Goal: Transaction & Acquisition: Book appointment/travel/reservation

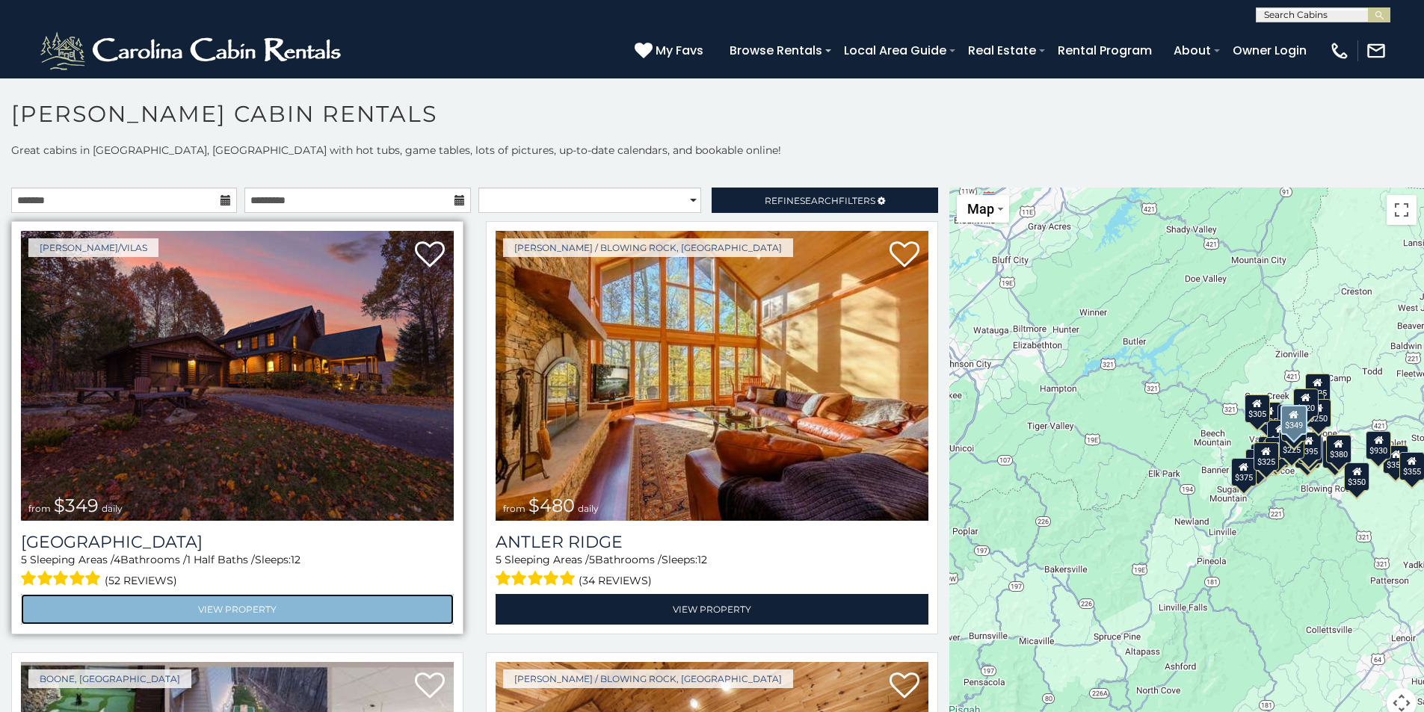
click at [211, 603] on link "View Property" at bounding box center [237, 609] width 433 height 31
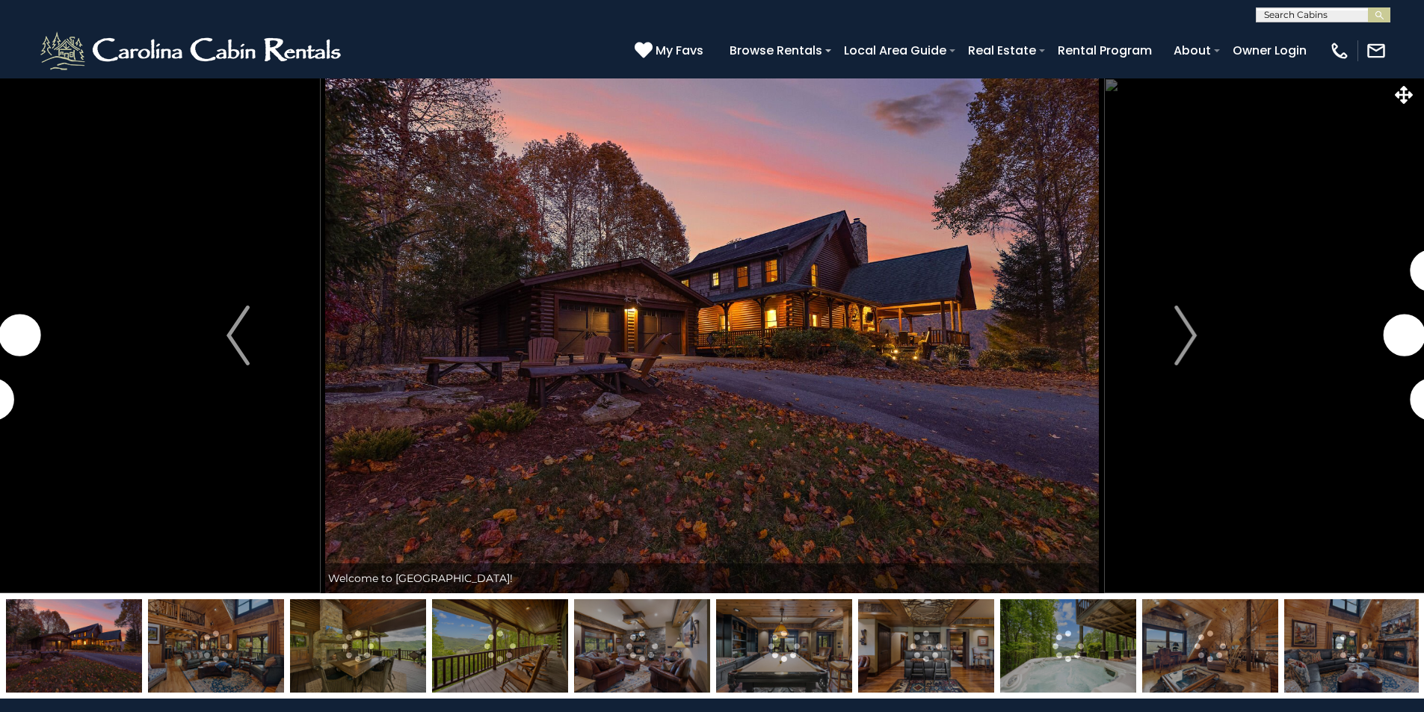
click at [220, 661] on img at bounding box center [216, 645] width 136 height 93
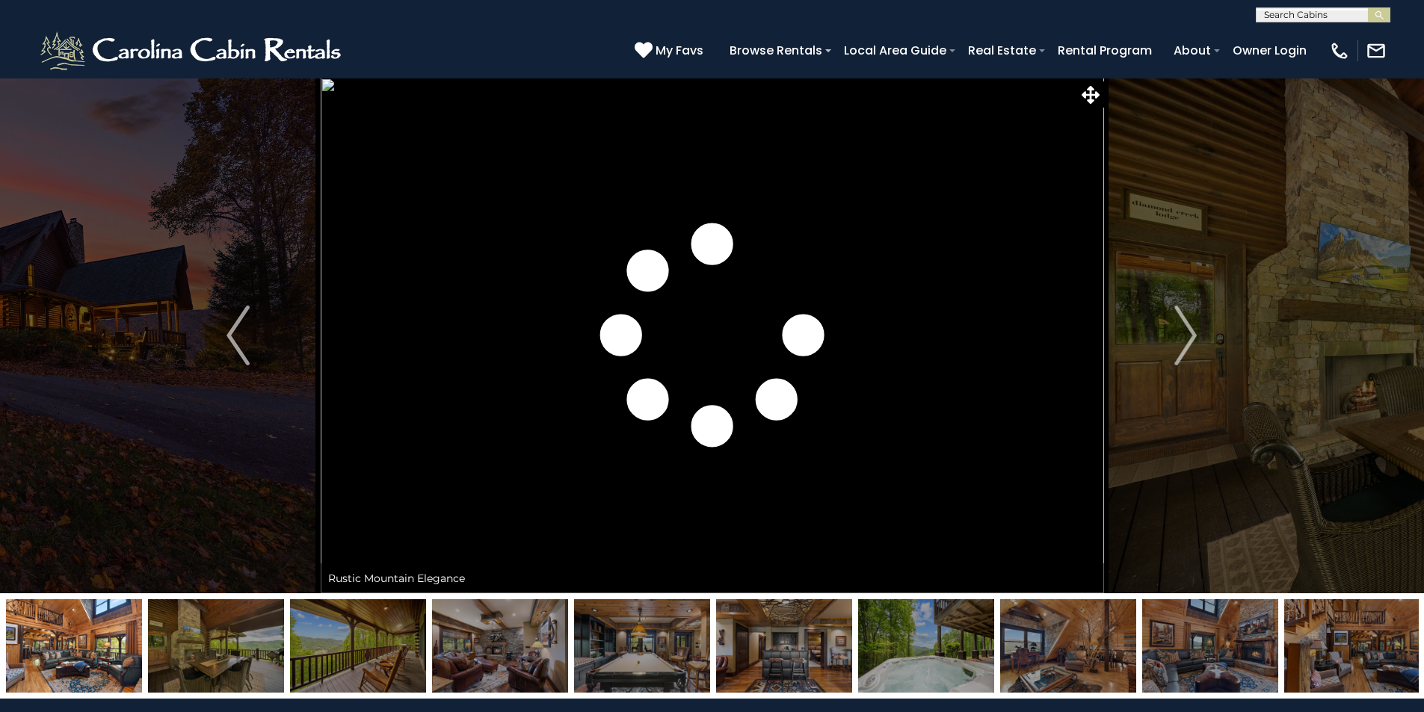
click at [355, 657] on img at bounding box center [358, 645] width 136 height 93
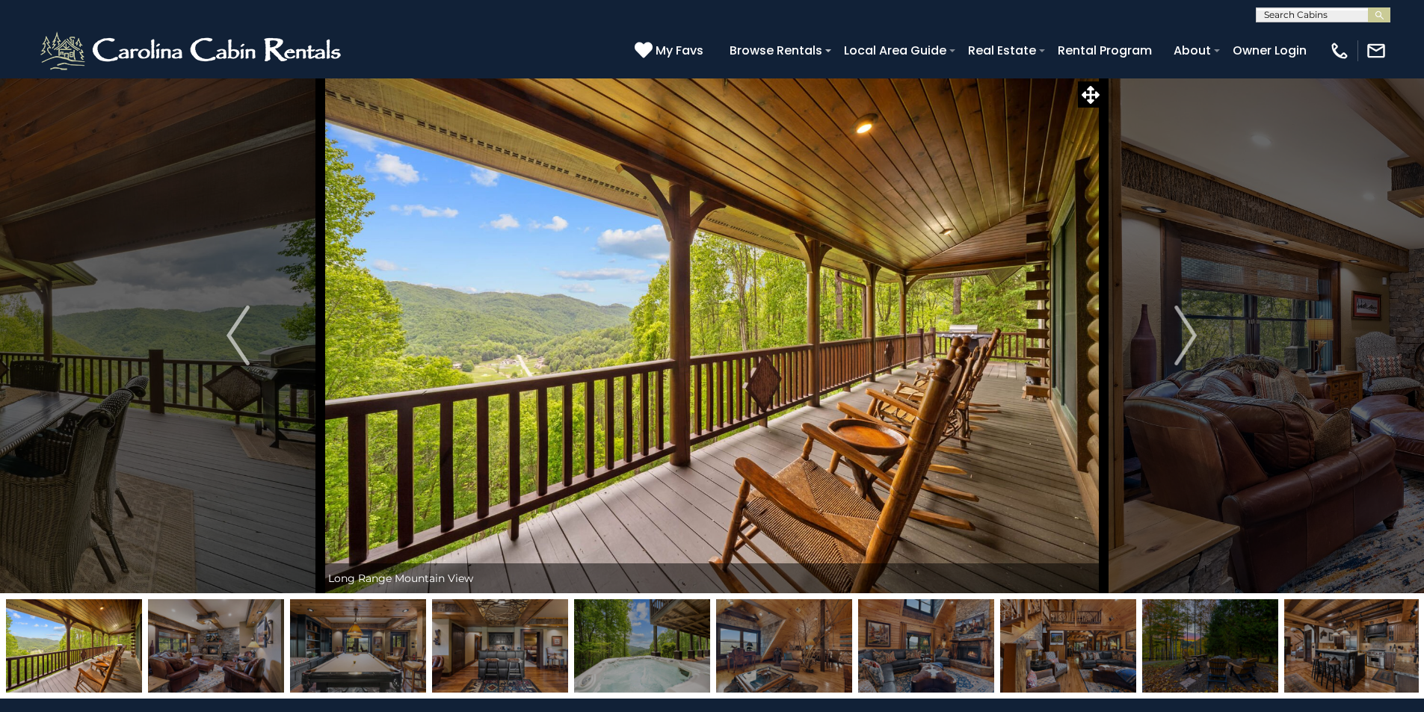
click at [355, 650] on img at bounding box center [358, 645] width 136 height 93
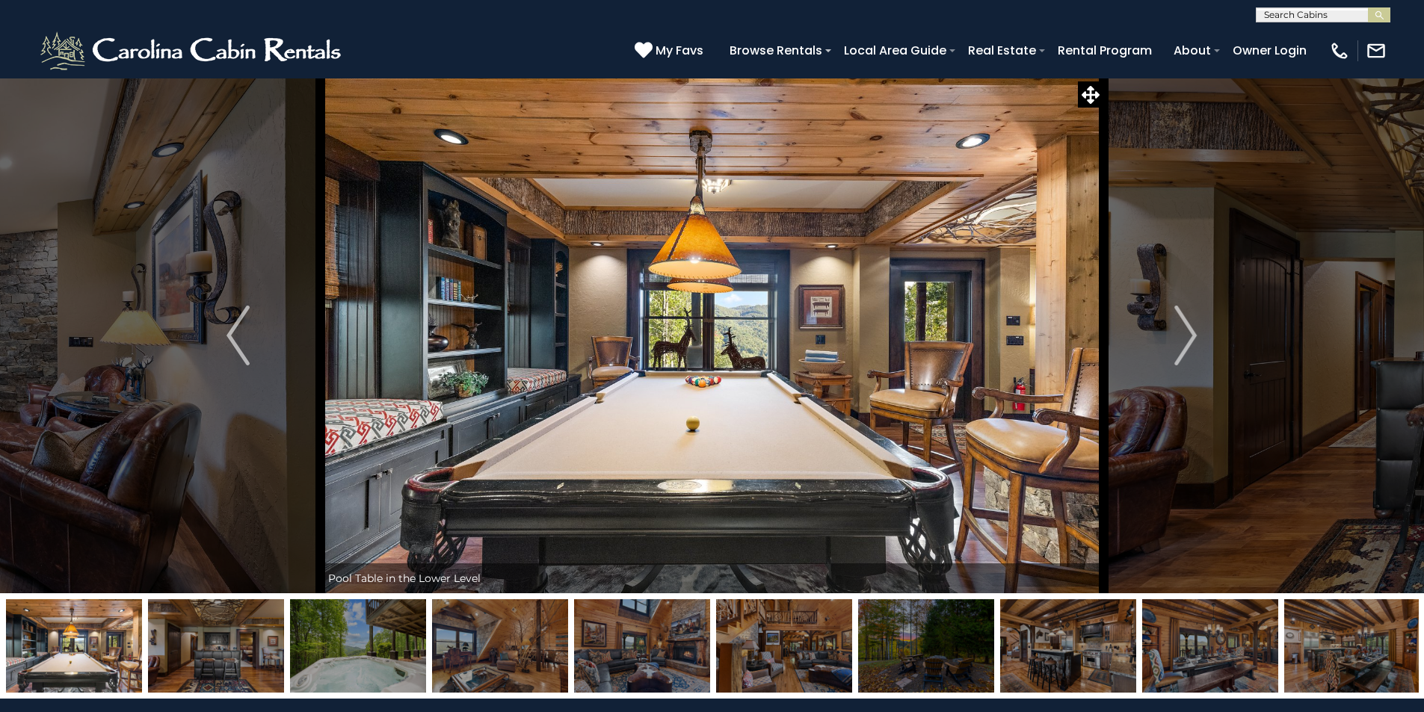
click at [498, 647] on img at bounding box center [500, 645] width 136 height 93
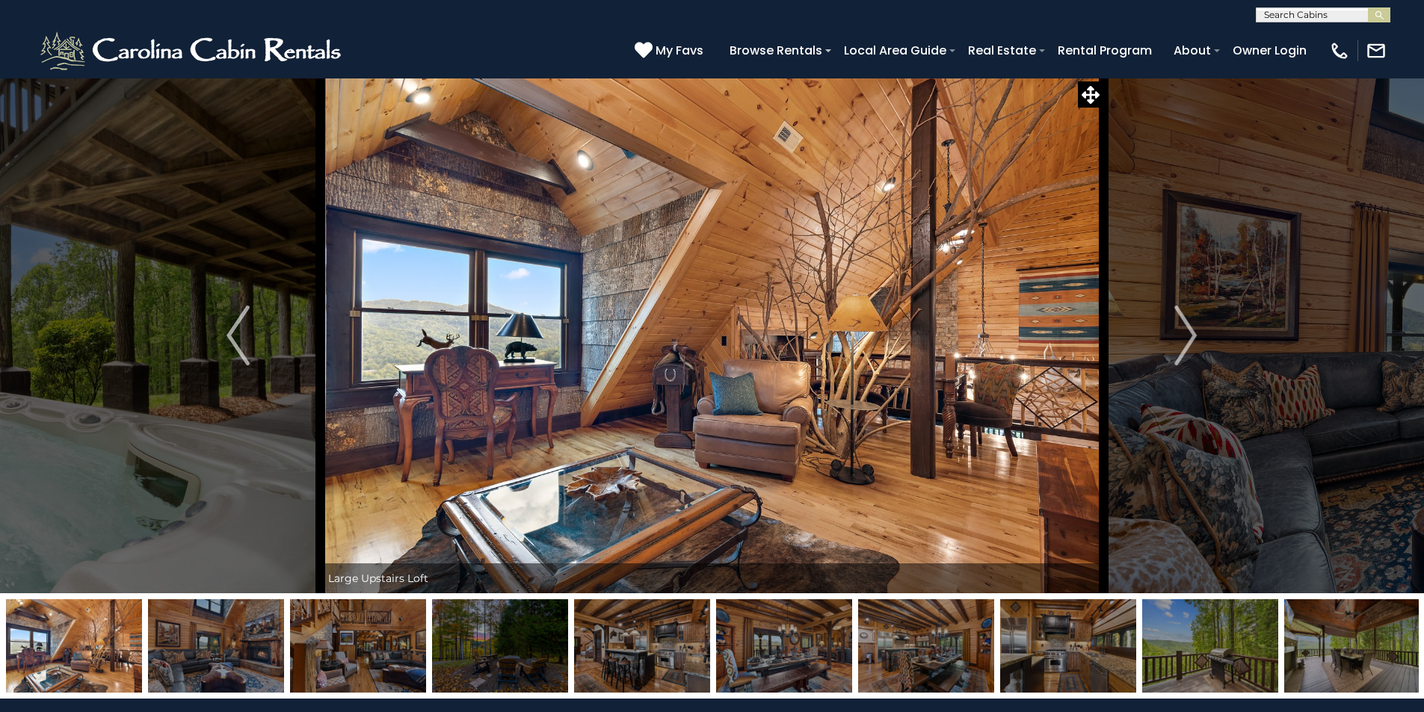
click at [638, 650] on img at bounding box center [642, 645] width 136 height 93
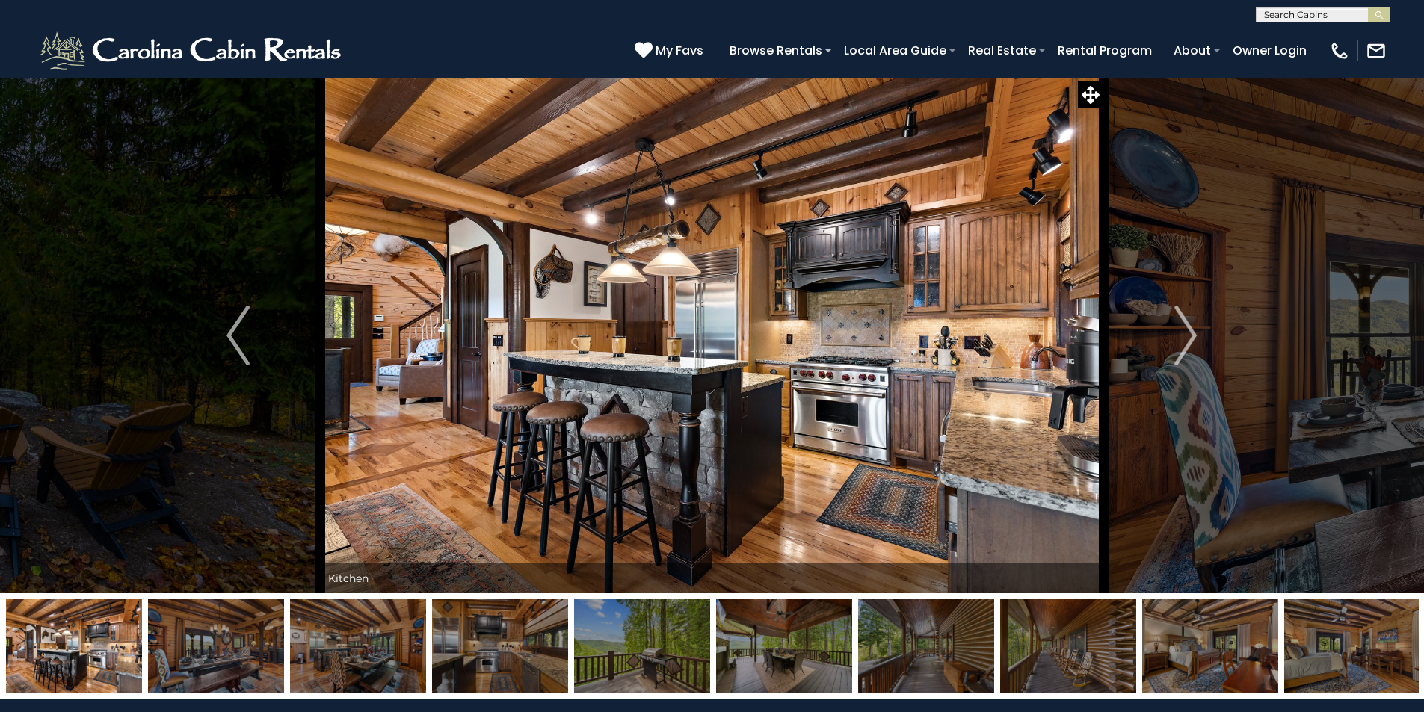
click at [759, 656] on img at bounding box center [784, 645] width 136 height 93
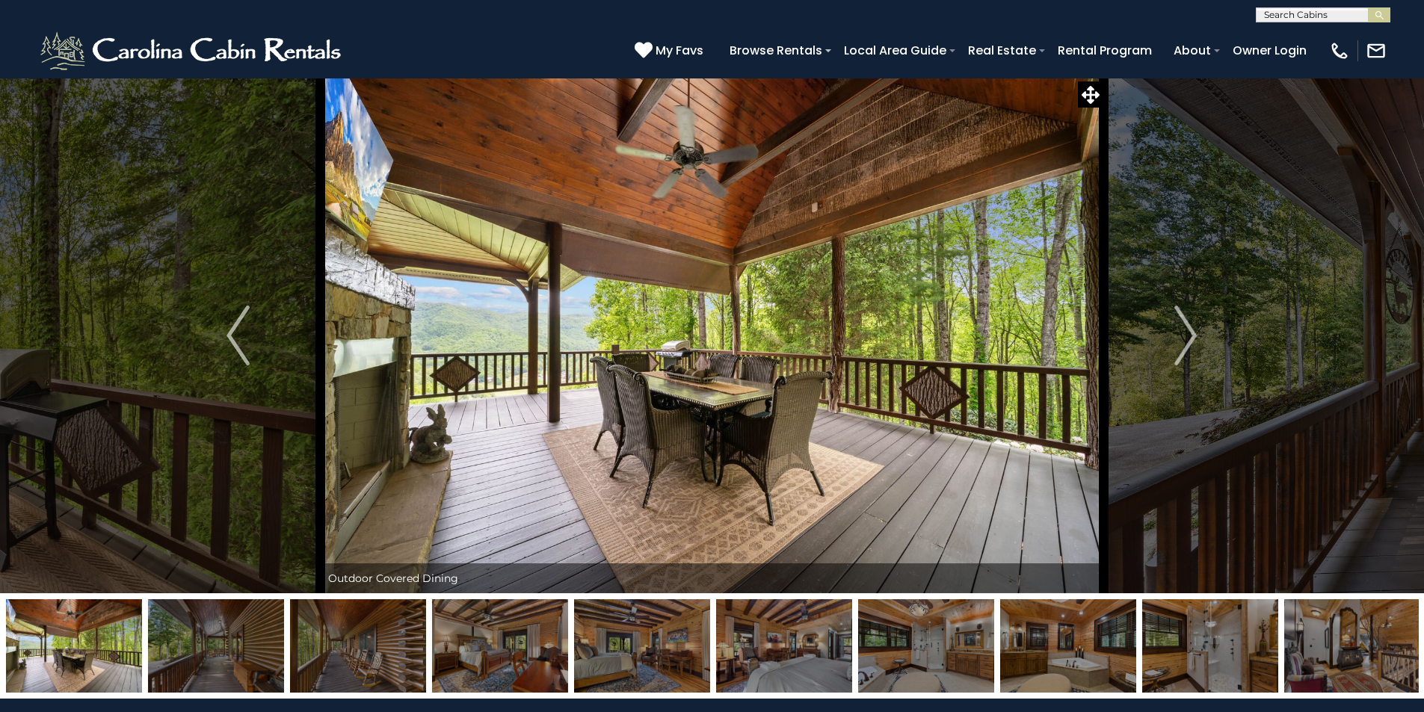
click at [892, 647] on img at bounding box center [926, 645] width 136 height 93
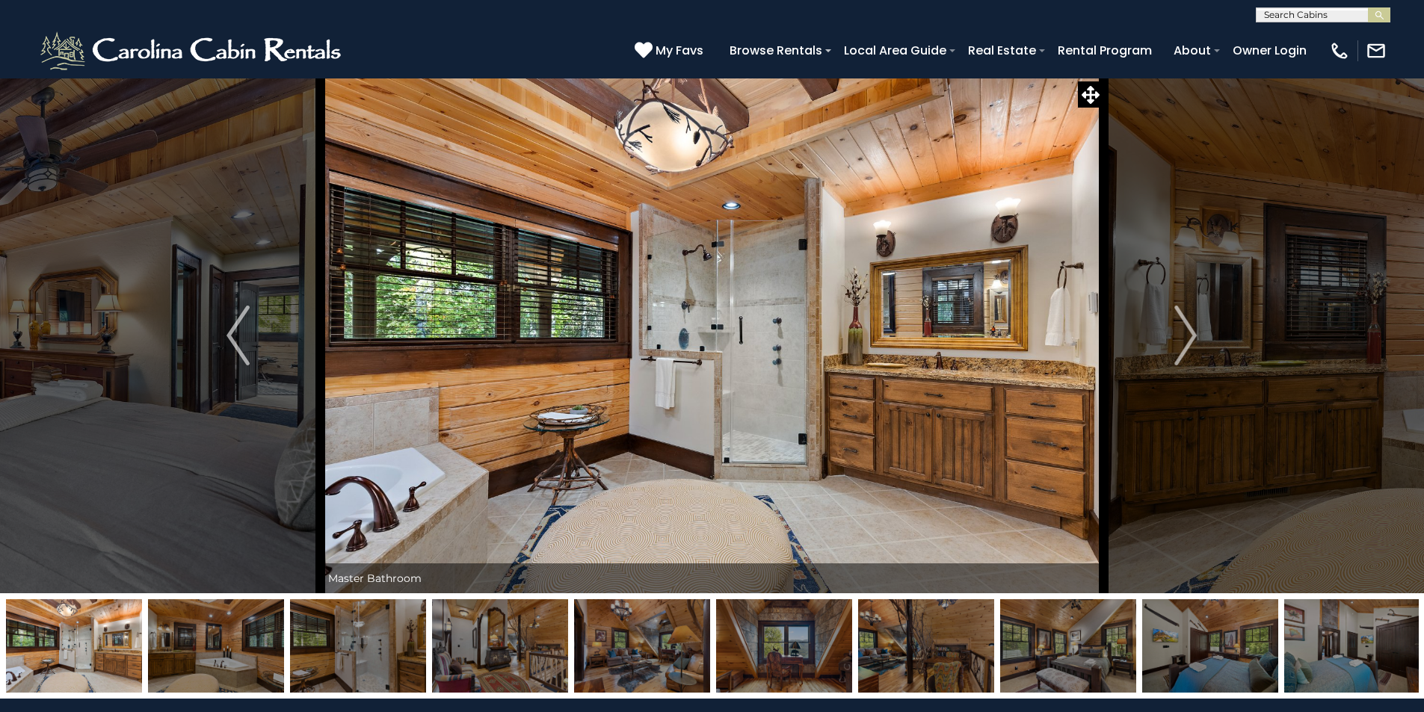
click at [900, 649] on img at bounding box center [926, 645] width 136 height 93
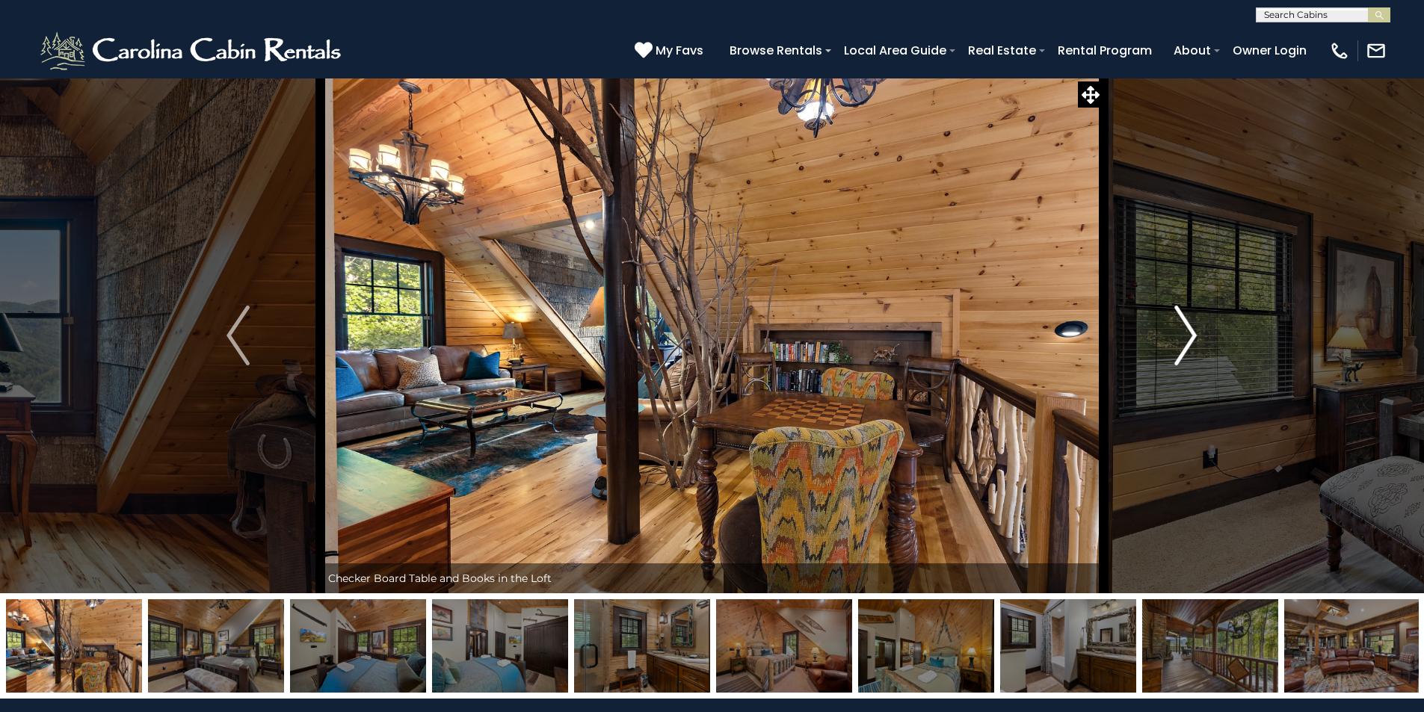
click at [1191, 331] on img "Next" at bounding box center [1185, 336] width 22 height 60
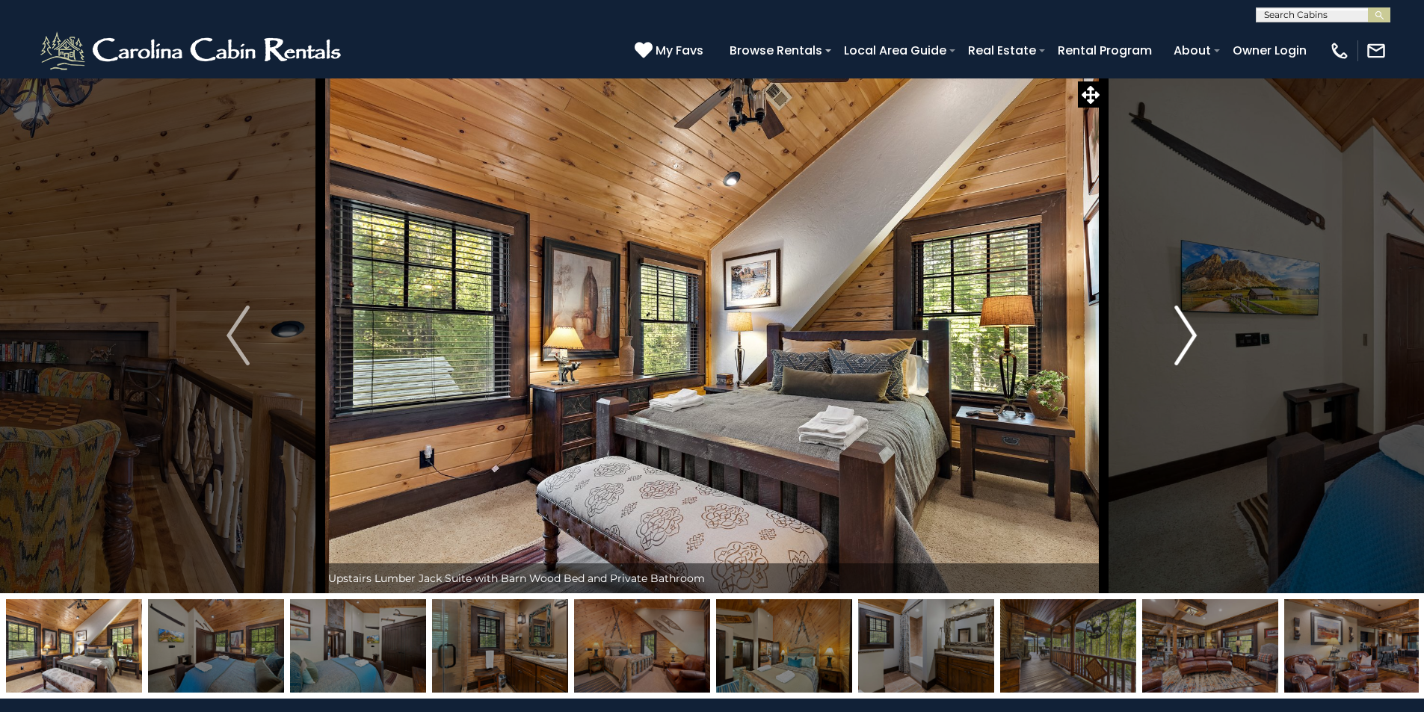
click at [1191, 331] on img "Next" at bounding box center [1185, 336] width 22 height 60
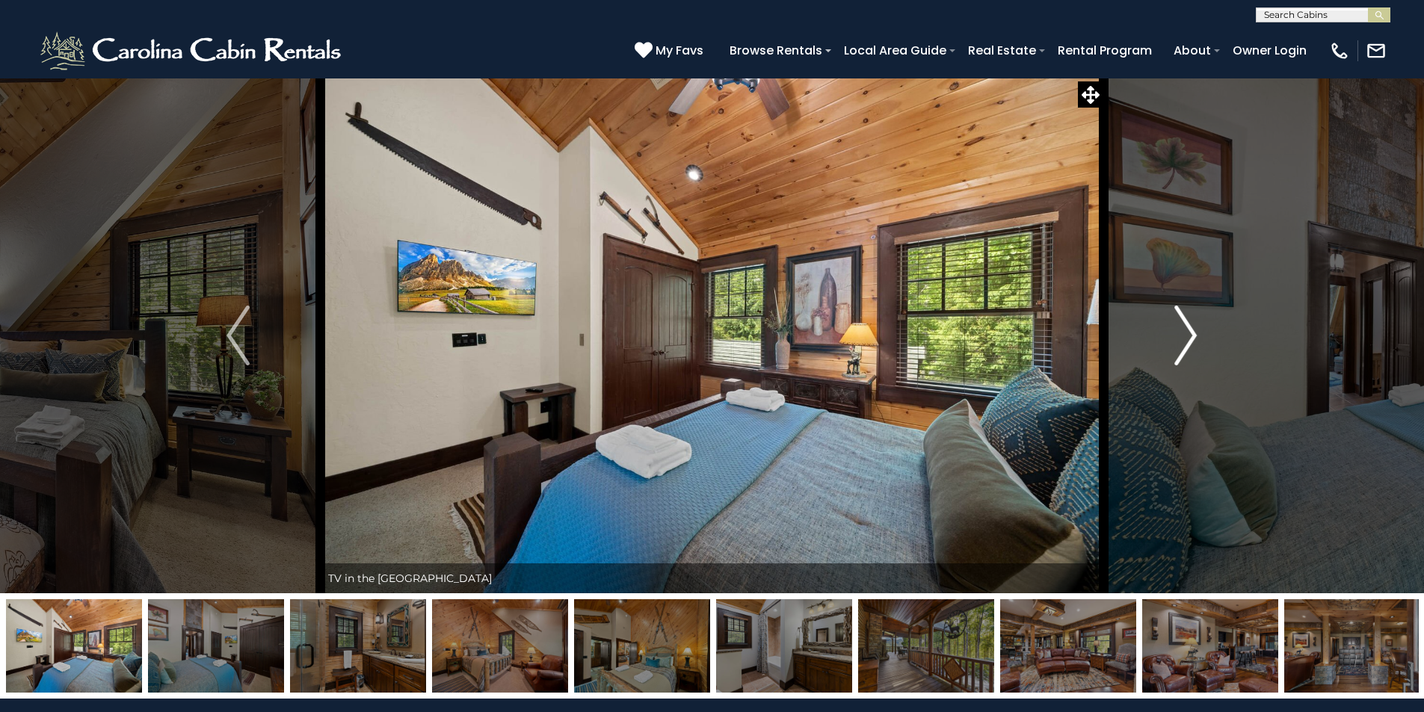
click at [1191, 331] on img "Next" at bounding box center [1185, 336] width 22 height 60
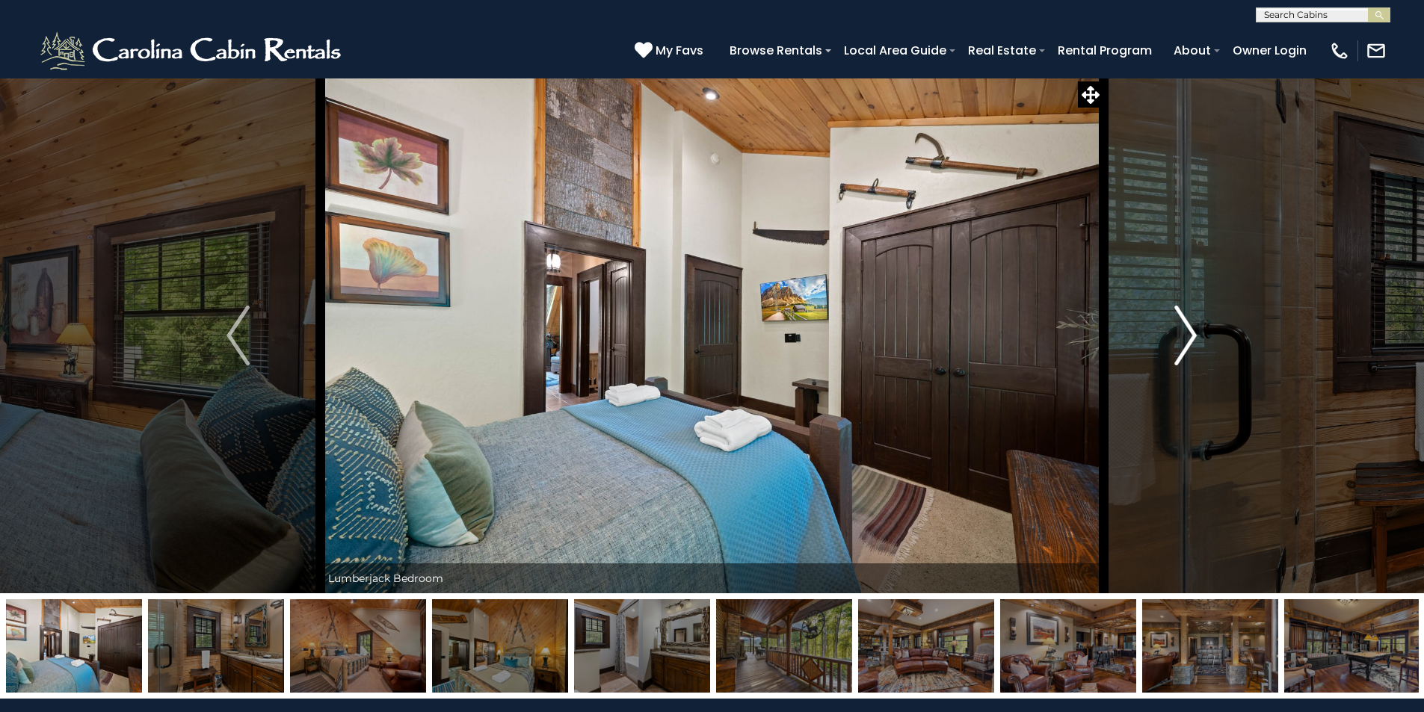
click at [1191, 331] on img "Next" at bounding box center [1185, 336] width 22 height 60
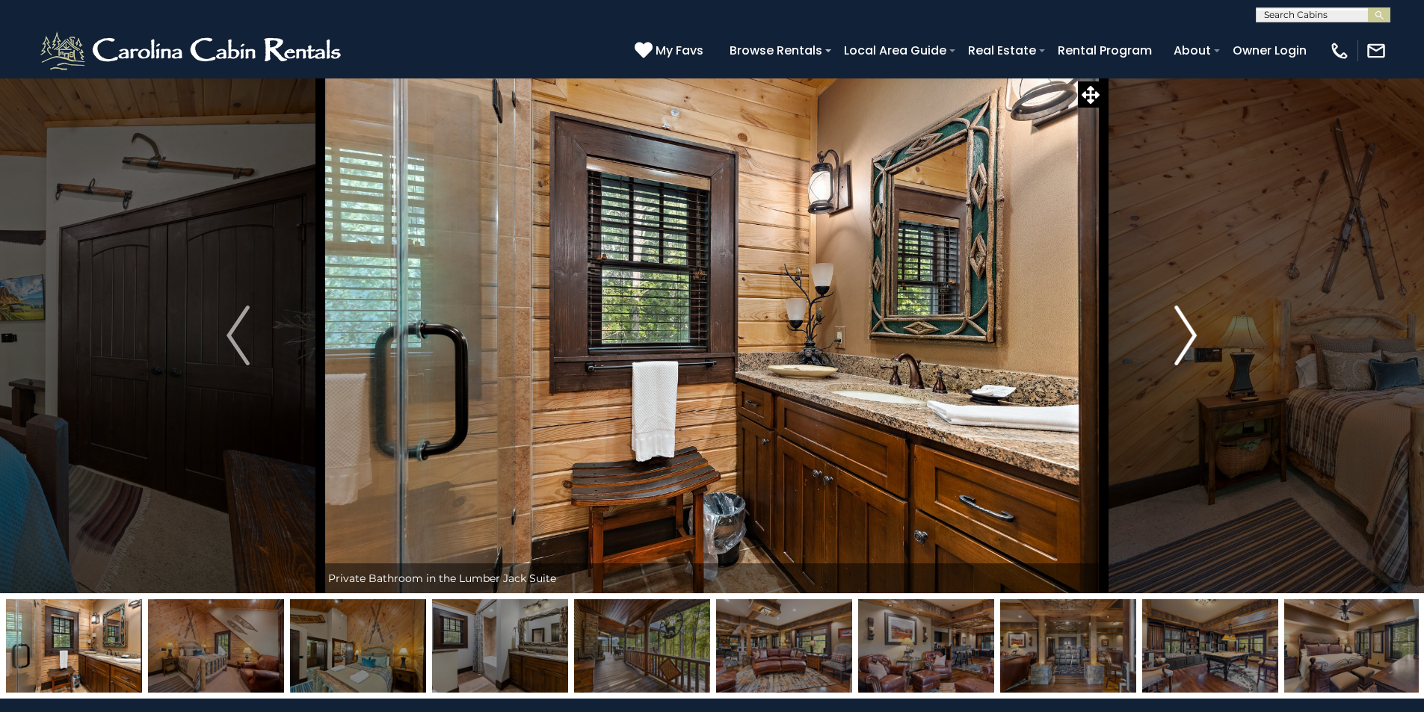
click at [1191, 331] on img "Next" at bounding box center [1185, 336] width 22 height 60
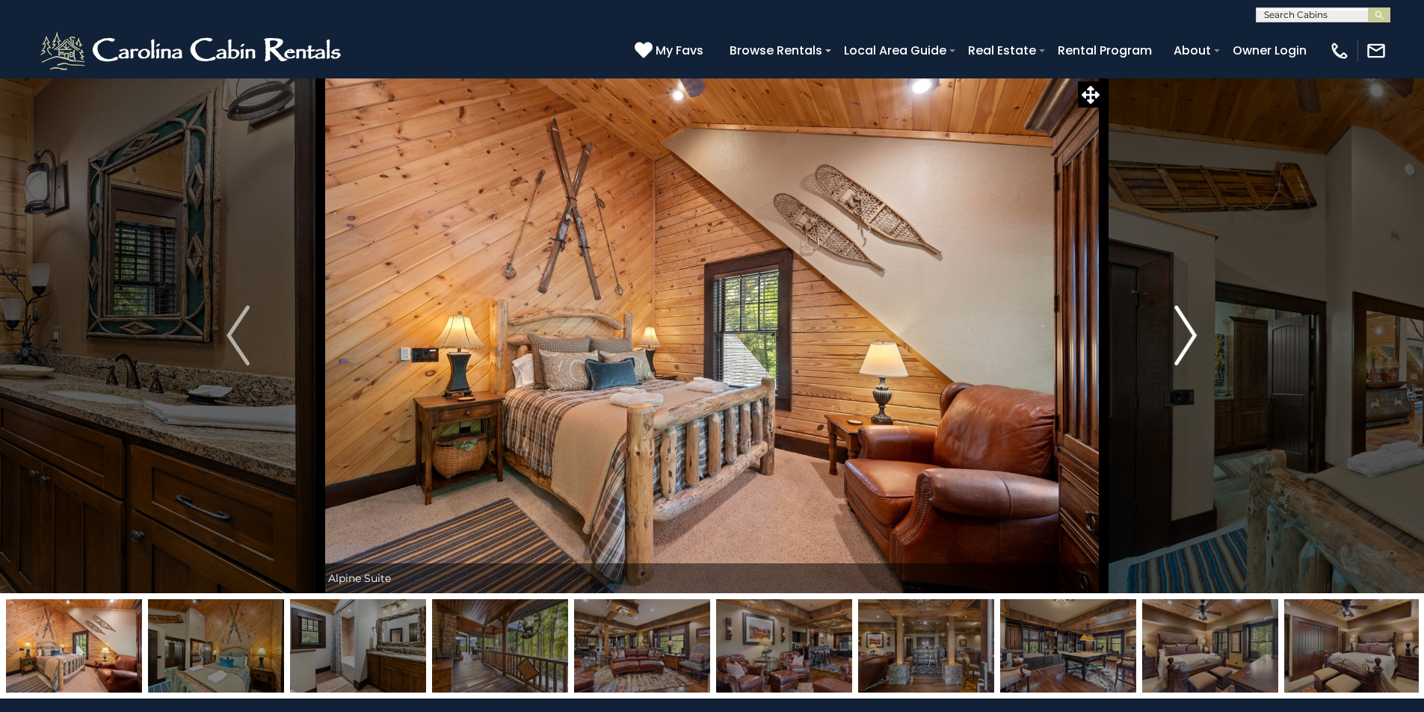
click at [1191, 331] on img "Next" at bounding box center [1185, 336] width 22 height 60
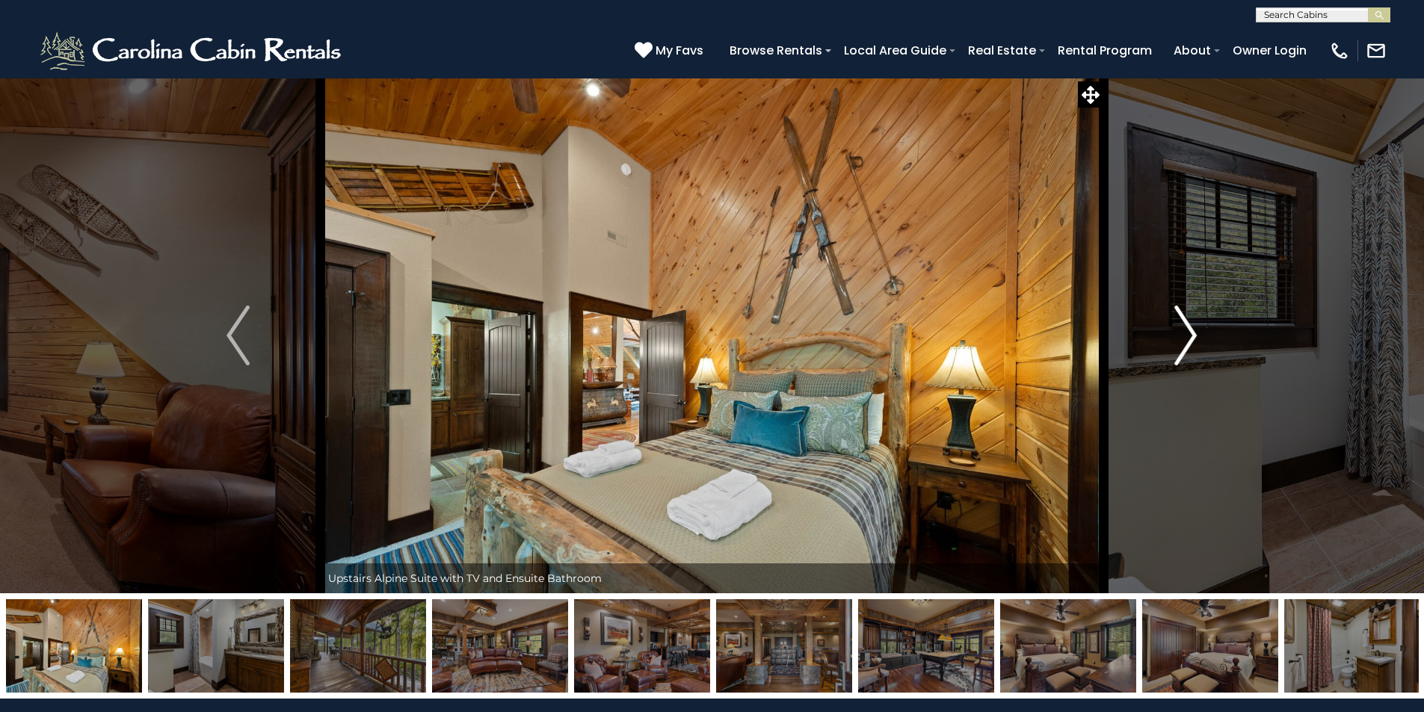
click at [1191, 331] on img "Next" at bounding box center [1185, 336] width 22 height 60
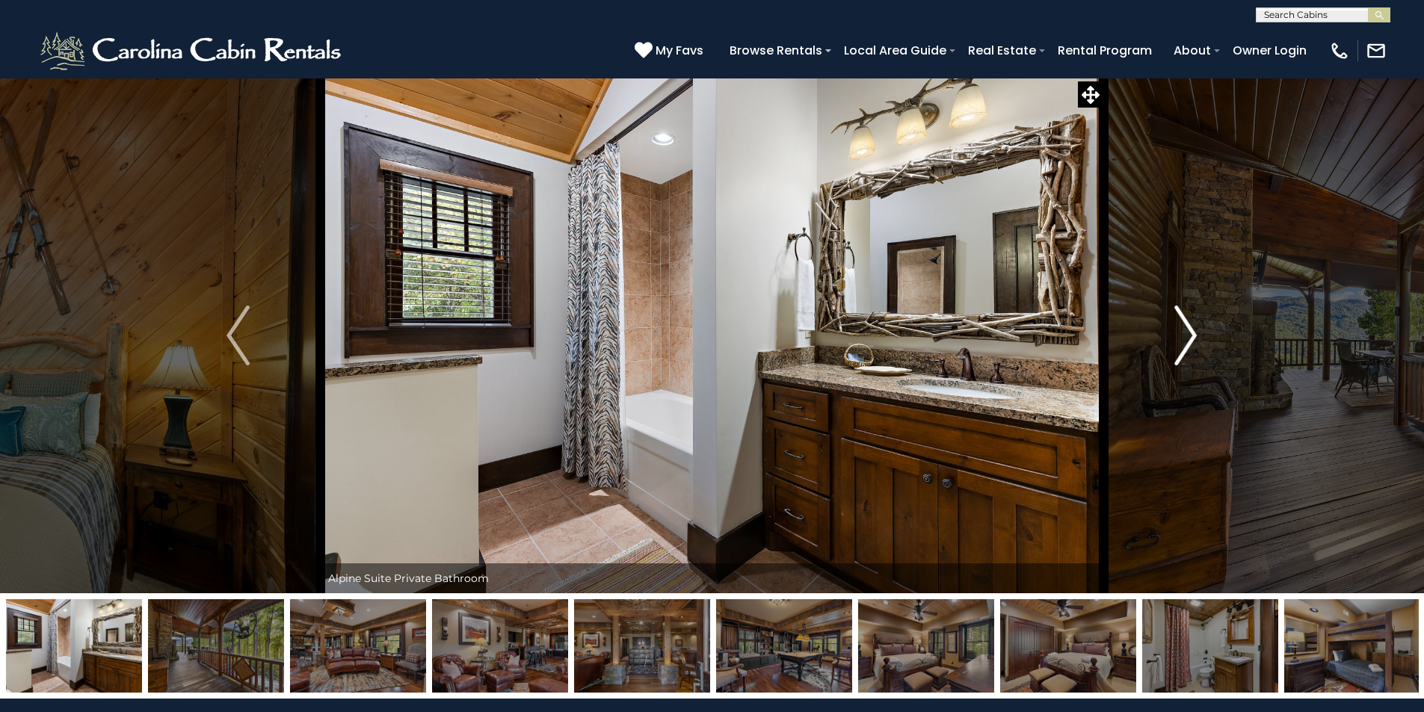
click at [1191, 331] on img "Next" at bounding box center [1185, 336] width 22 height 60
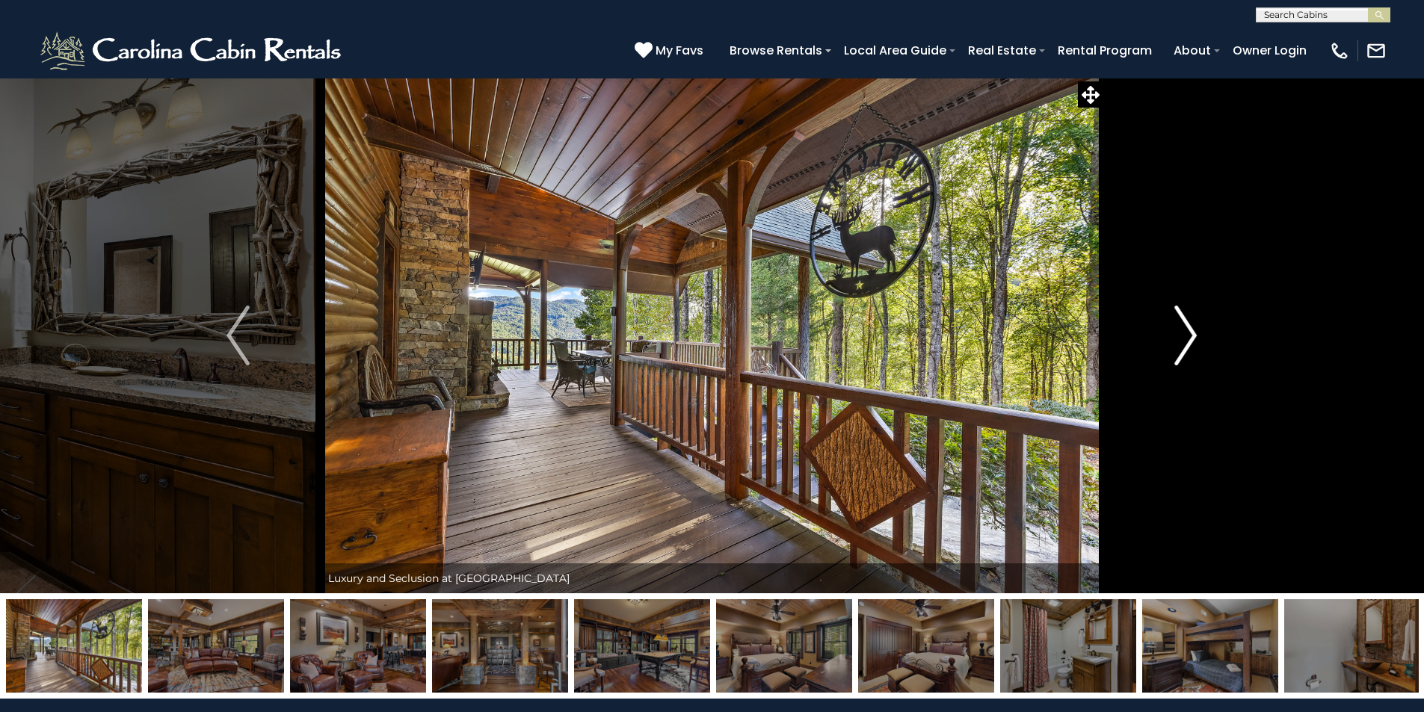
click at [1191, 331] on img "Next" at bounding box center [1185, 336] width 22 height 60
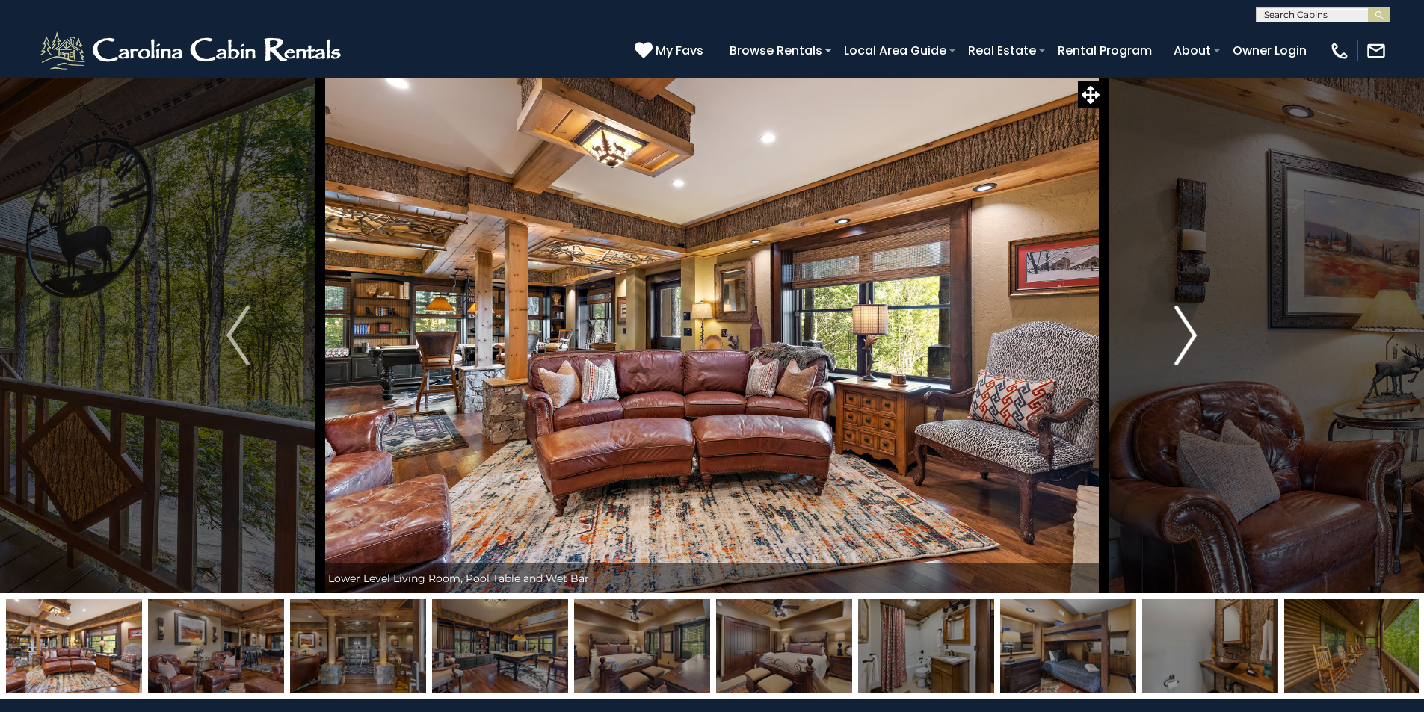
click at [1185, 333] on img "Next" at bounding box center [1185, 336] width 22 height 60
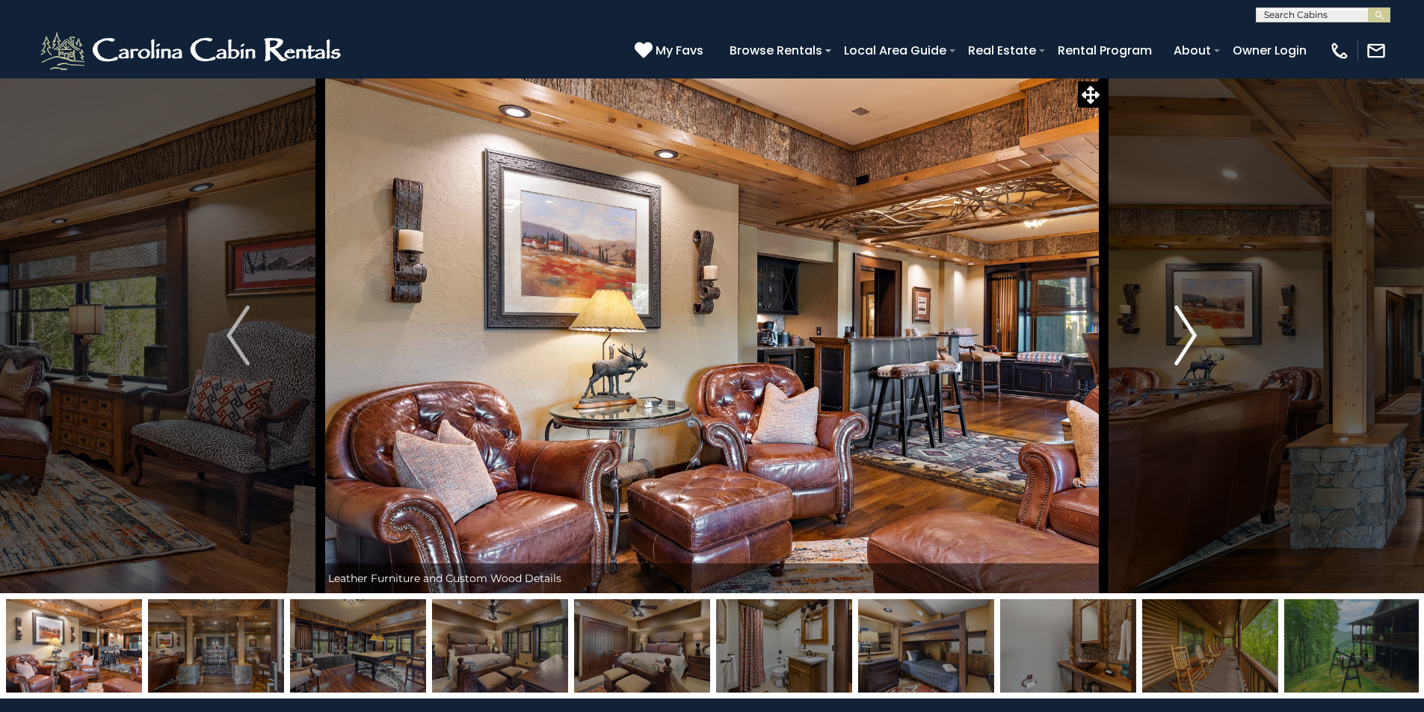
click at [1185, 333] on img "Next" at bounding box center [1185, 336] width 22 height 60
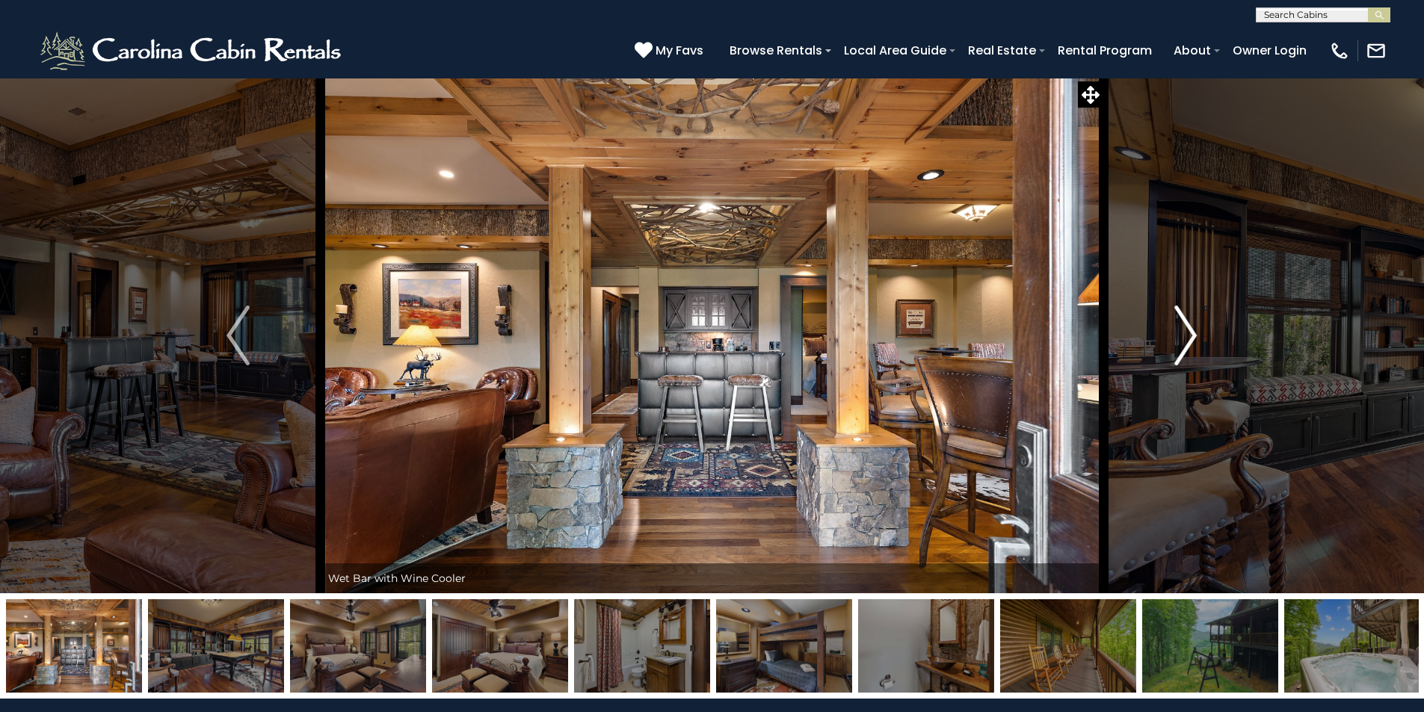
click at [1185, 333] on img "Next" at bounding box center [1185, 336] width 22 height 60
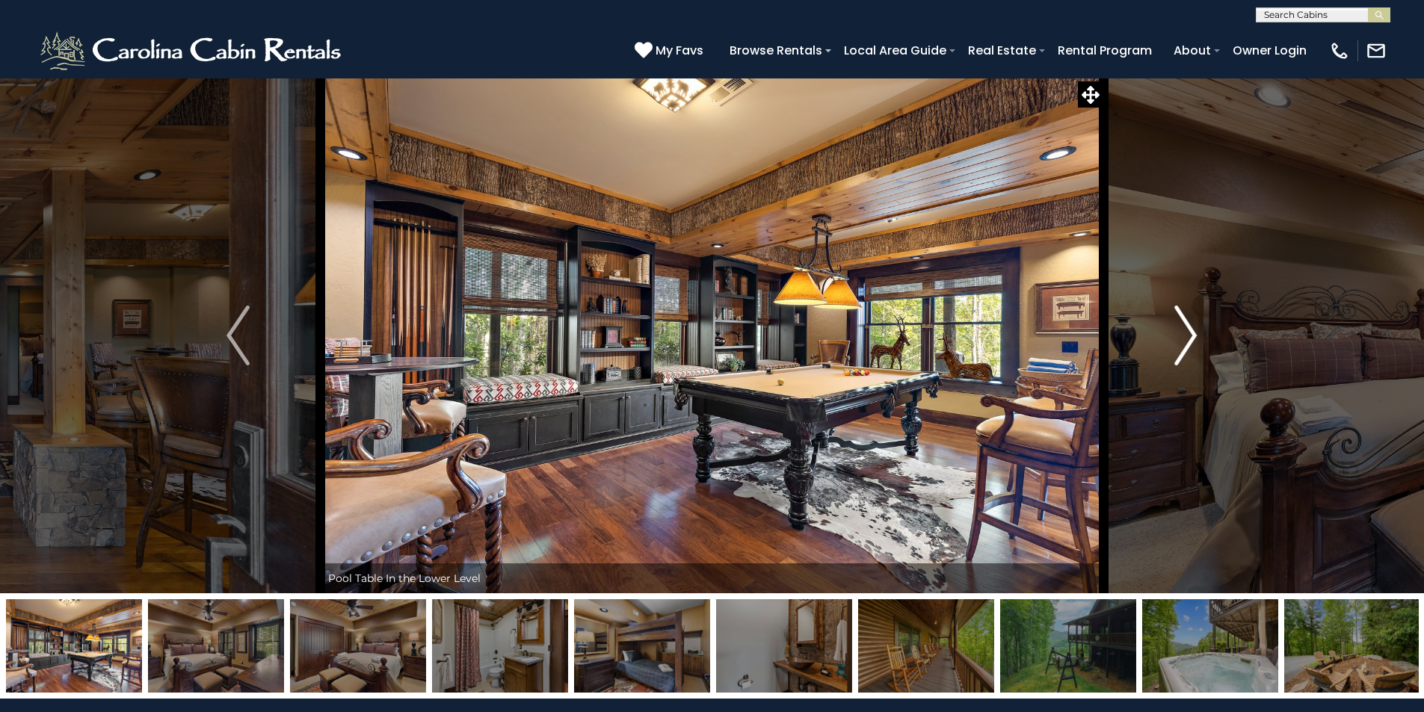
click at [1185, 333] on img "Next" at bounding box center [1185, 336] width 22 height 60
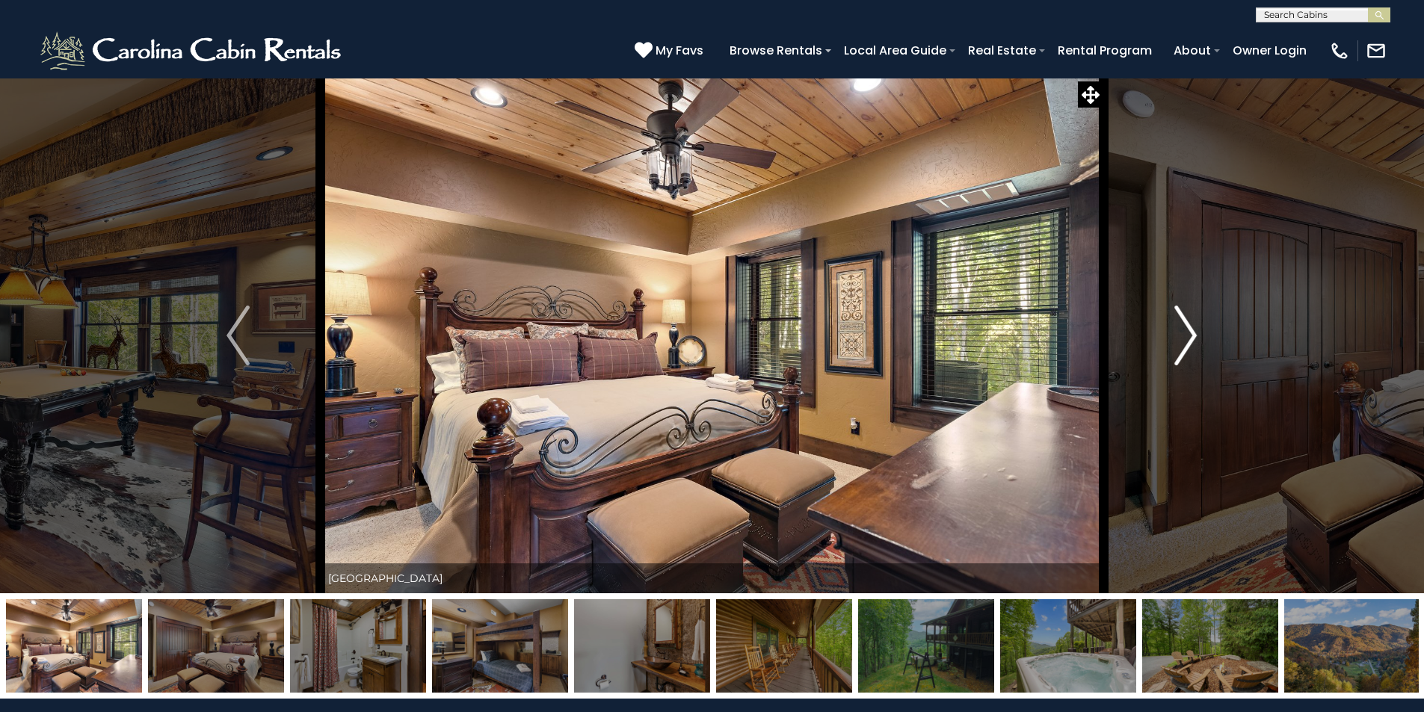
click at [1184, 334] on img "Next" at bounding box center [1185, 336] width 22 height 60
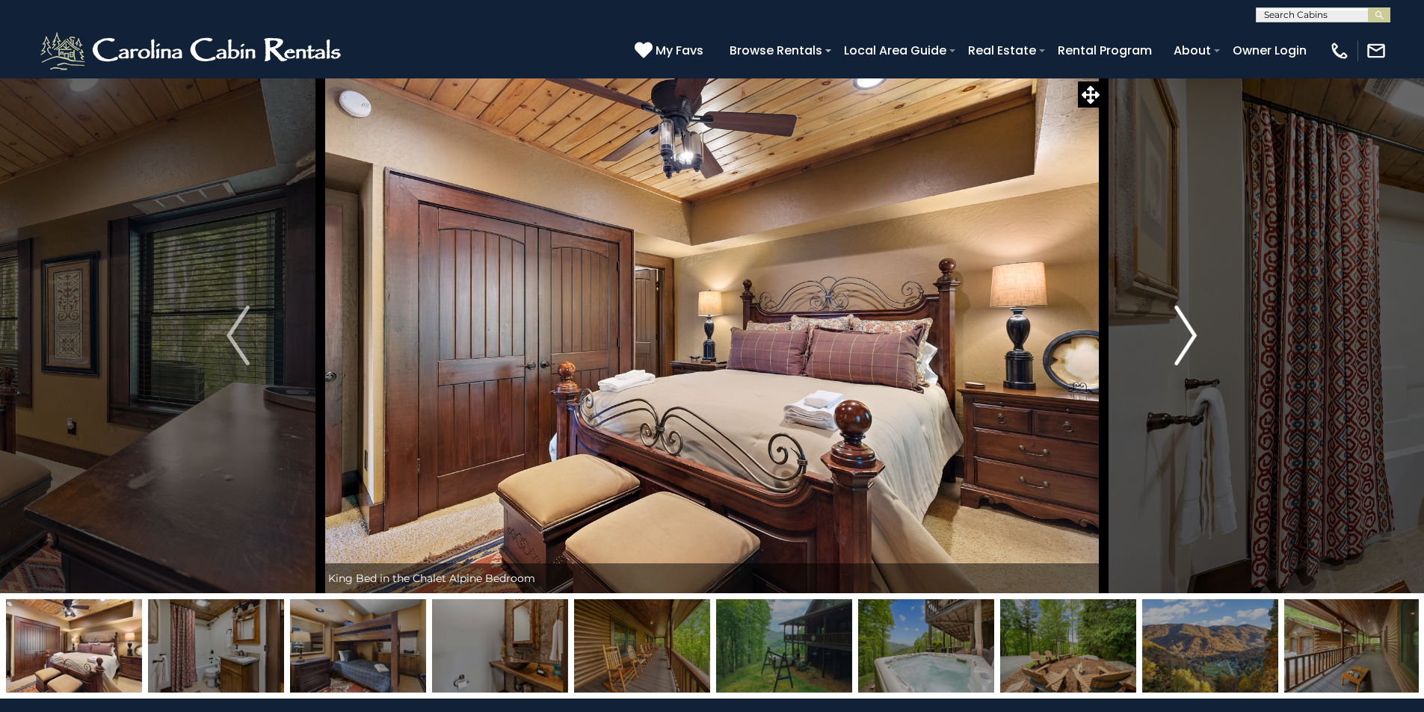
click at [1184, 334] on img "Next" at bounding box center [1185, 336] width 22 height 60
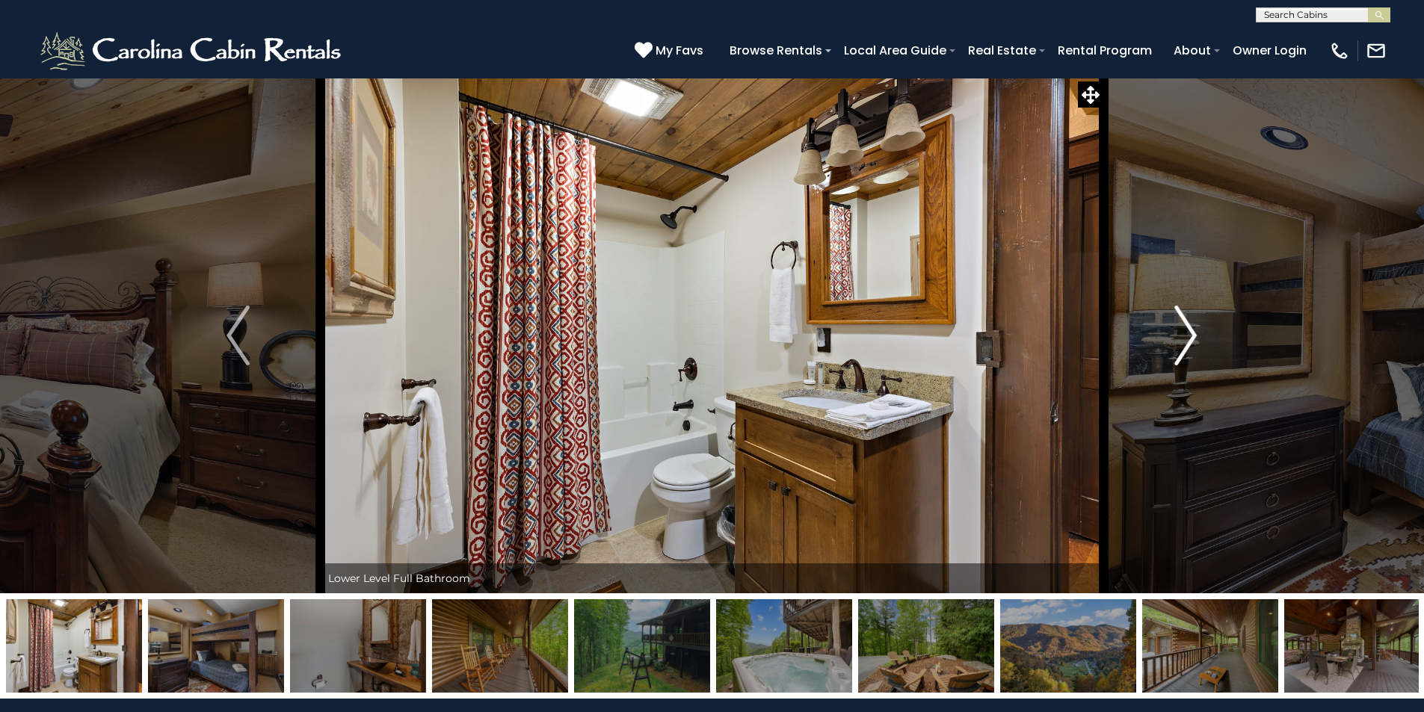
click at [1183, 334] on img "Next" at bounding box center [1185, 336] width 22 height 60
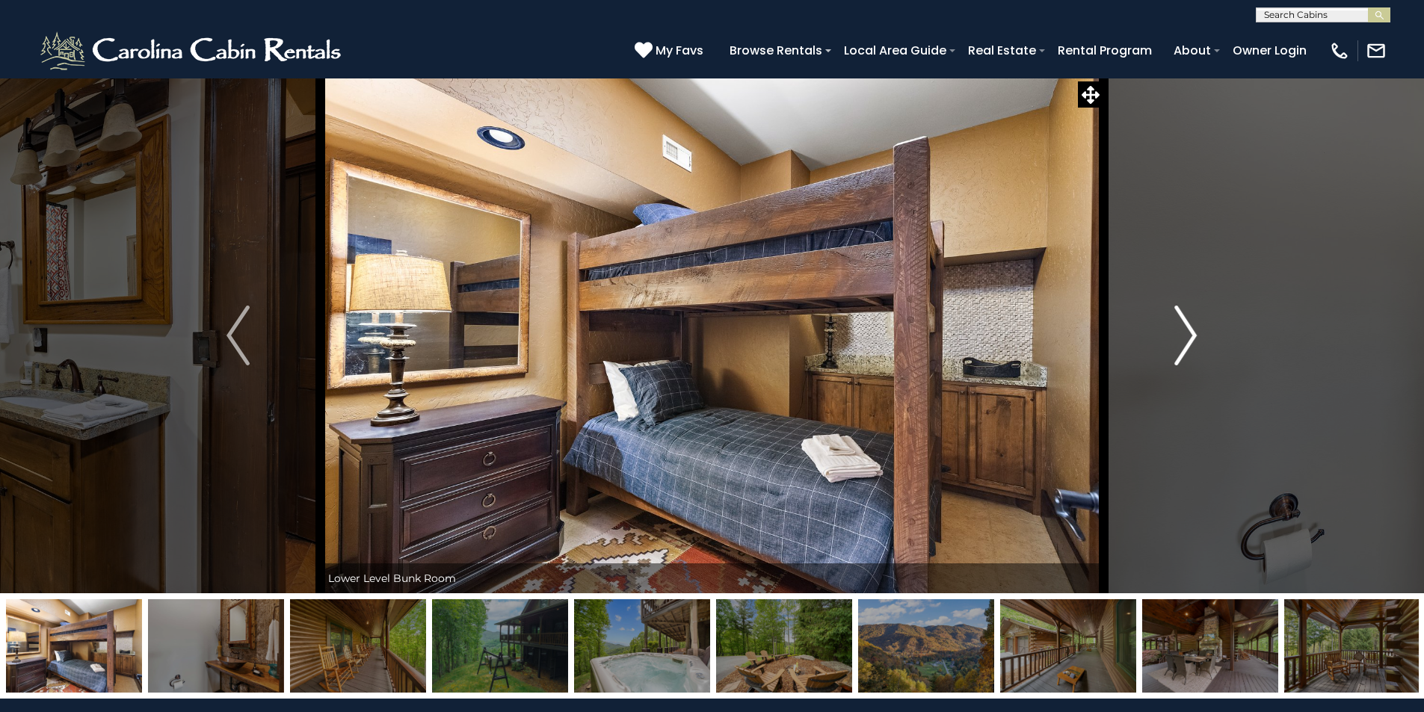
click at [1182, 336] on img "Next" at bounding box center [1185, 336] width 22 height 60
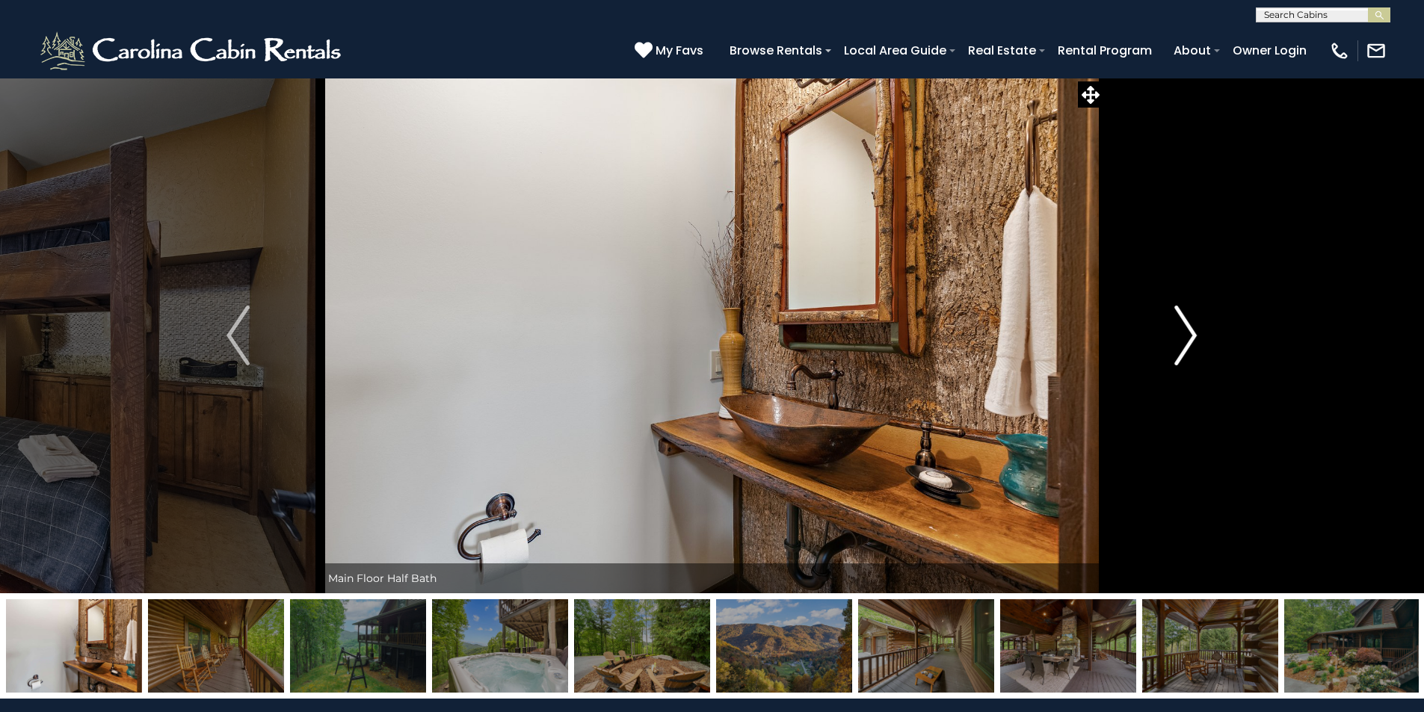
click at [1181, 339] on img "Next" at bounding box center [1185, 336] width 22 height 60
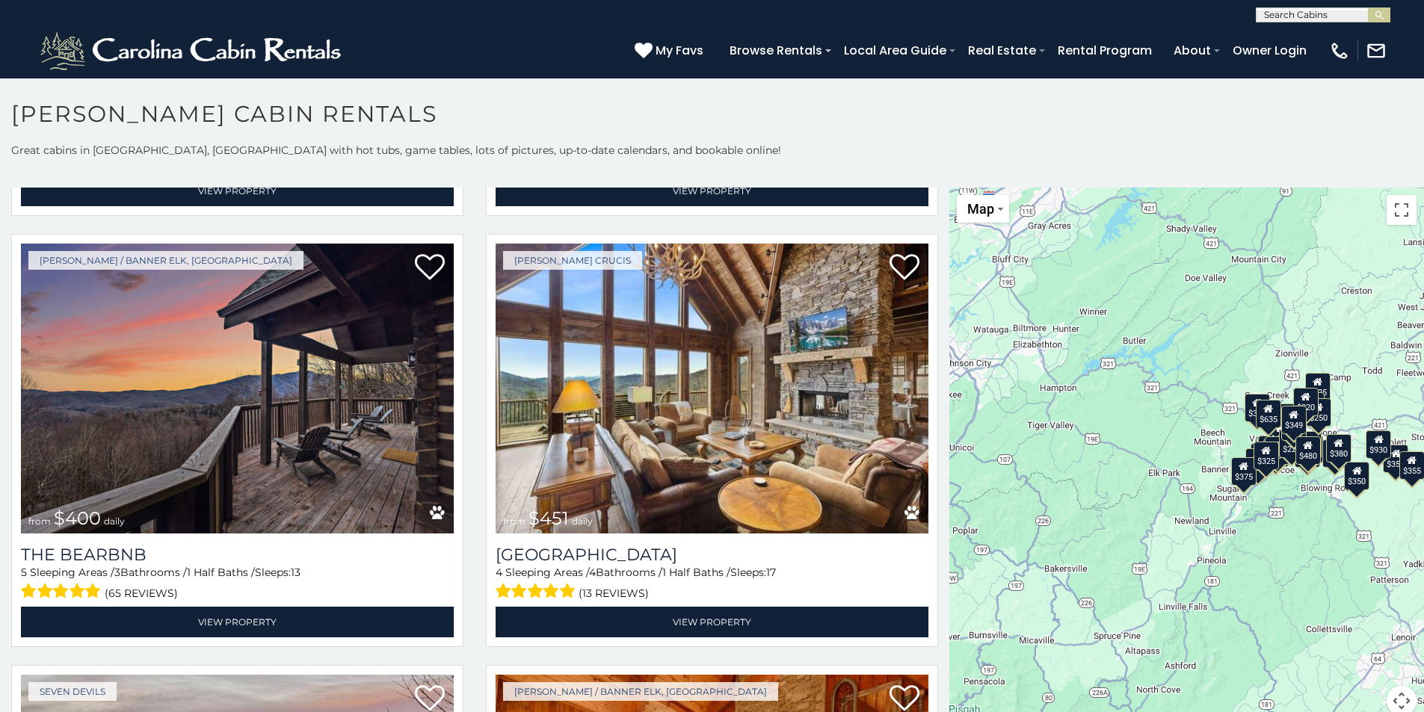
scroll to position [1658, 0]
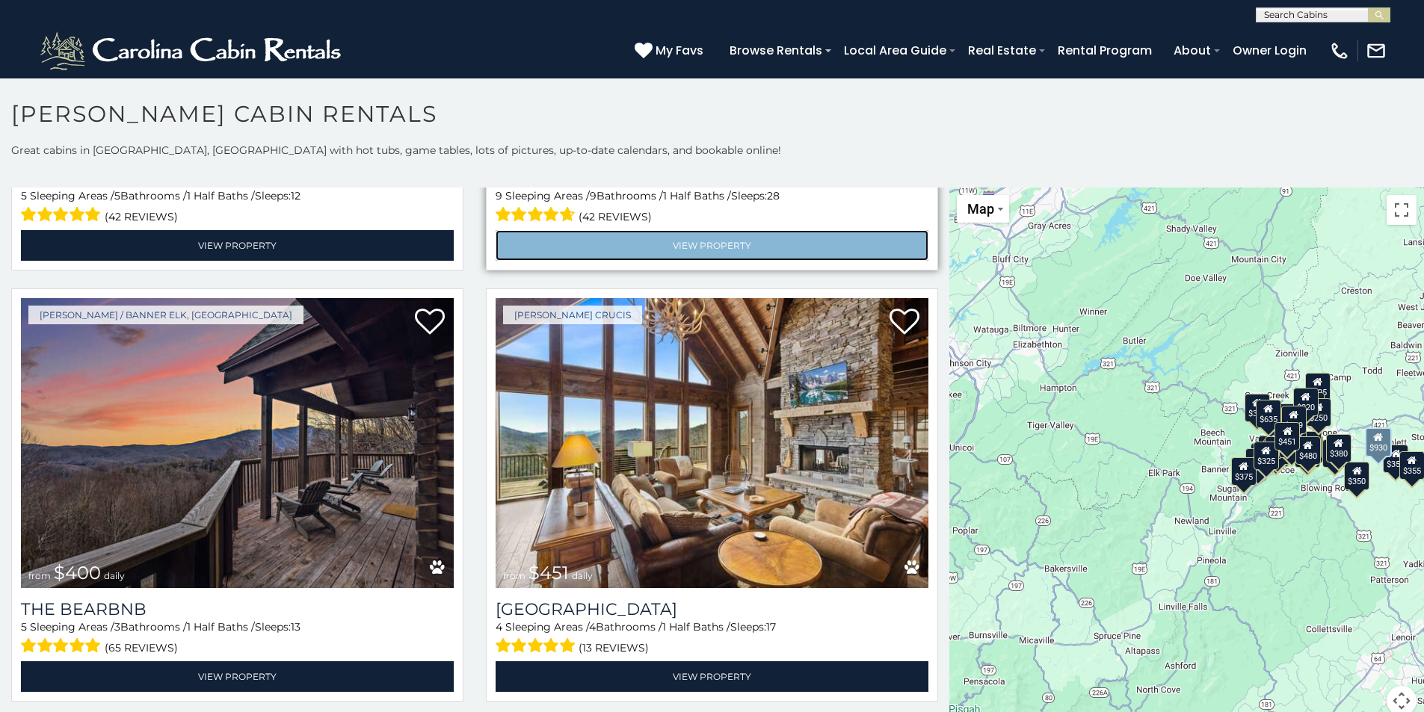
click at [709, 230] on link "View Property" at bounding box center [712, 245] width 433 height 31
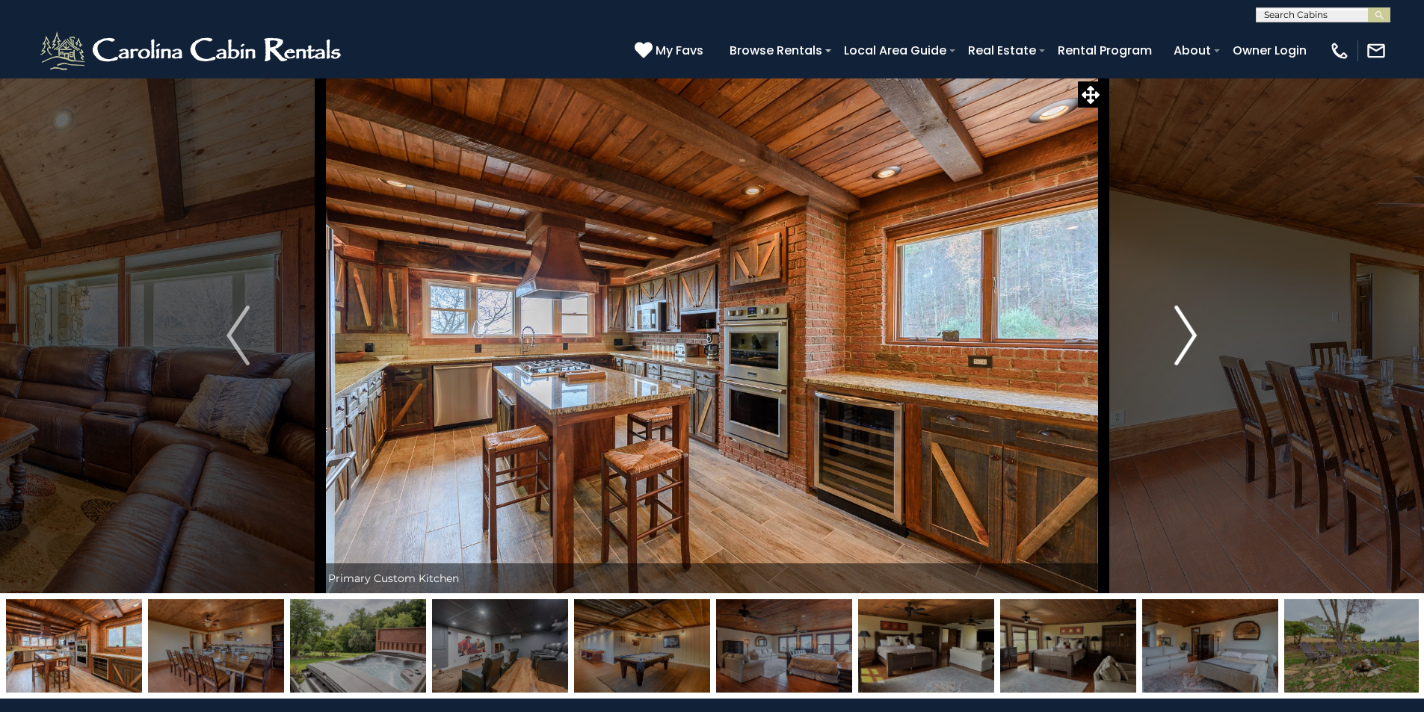
click at [1188, 333] on img "Next" at bounding box center [1185, 336] width 22 height 60
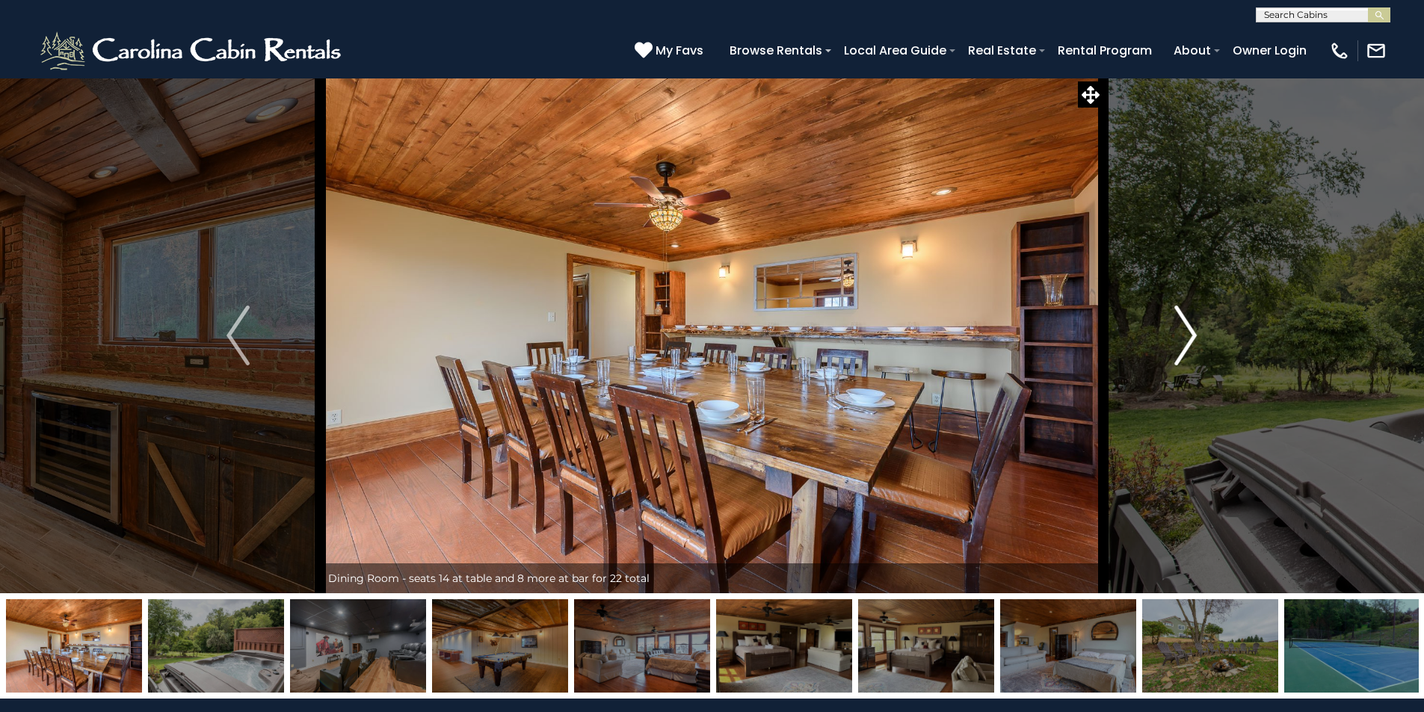
click at [1187, 333] on img "Next" at bounding box center [1185, 336] width 22 height 60
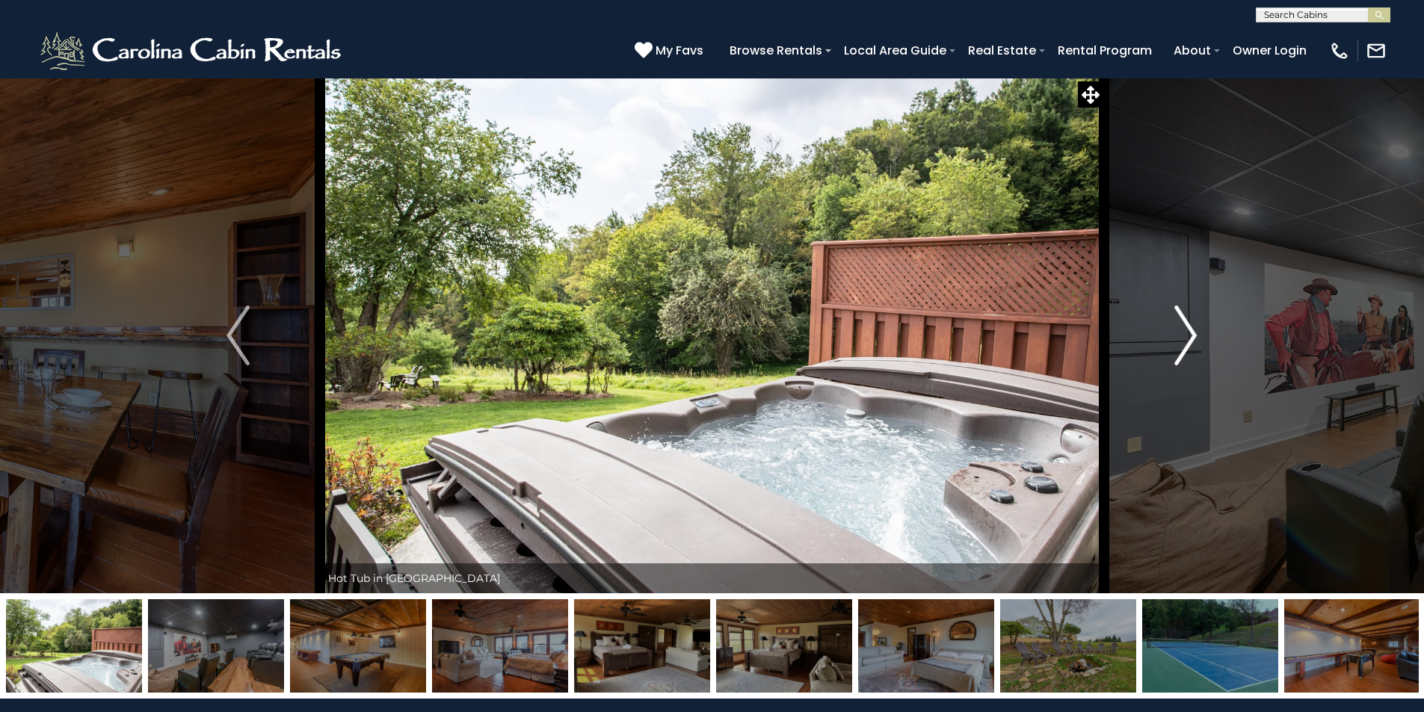
click at [1187, 333] on img "Next" at bounding box center [1185, 336] width 22 height 60
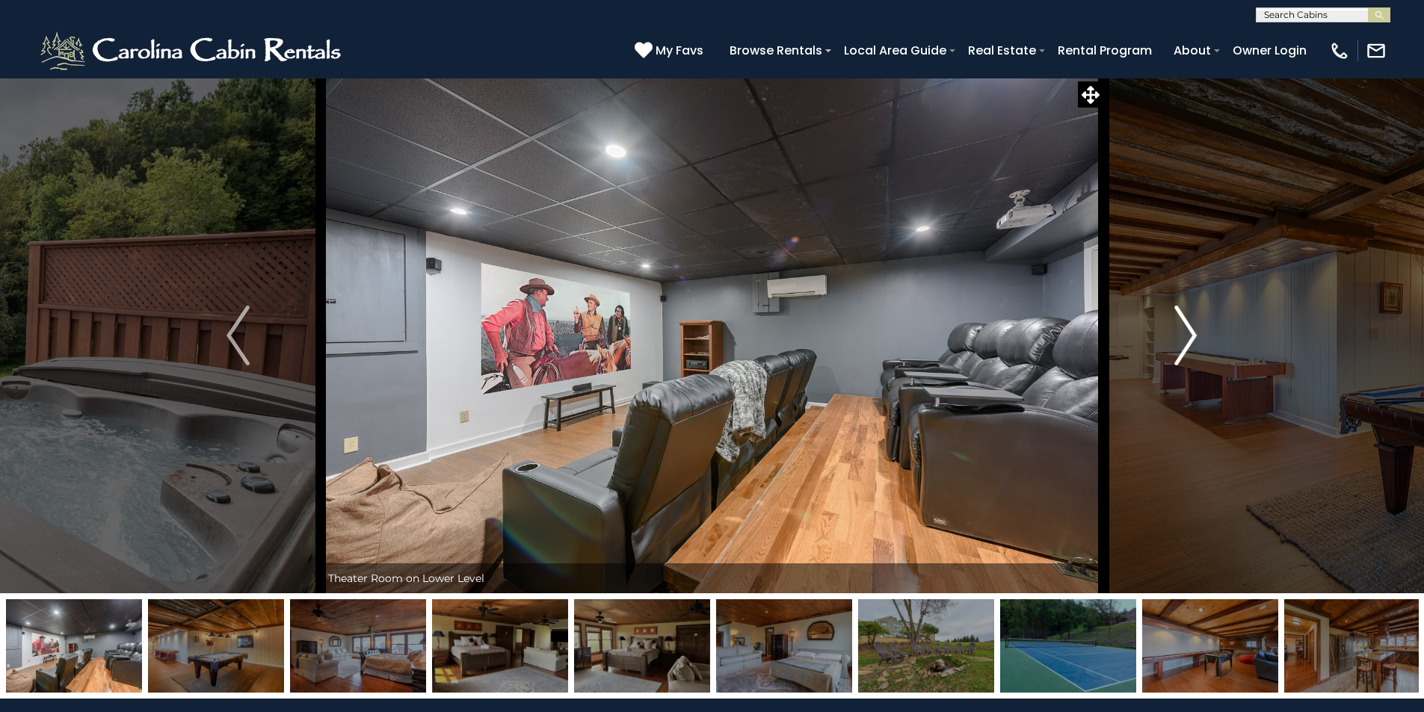
click at [1187, 332] on img "Next" at bounding box center [1185, 336] width 22 height 60
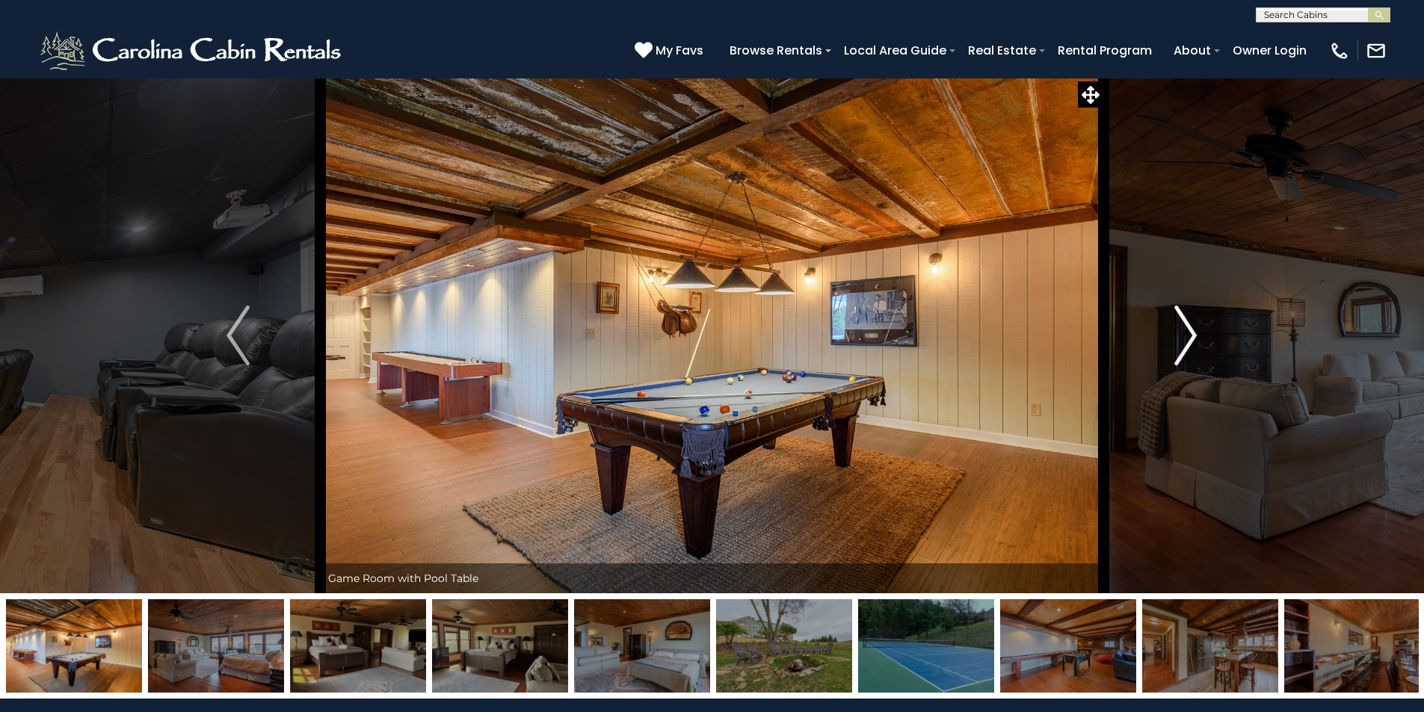
click at [1186, 332] on img "Next" at bounding box center [1185, 336] width 22 height 60
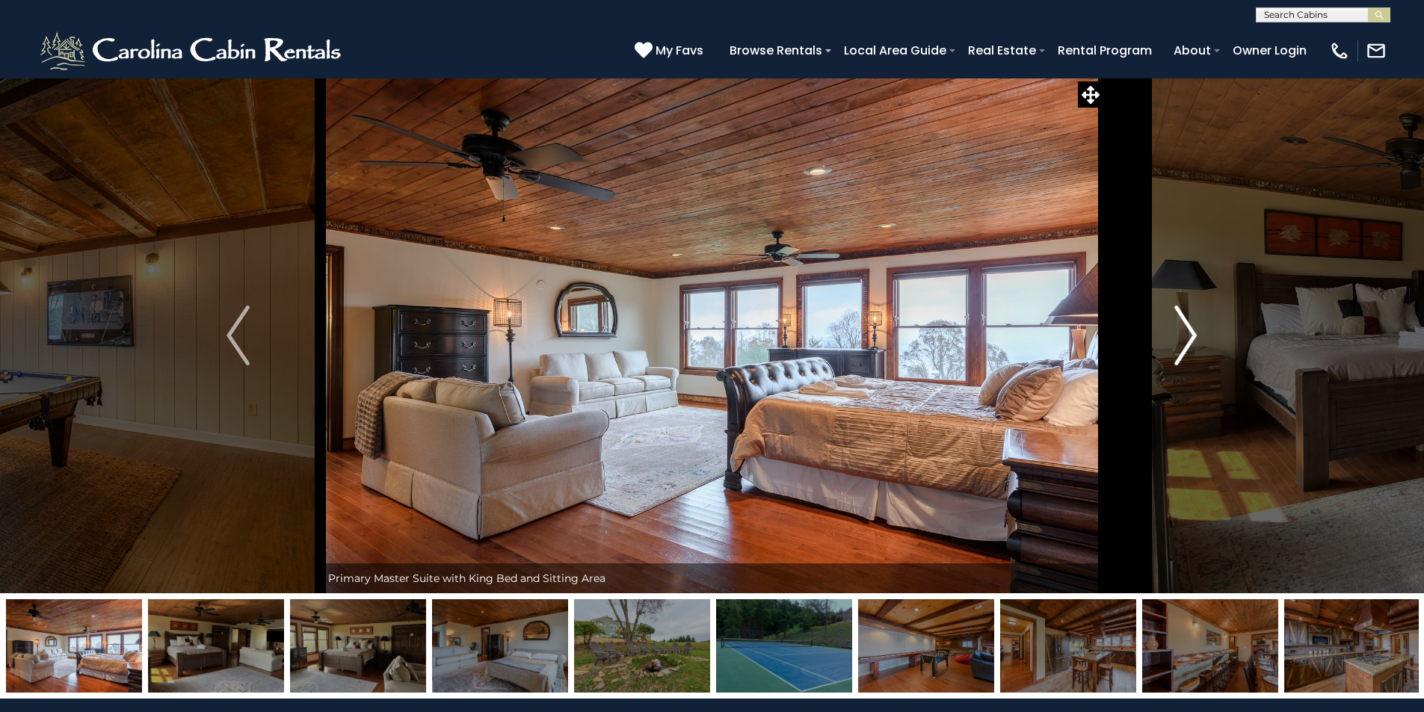
click at [1188, 329] on img "Next" at bounding box center [1185, 336] width 22 height 60
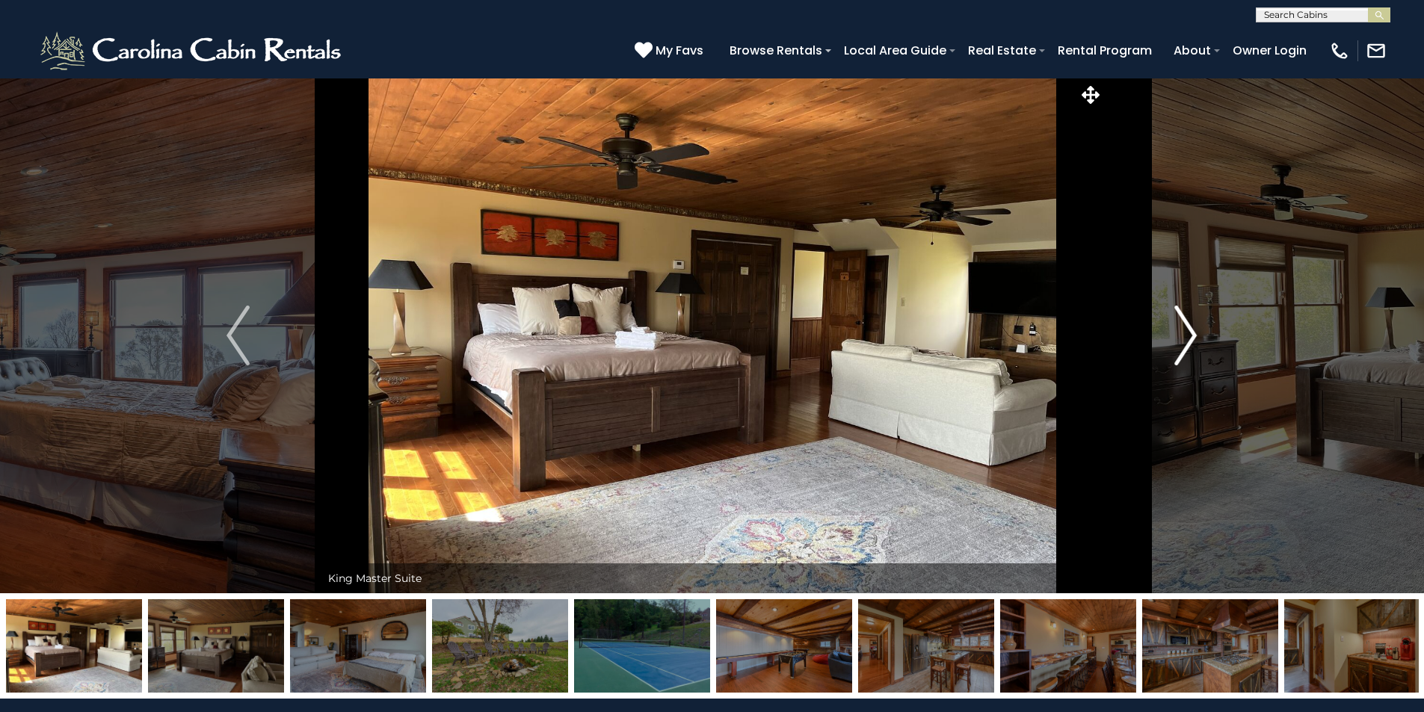
click at [1186, 329] on img "Next" at bounding box center [1185, 336] width 22 height 60
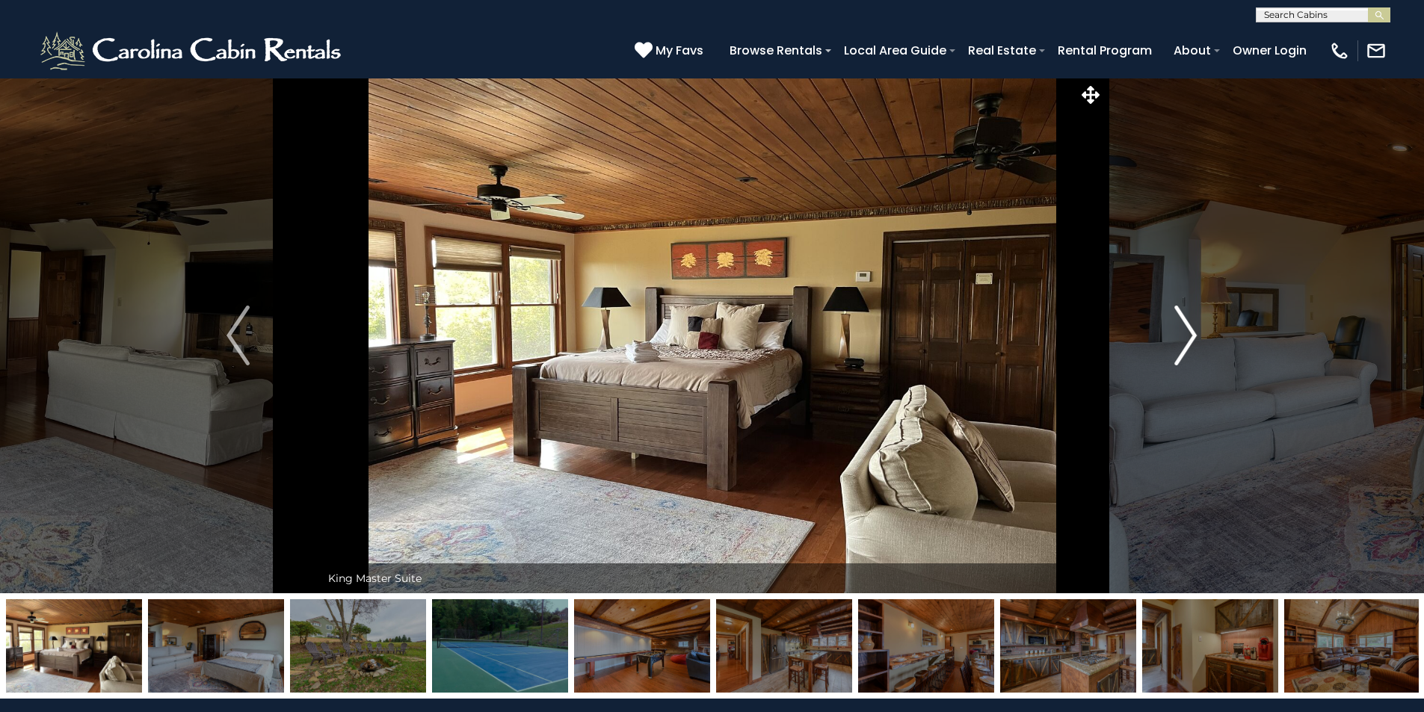
click at [1186, 329] on img "Next" at bounding box center [1185, 336] width 22 height 60
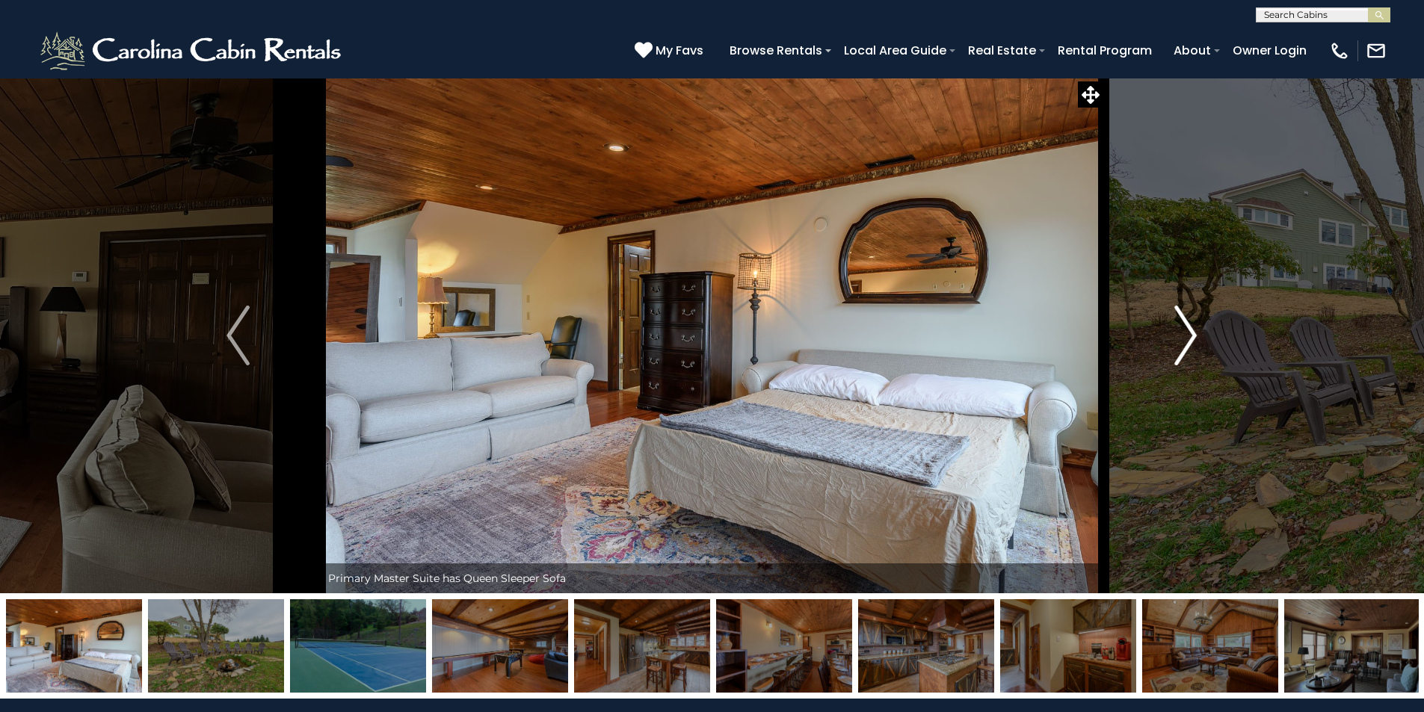
click at [1185, 329] on img "Next" at bounding box center [1185, 336] width 22 height 60
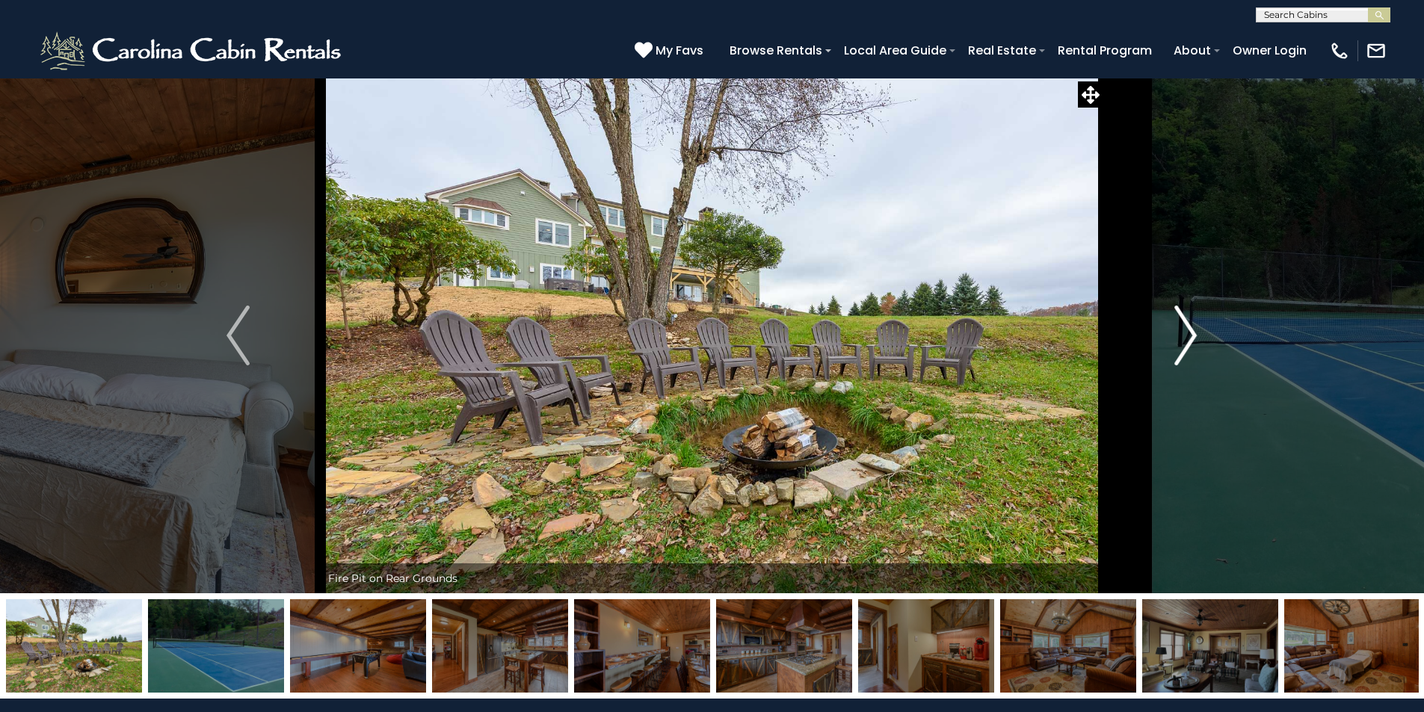
click at [1184, 328] on img "Next" at bounding box center [1185, 336] width 22 height 60
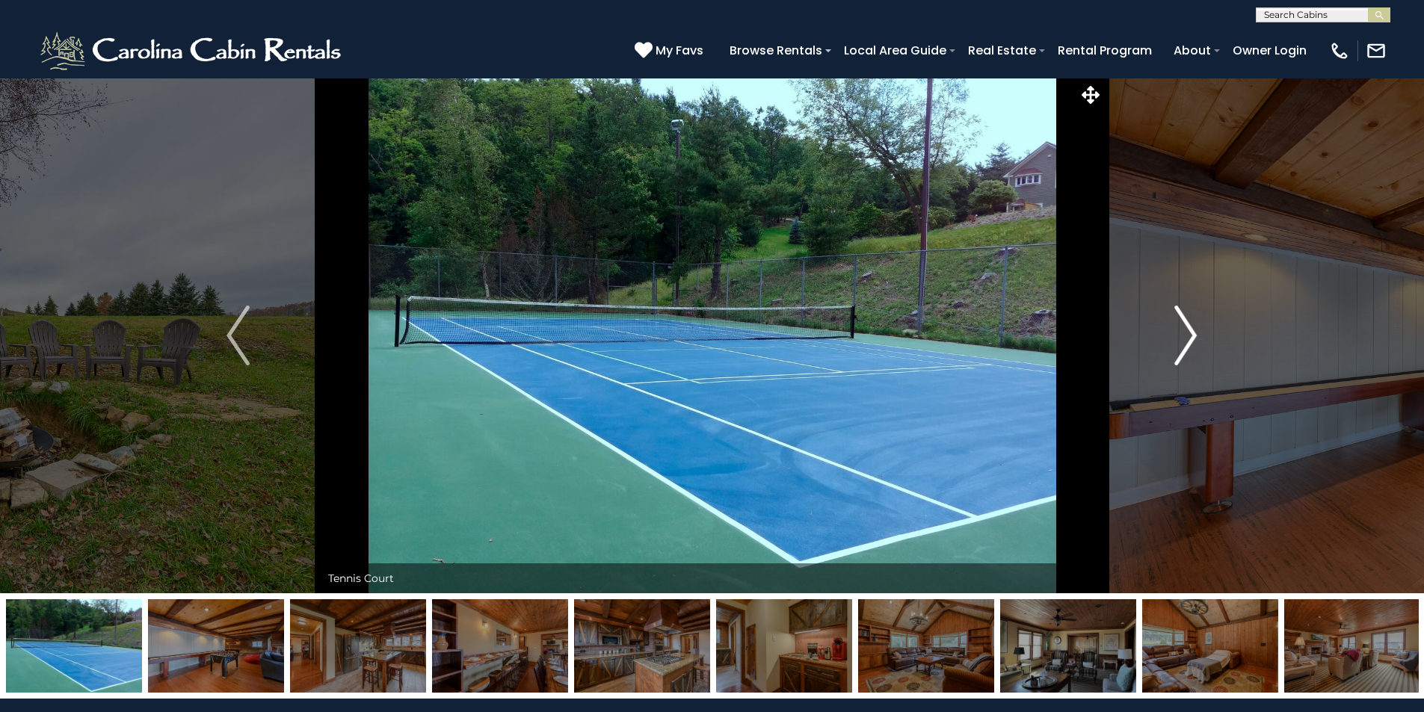
click at [1190, 328] on img "Next" at bounding box center [1185, 336] width 22 height 60
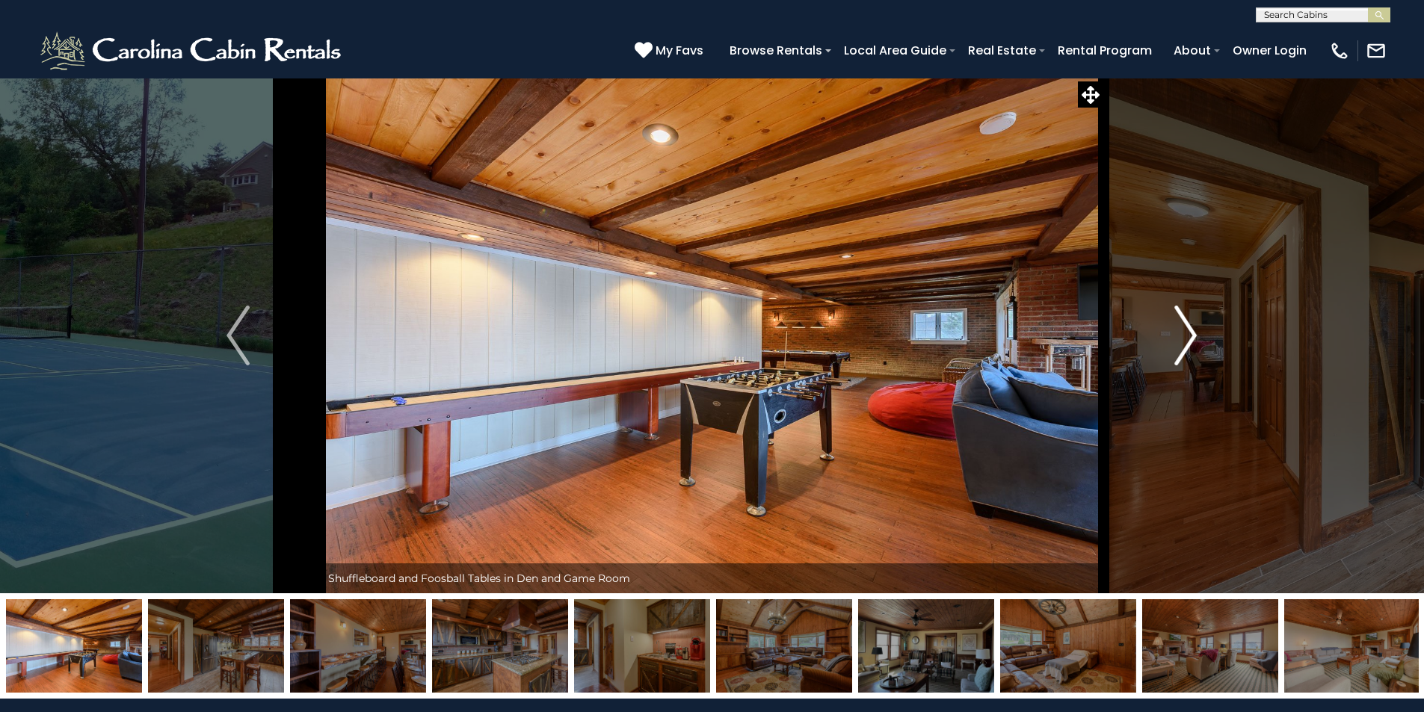
click at [1188, 328] on img "Next" at bounding box center [1185, 336] width 22 height 60
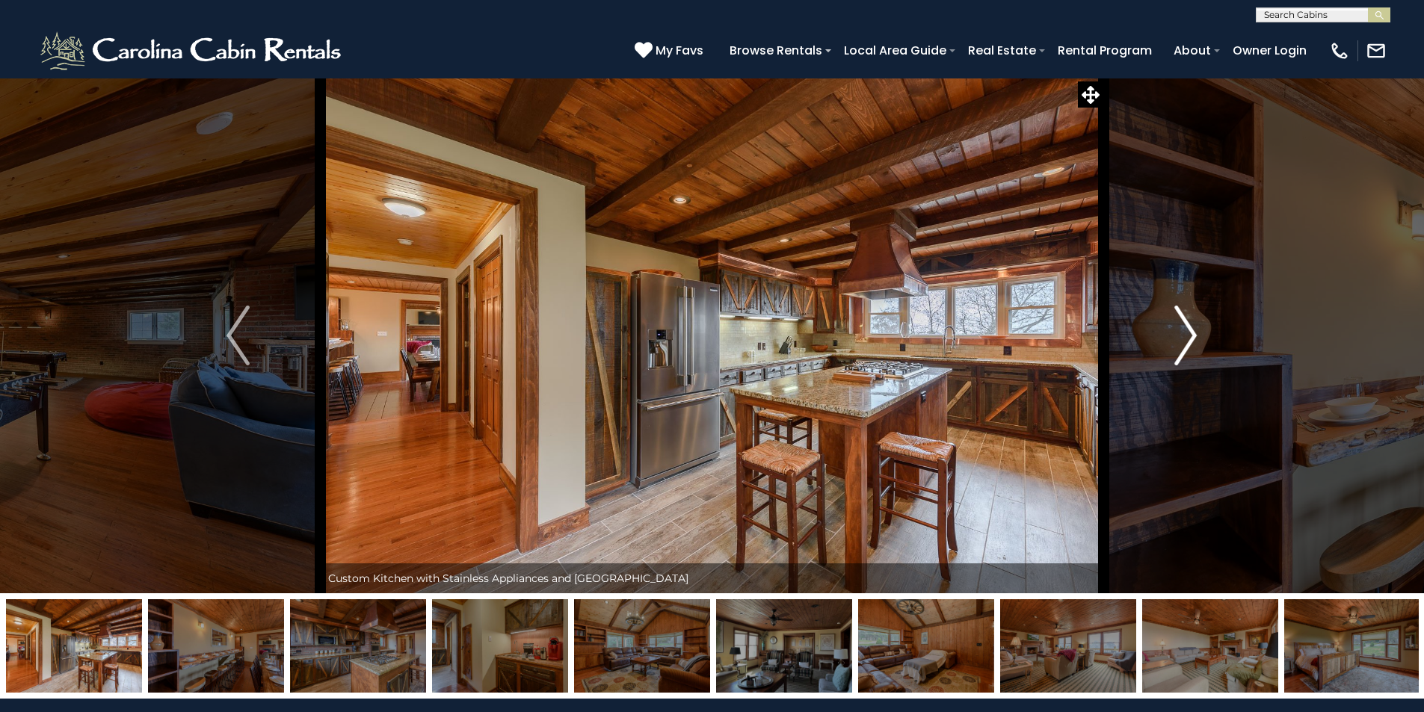
click at [1188, 330] on img "Next" at bounding box center [1185, 336] width 22 height 60
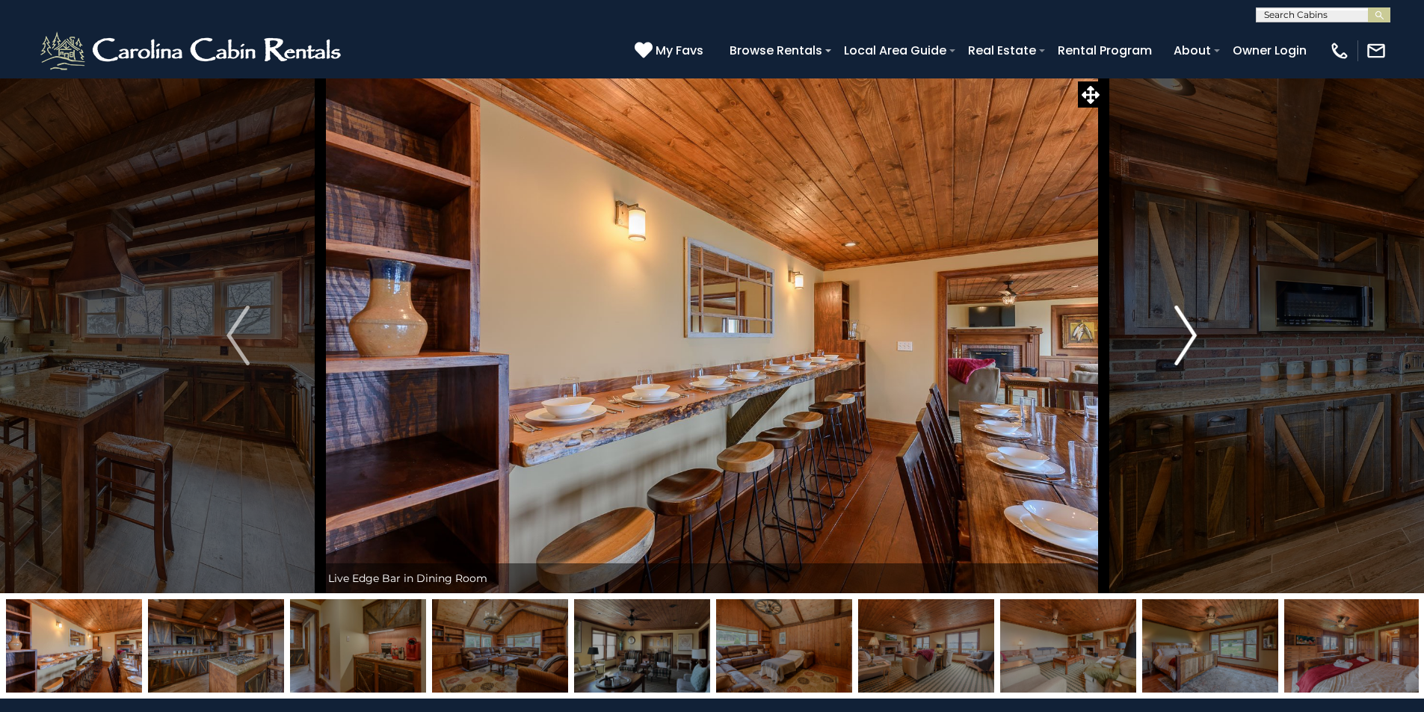
click at [1187, 330] on img "Next" at bounding box center [1185, 336] width 22 height 60
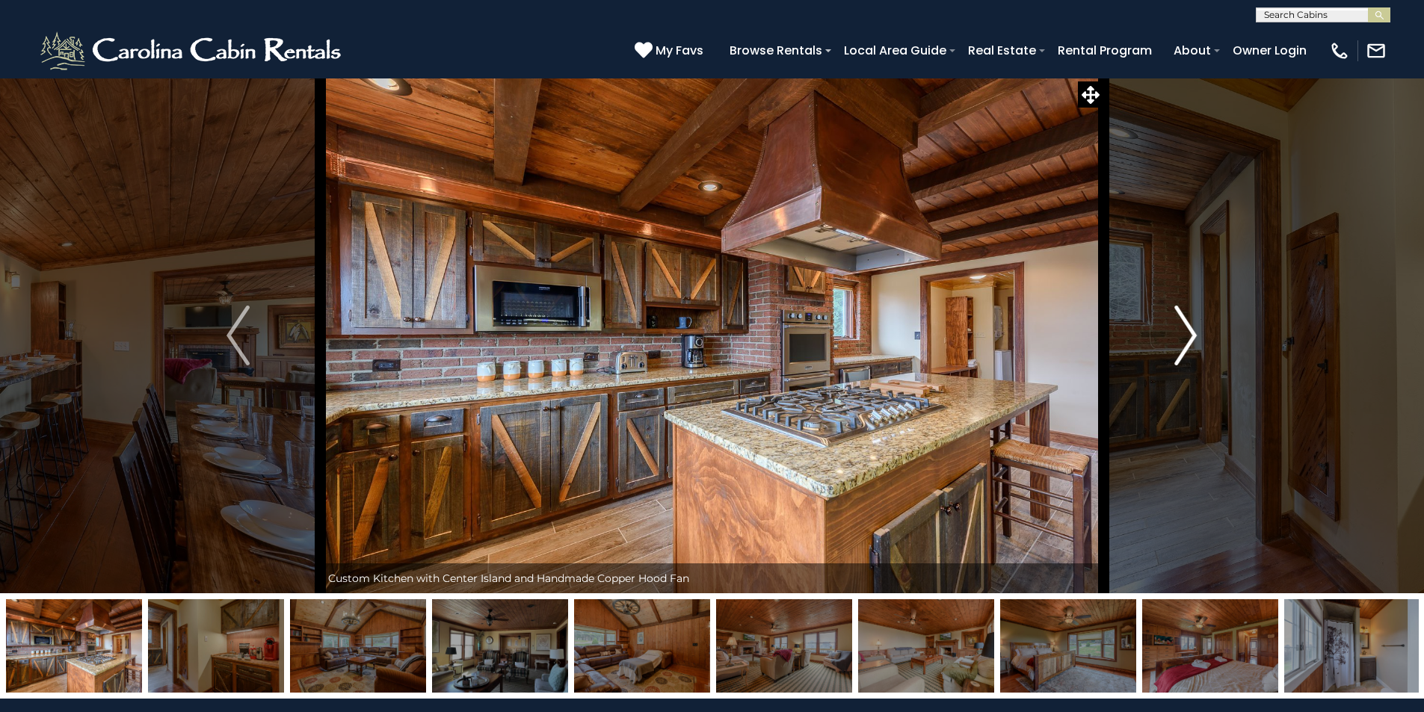
click at [1187, 330] on img "Next" at bounding box center [1185, 336] width 22 height 60
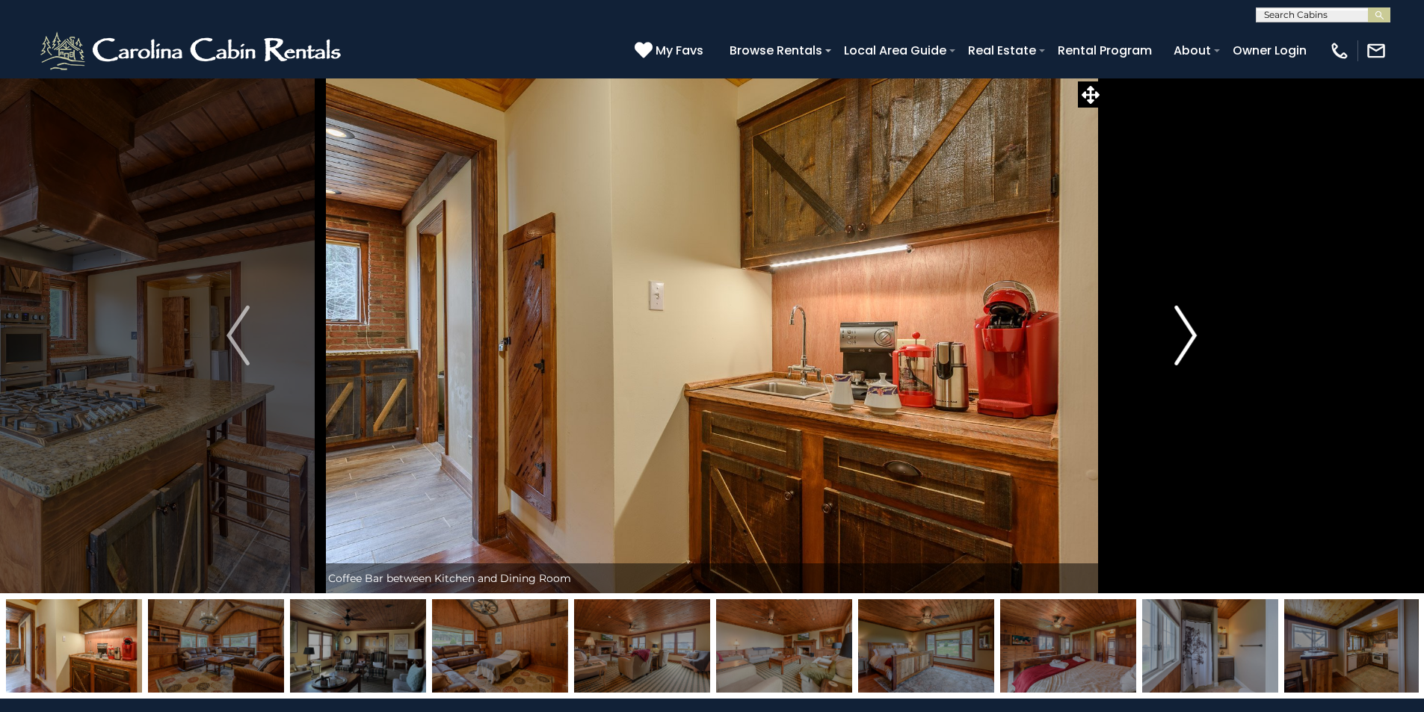
click at [1187, 330] on img "Next" at bounding box center [1185, 336] width 22 height 60
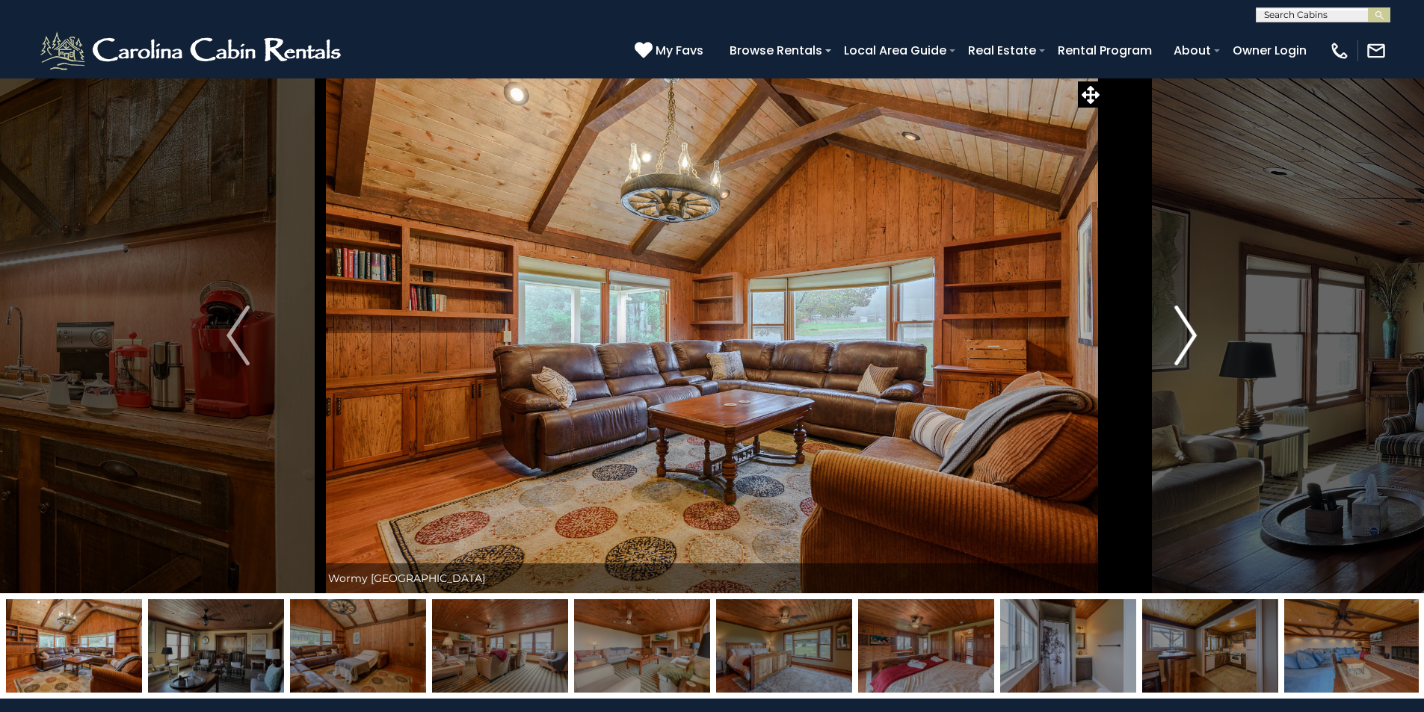
click at [1187, 330] on img "Next" at bounding box center [1185, 336] width 22 height 60
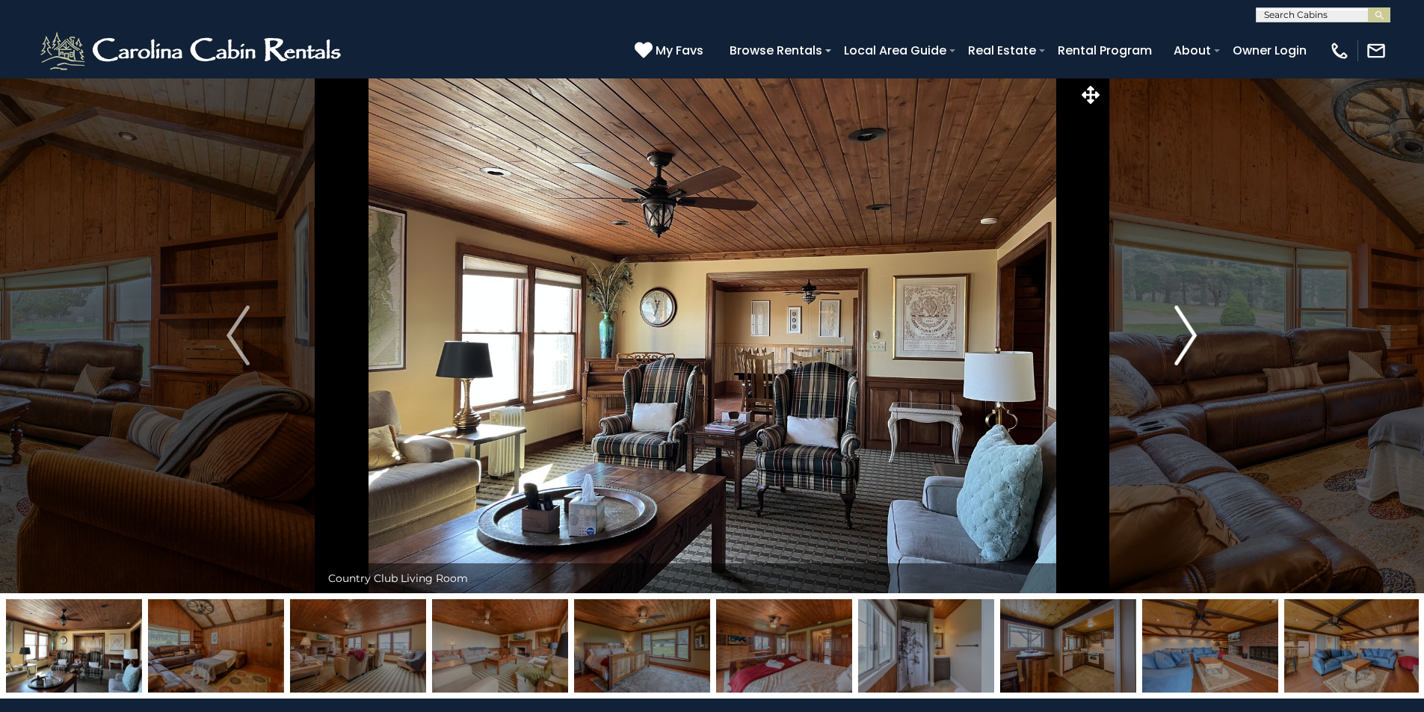
click at [1187, 330] on img "Next" at bounding box center [1185, 336] width 22 height 60
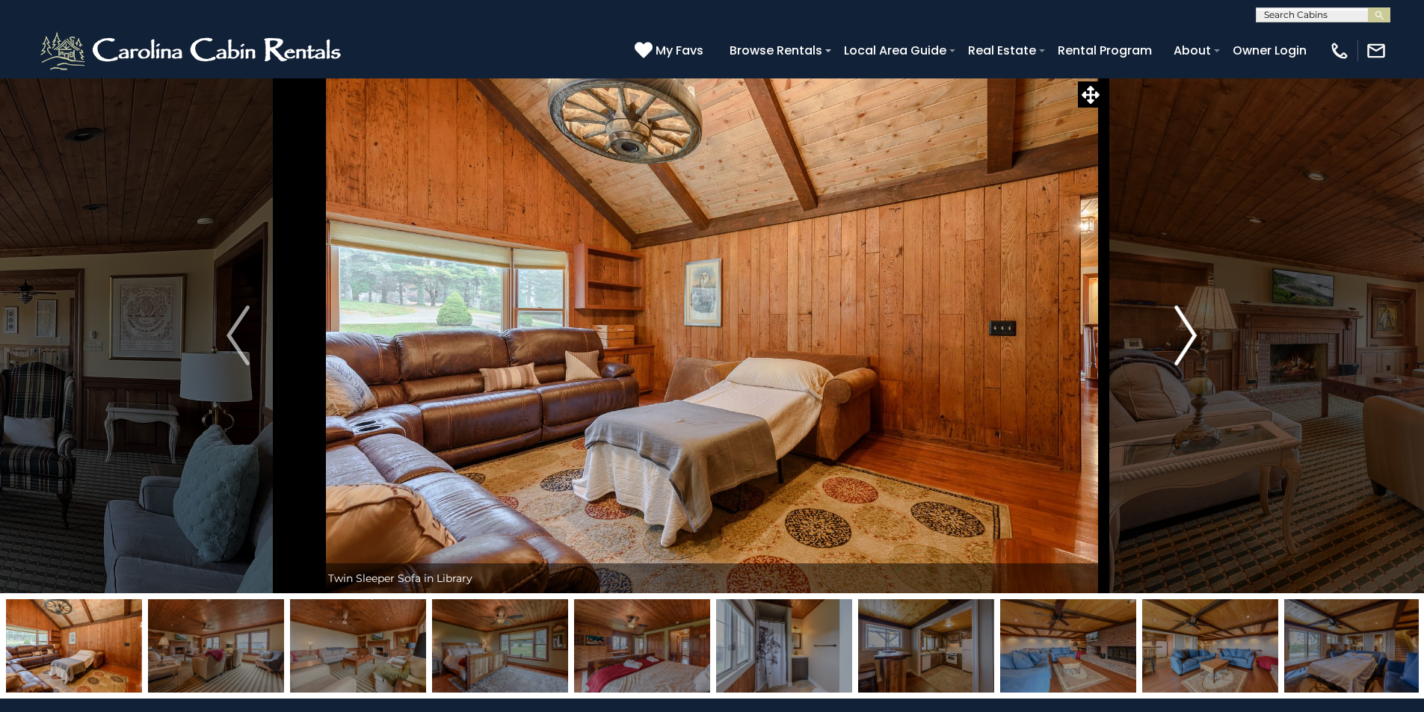
click at [1187, 330] on img "Next" at bounding box center [1185, 336] width 22 height 60
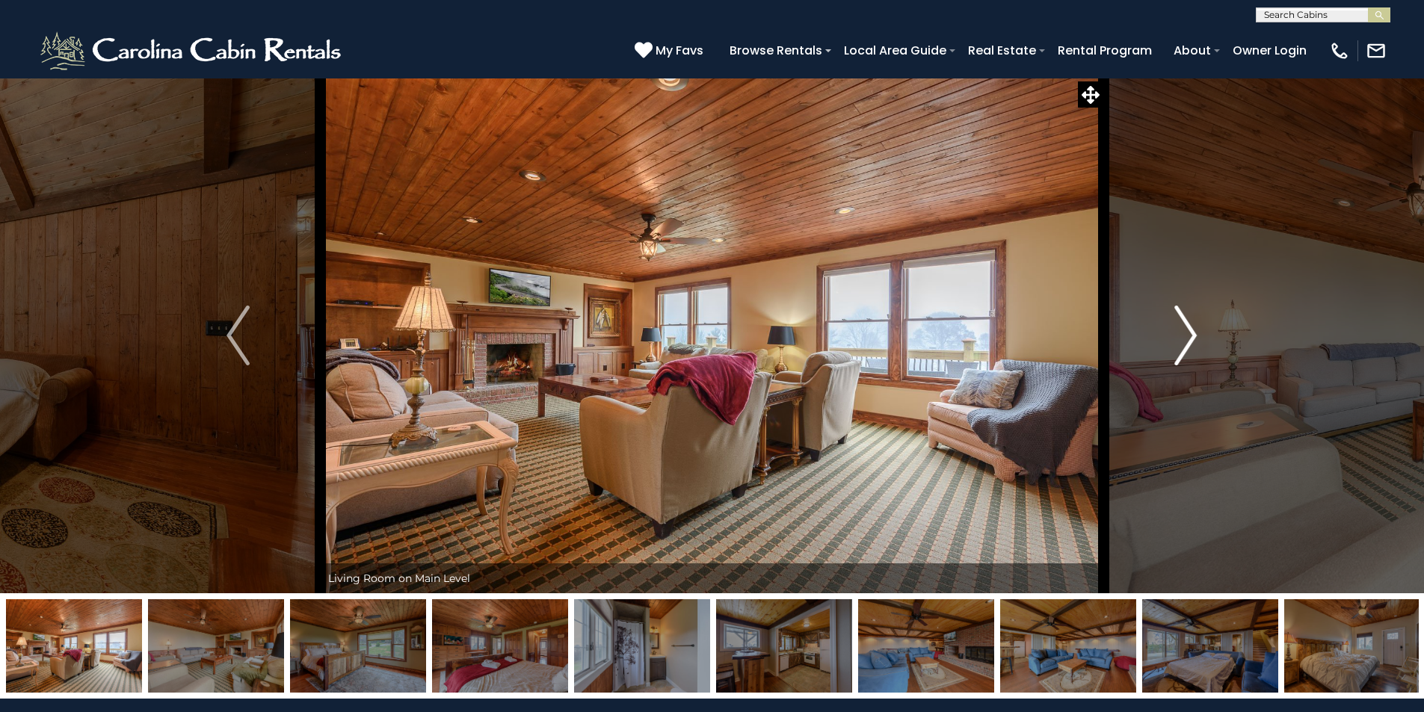
click at [1187, 330] on img "Next" at bounding box center [1185, 336] width 22 height 60
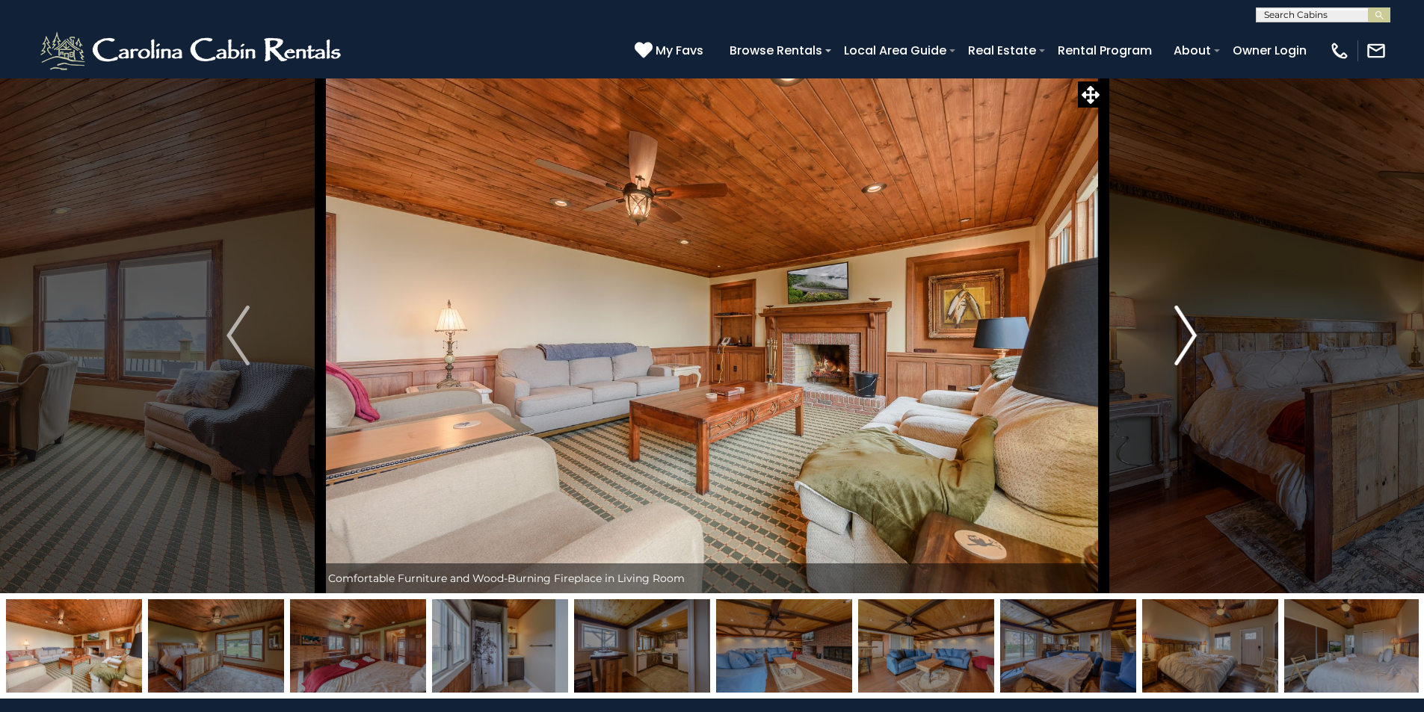
click at [1187, 330] on img "Next" at bounding box center [1185, 336] width 22 height 60
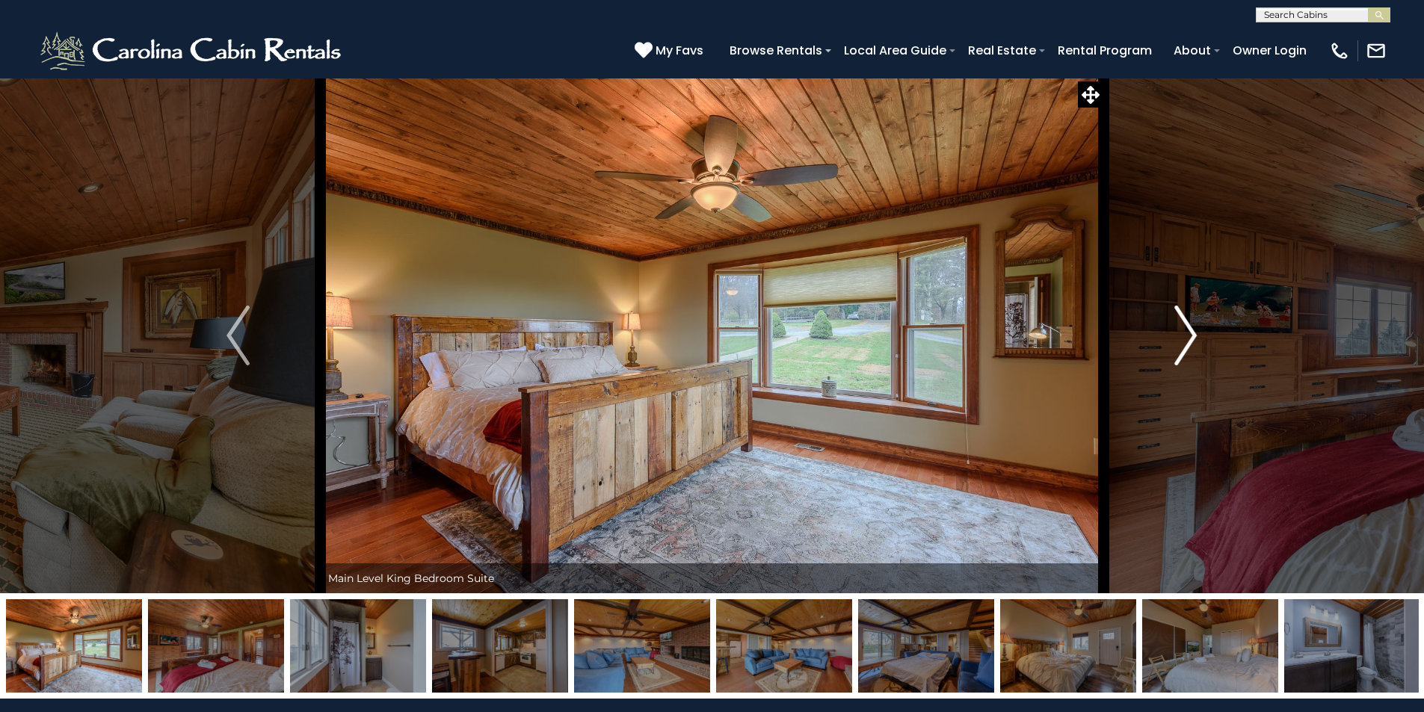
click at [1187, 330] on img "Next" at bounding box center [1185, 336] width 22 height 60
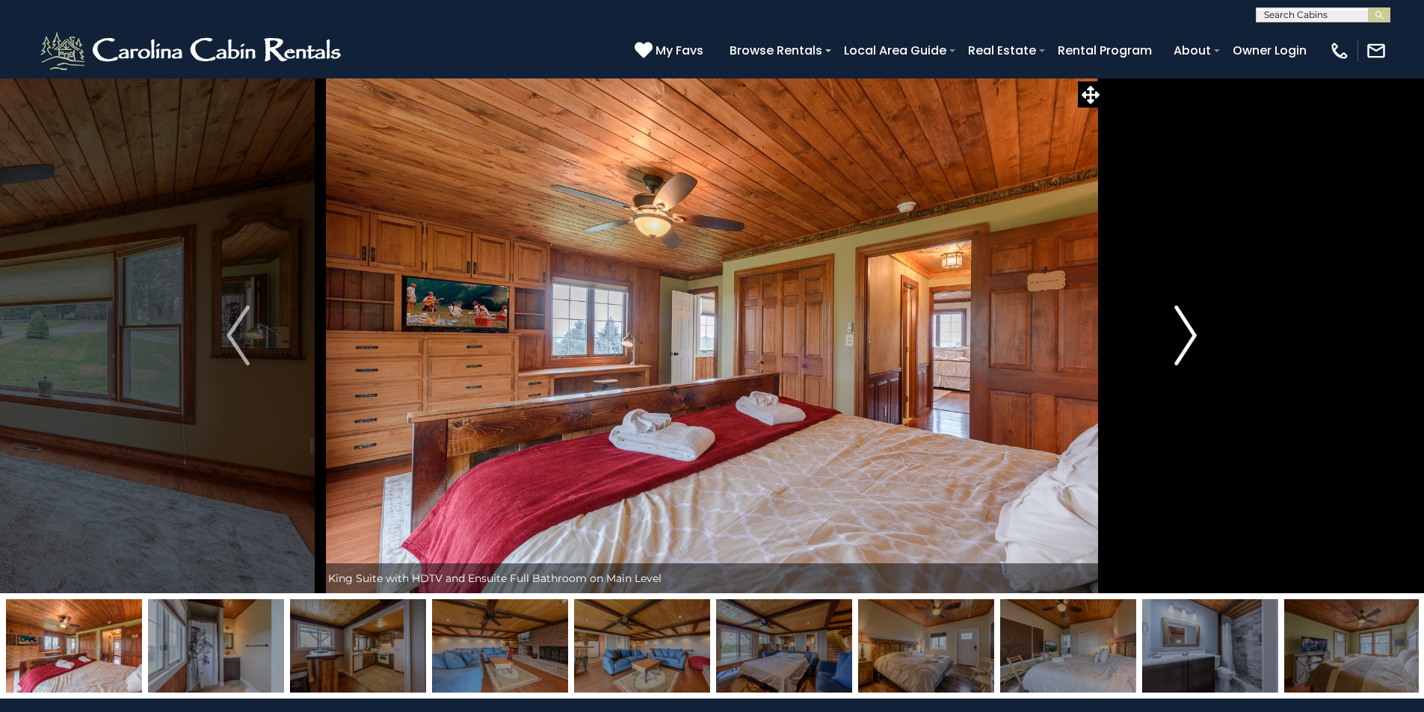
click at [1187, 330] on img "Next" at bounding box center [1185, 336] width 22 height 60
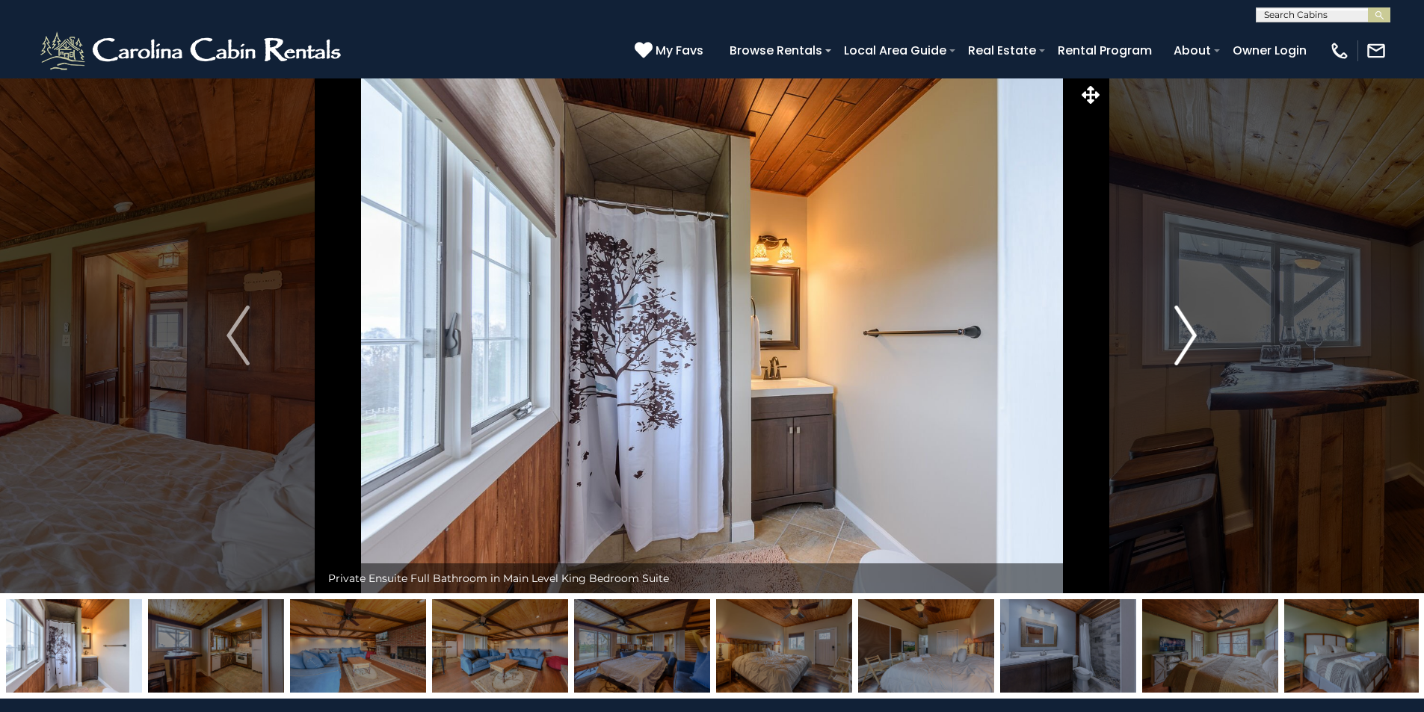
click at [1187, 331] on img "Next" at bounding box center [1185, 336] width 22 height 60
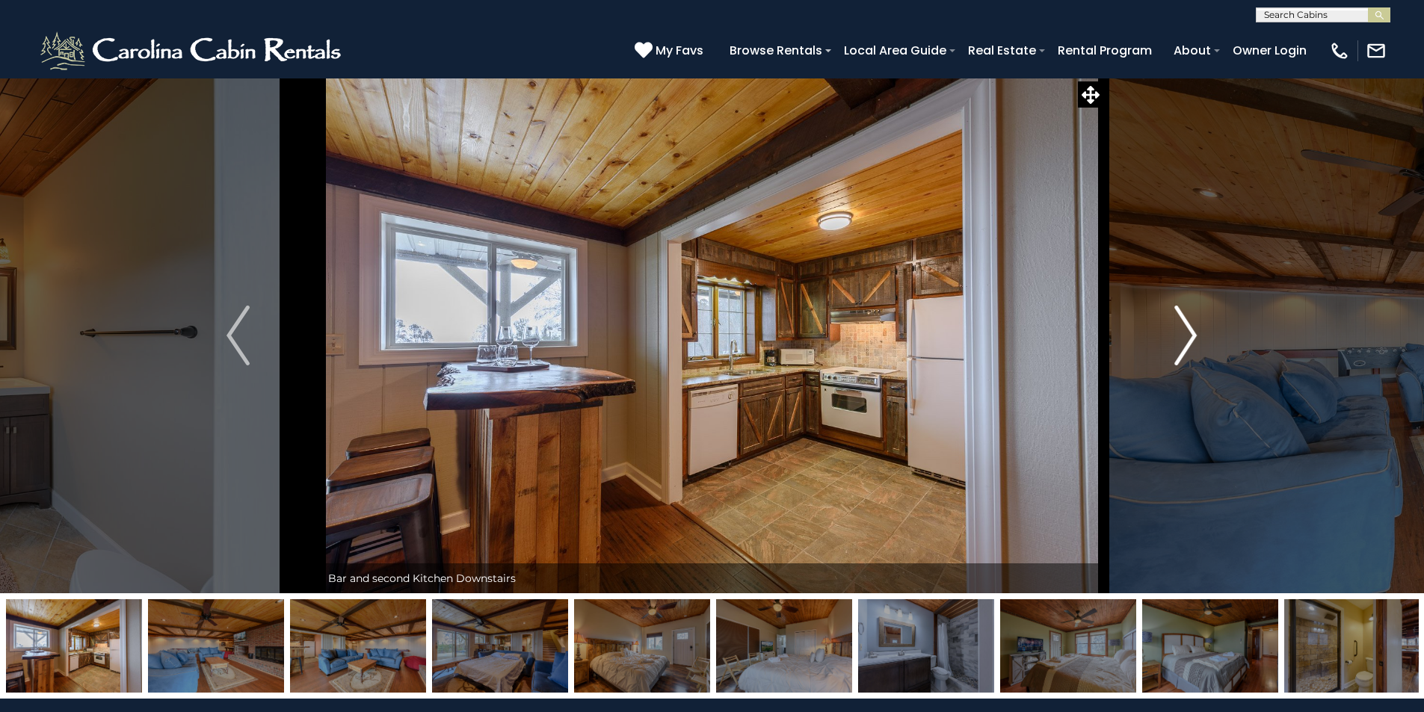
click at [1187, 333] on img "Next" at bounding box center [1185, 336] width 22 height 60
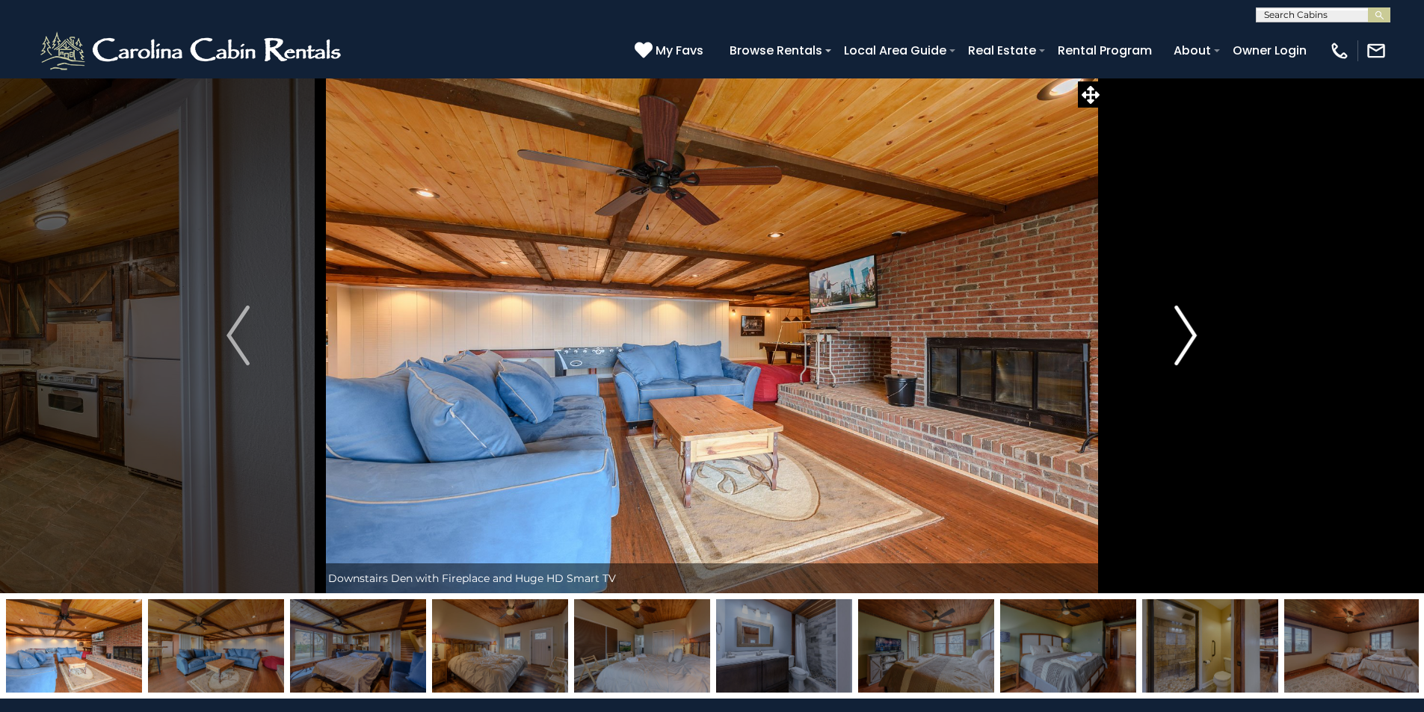
click at [1187, 333] on img "Next" at bounding box center [1185, 336] width 22 height 60
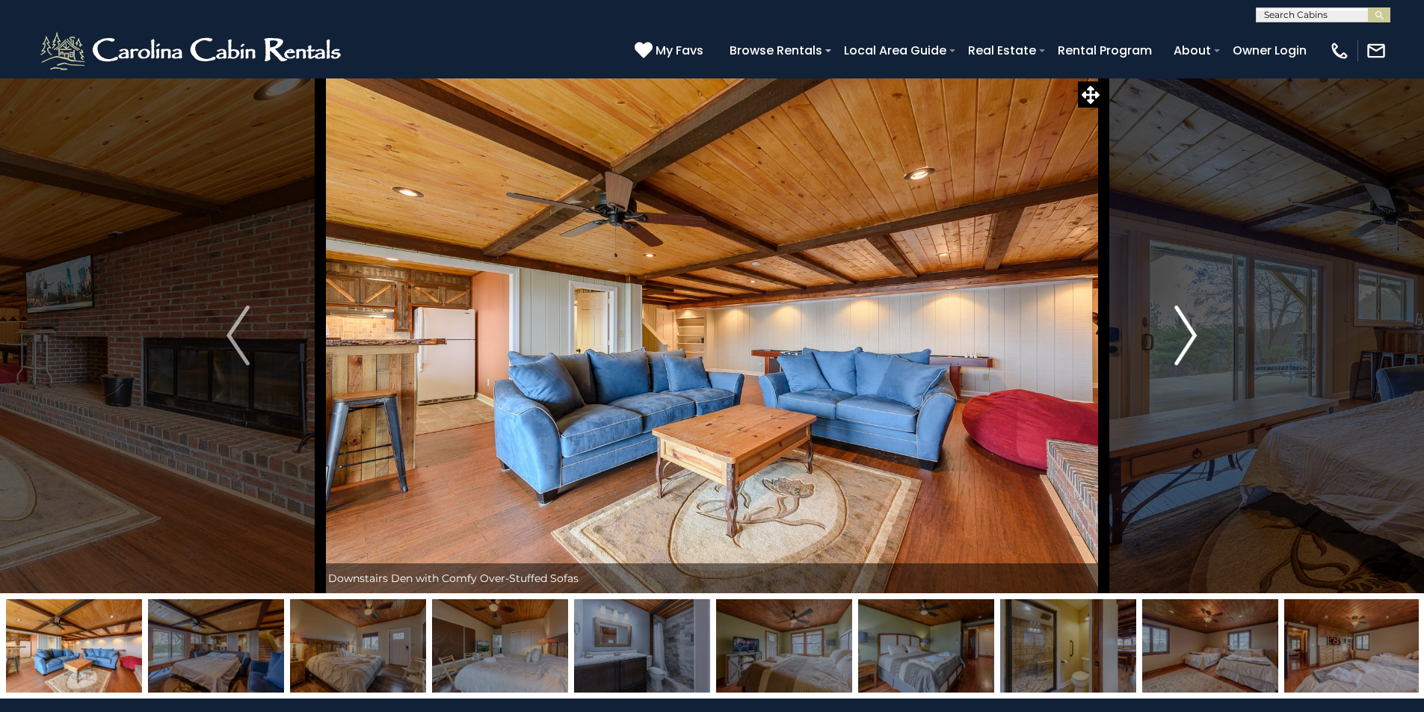
click at [1187, 333] on img "Next" at bounding box center [1185, 336] width 22 height 60
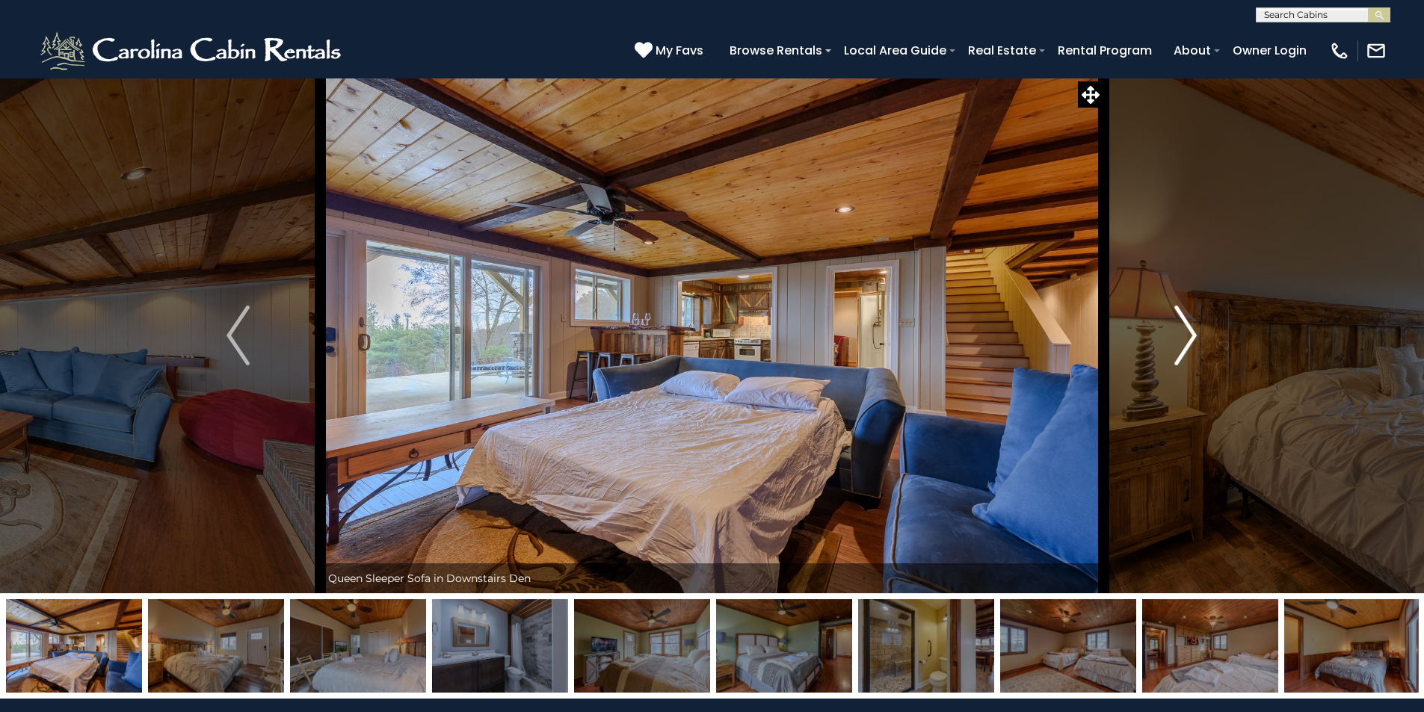
click at [1187, 333] on img "Next" at bounding box center [1185, 336] width 22 height 60
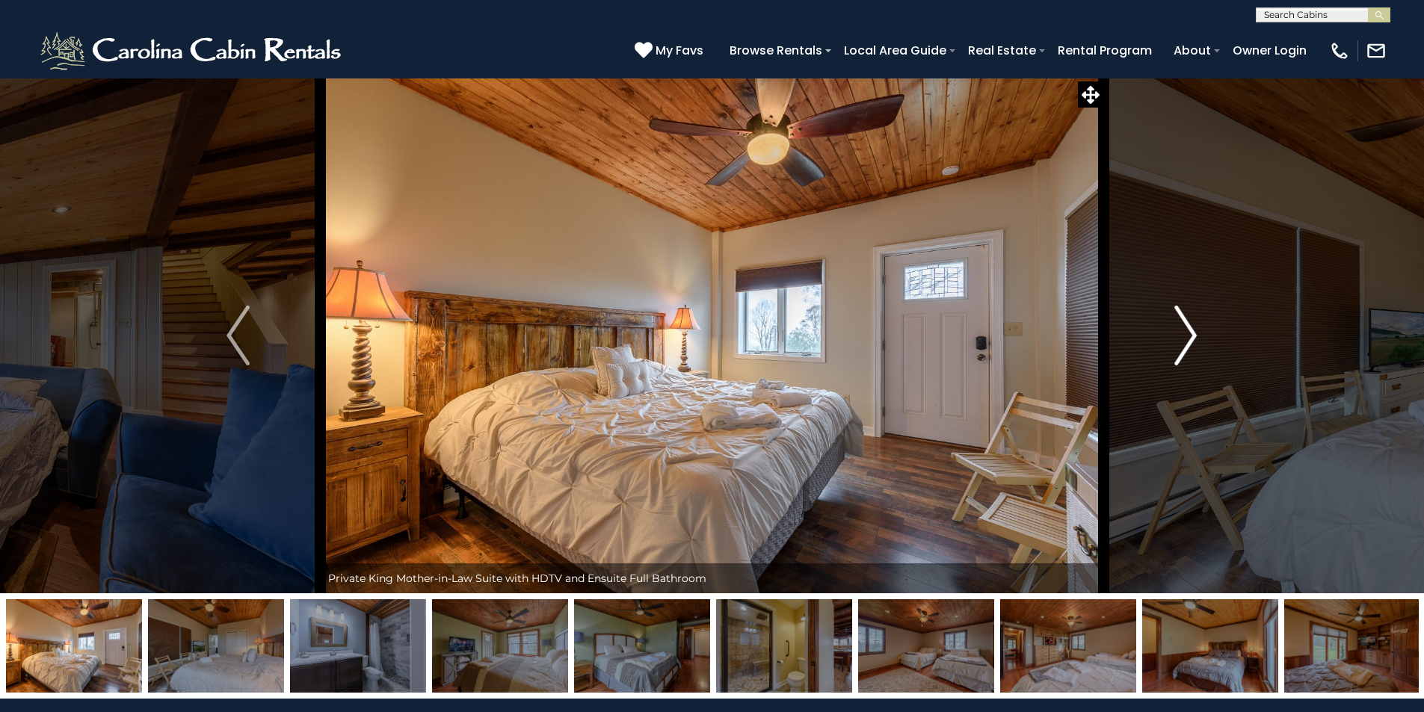
click at [1186, 333] on img "Next" at bounding box center [1185, 336] width 22 height 60
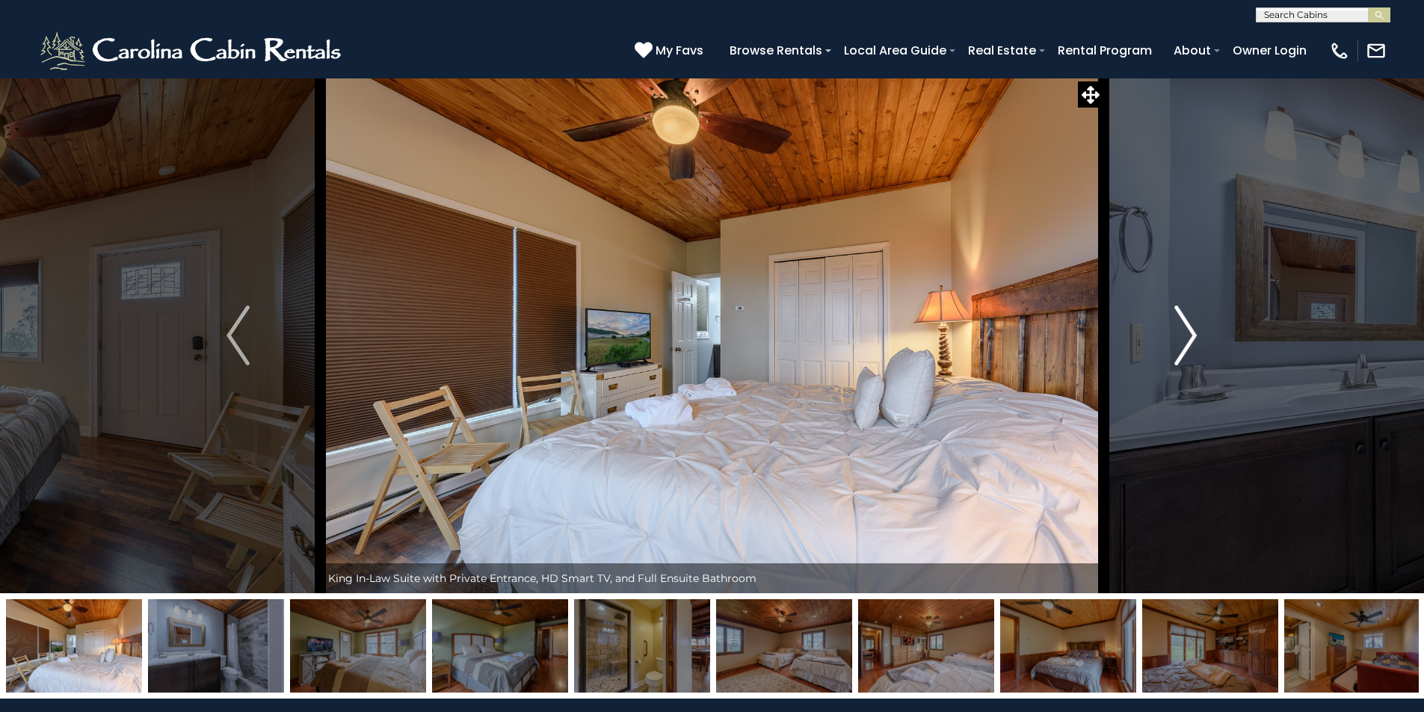
click at [1186, 333] on img "Next" at bounding box center [1185, 336] width 22 height 60
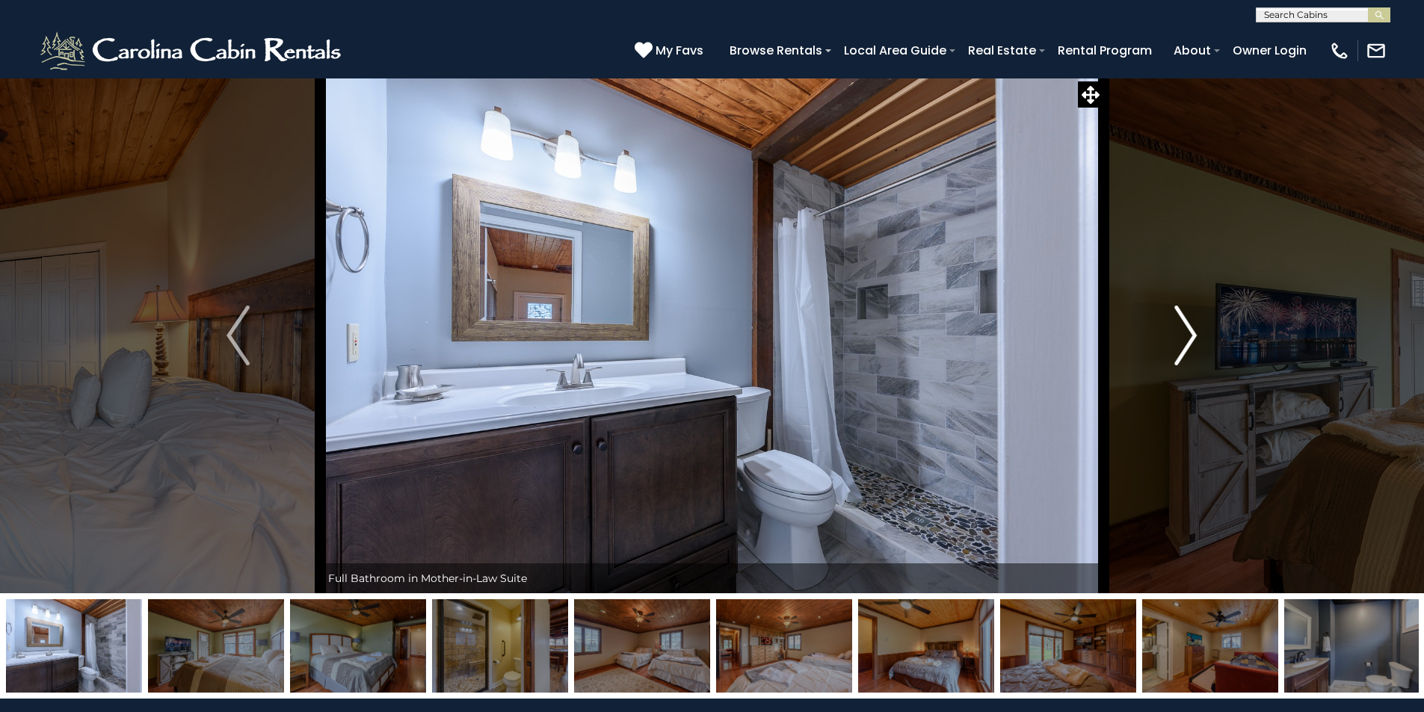
click at [1186, 334] on img "Next" at bounding box center [1185, 336] width 22 height 60
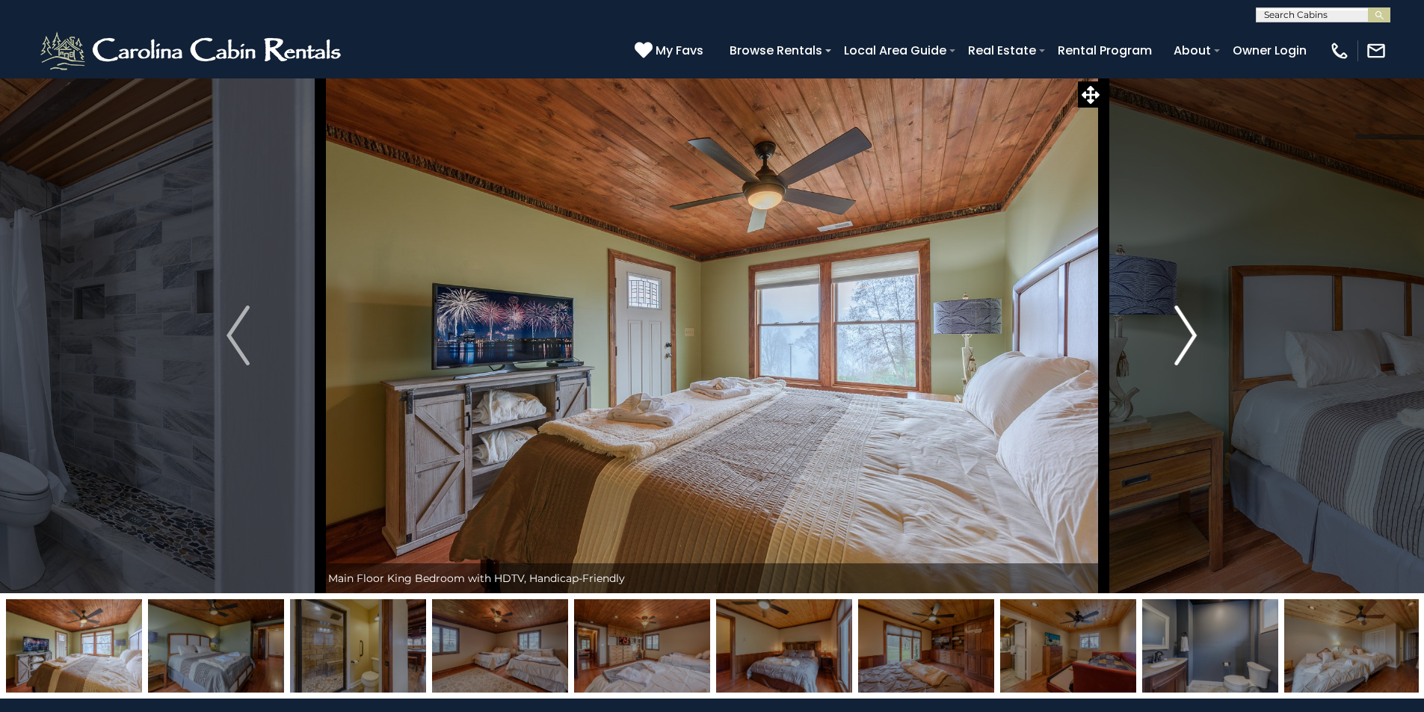
click at [1185, 336] on img "Next" at bounding box center [1185, 336] width 22 height 60
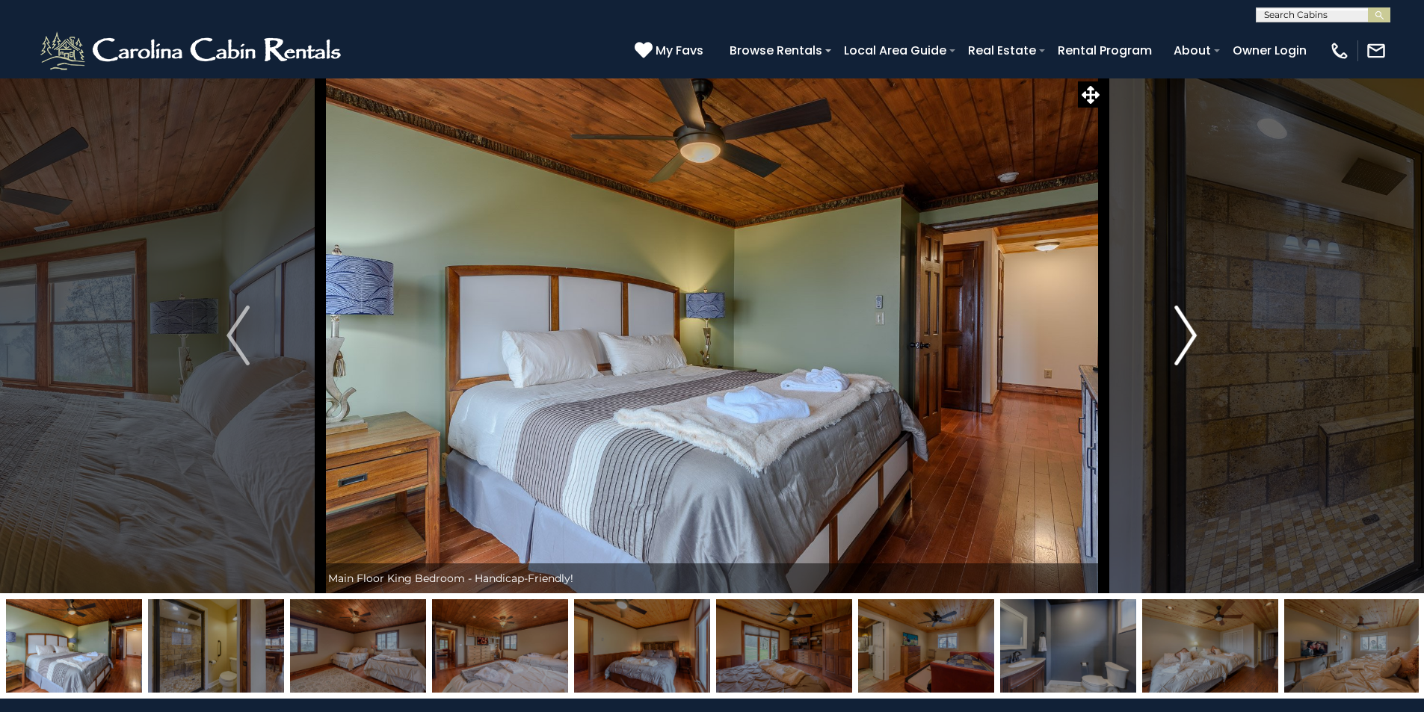
click at [1185, 336] on img "Next" at bounding box center [1185, 336] width 22 height 60
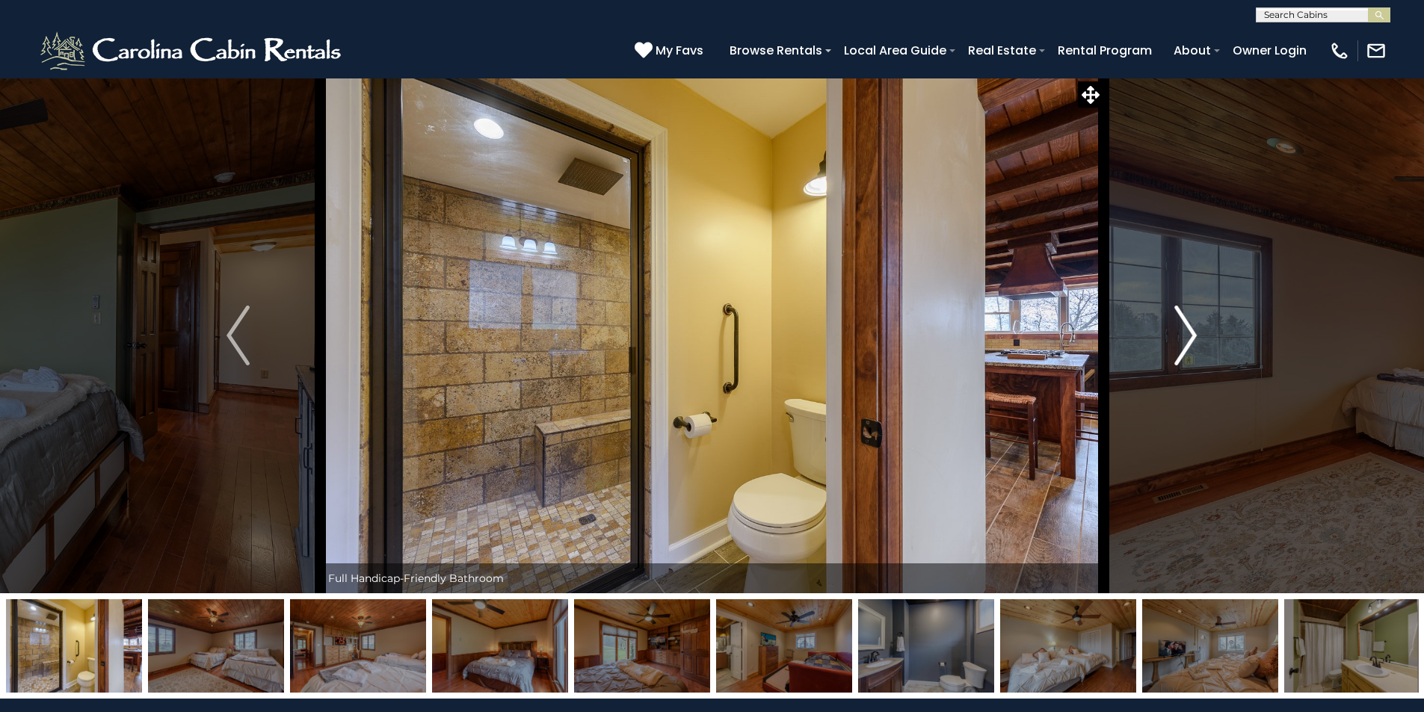
click at [1185, 336] on img "Next" at bounding box center [1185, 336] width 22 height 60
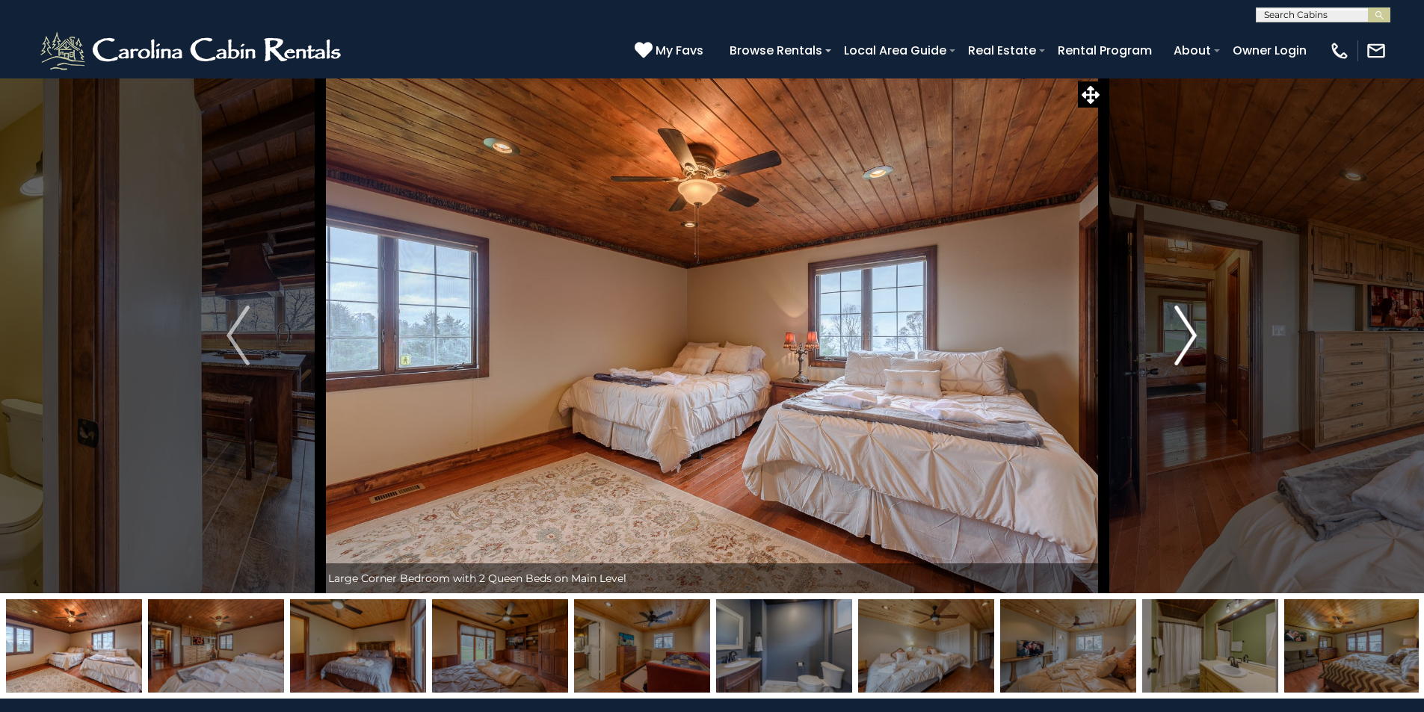
click at [1185, 339] on img "Next" at bounding box center [1185, 336] width 22 height 60
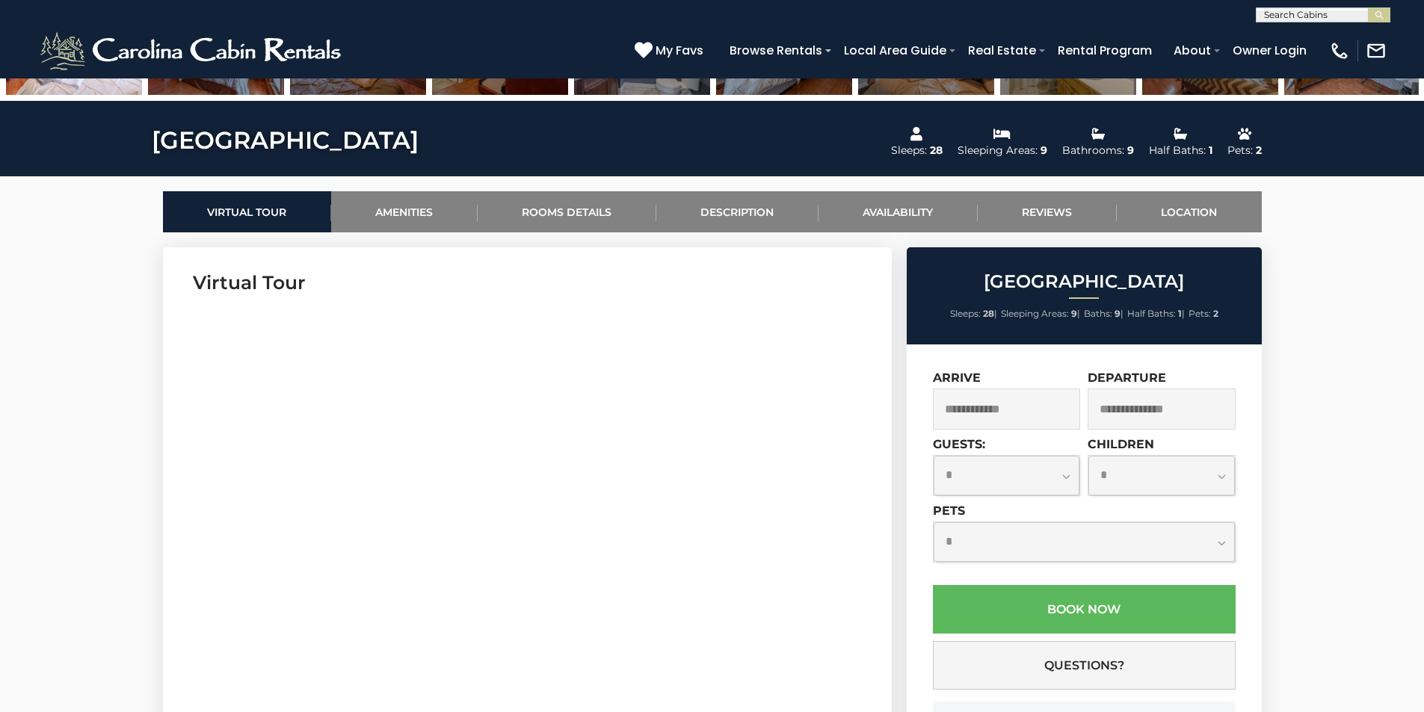
scroll to position [798, 0]
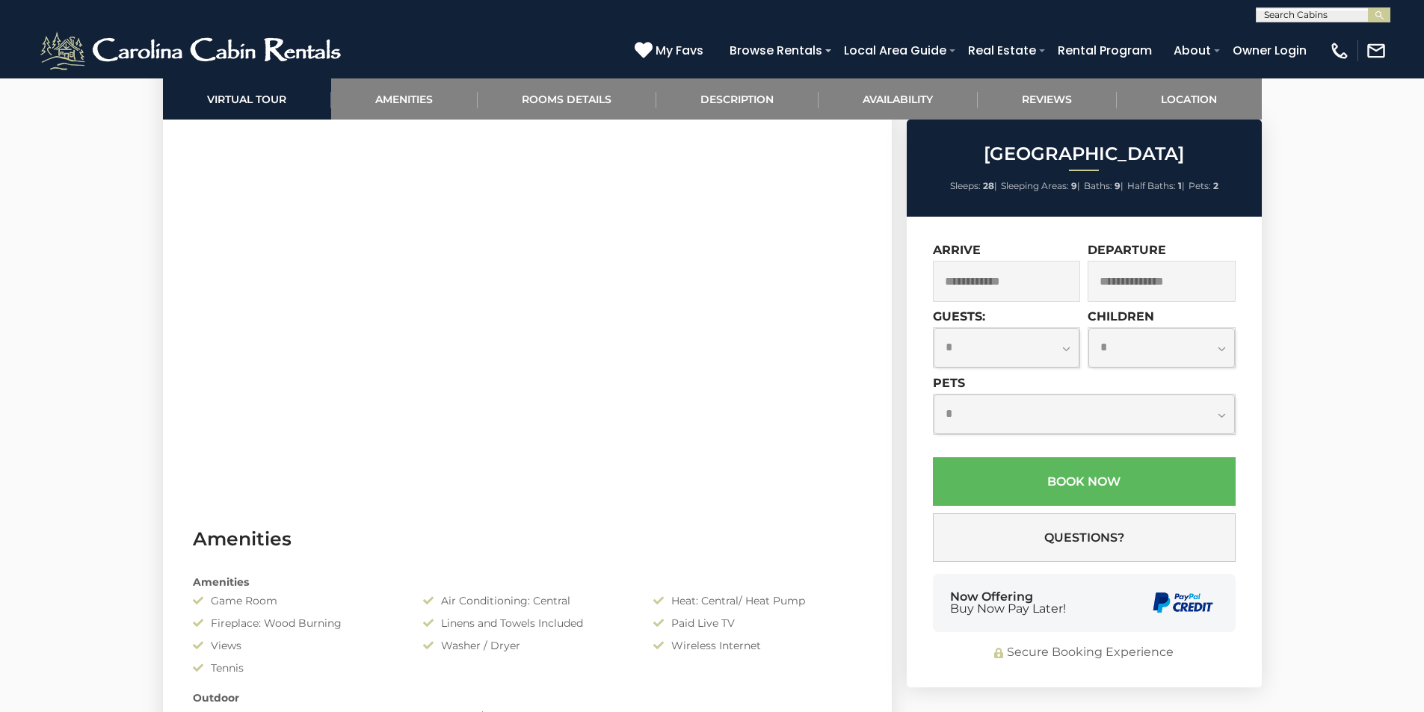
click at [980, 281] on input "text" at bounding box center [1007, 281] width 148 height 41
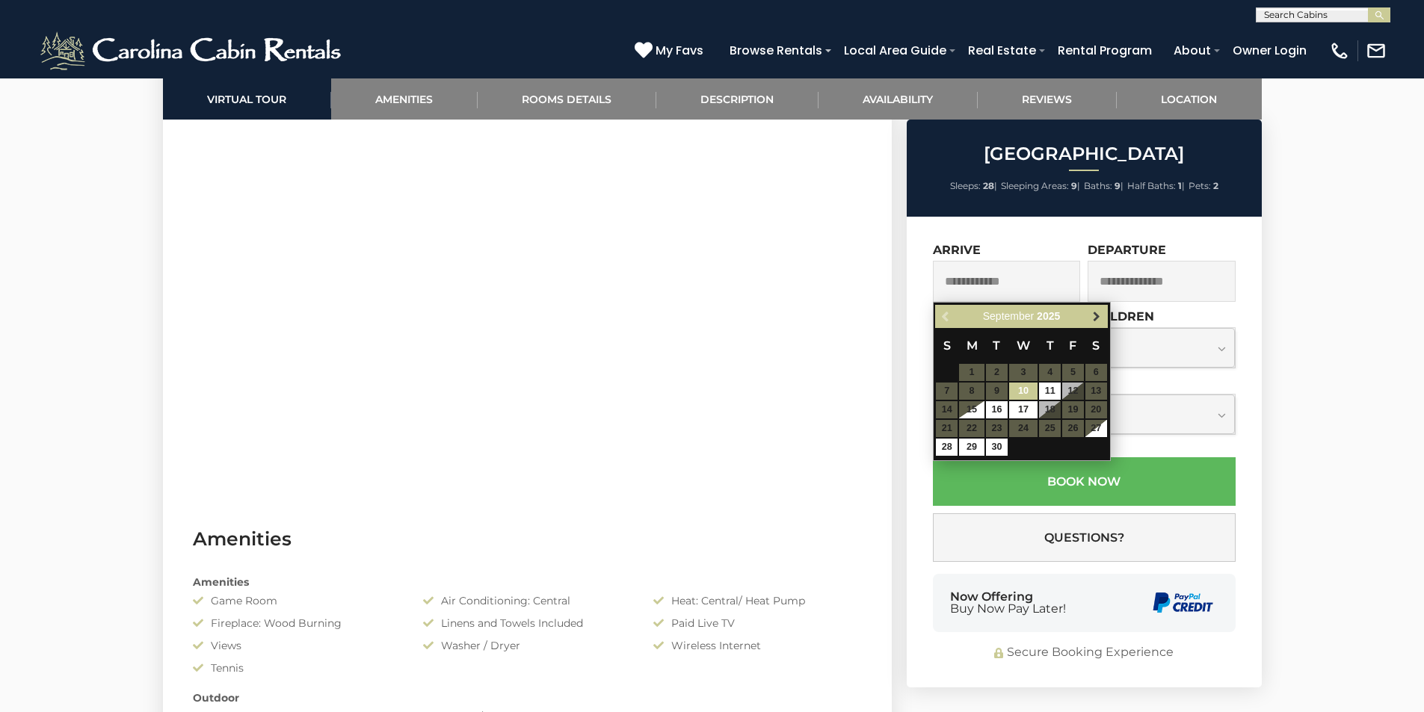
click at [1100, 316] on span "Next" at bounding box center [1097, 317] width 12 height 12
click at [1098, 316] on span "Next" at bounding box center [1097, 317] width 12 height 12
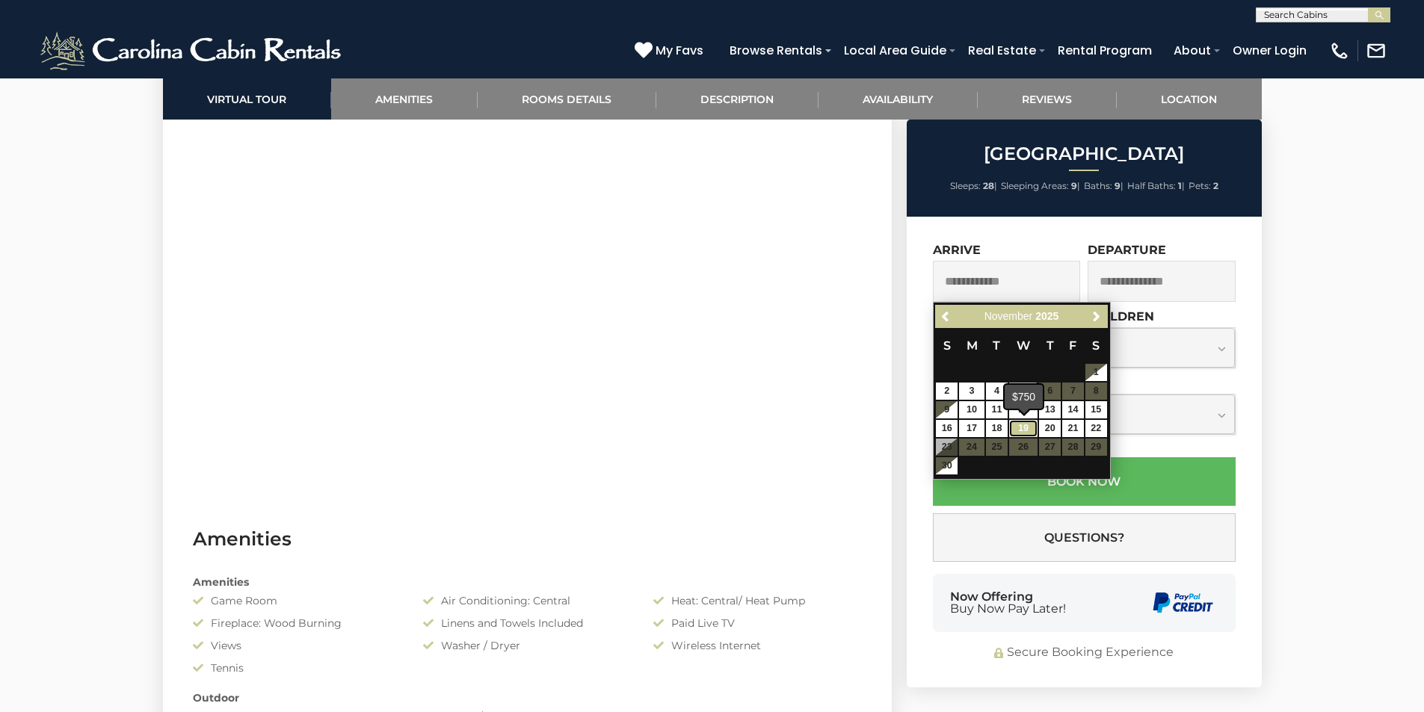
click at [1022, 428] on link "19" at bounding box center [1023, 428] width 28 height 17
type input "**********"
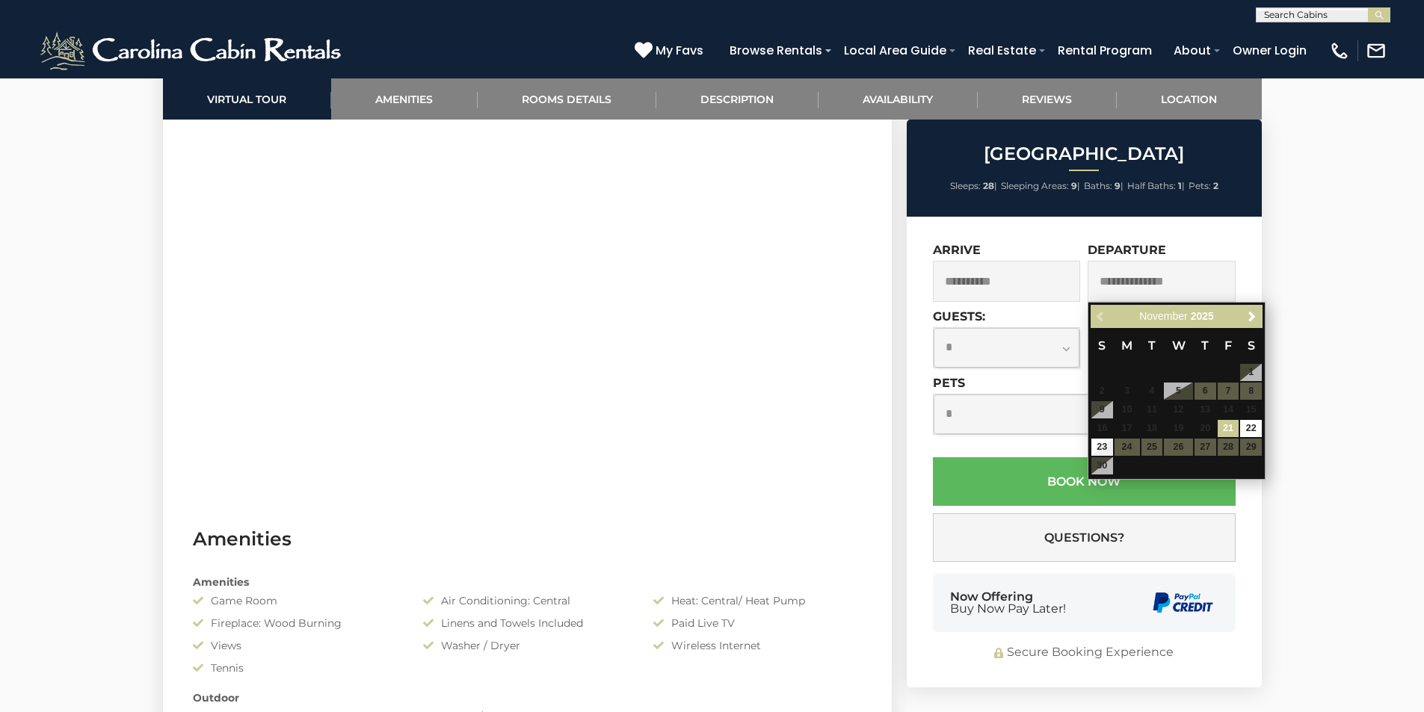
click at [1138, 278] on input "text" at bounding box center [1162, 281] width 148 height 41
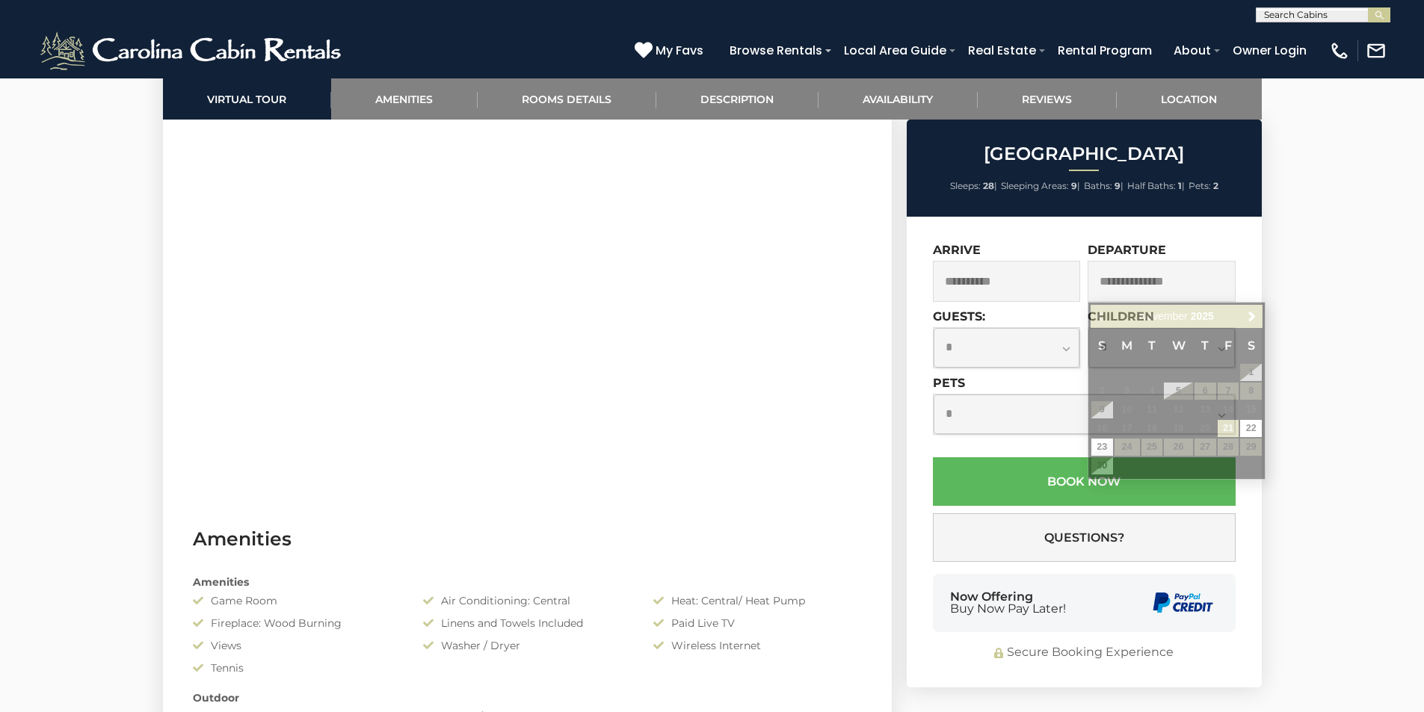
click at [1068, 353] on select "**********" at bounding box center [1007, 348] width 147 height 40
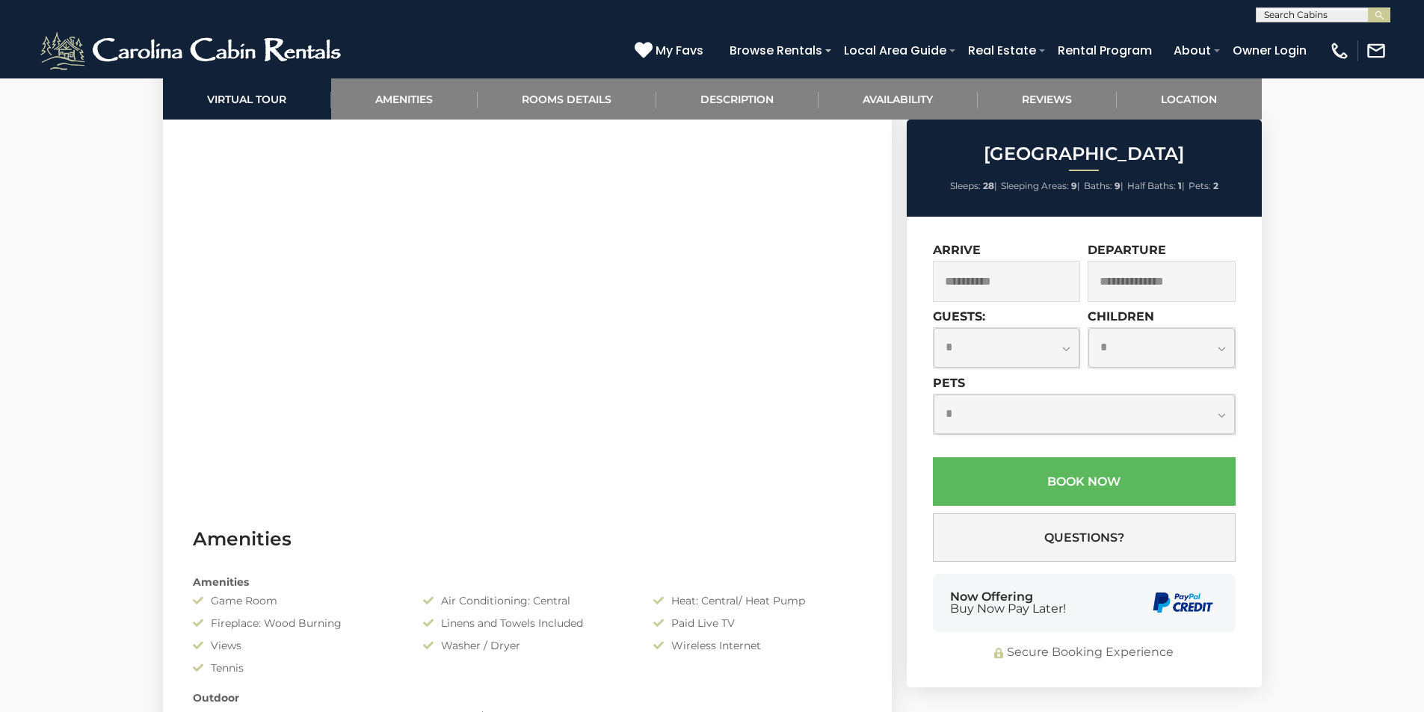
select select "**"
click at [934, 328] on select "**********" at bounding box center [1007, 348] width 147 height 40
click at [1220, 351] on select "**********" at bounding box center [1161, 348] width 147 height 40
select select "*"
click at [1088, 328] on select "**********" at bounding box center [1161, 348] width 147 height 40
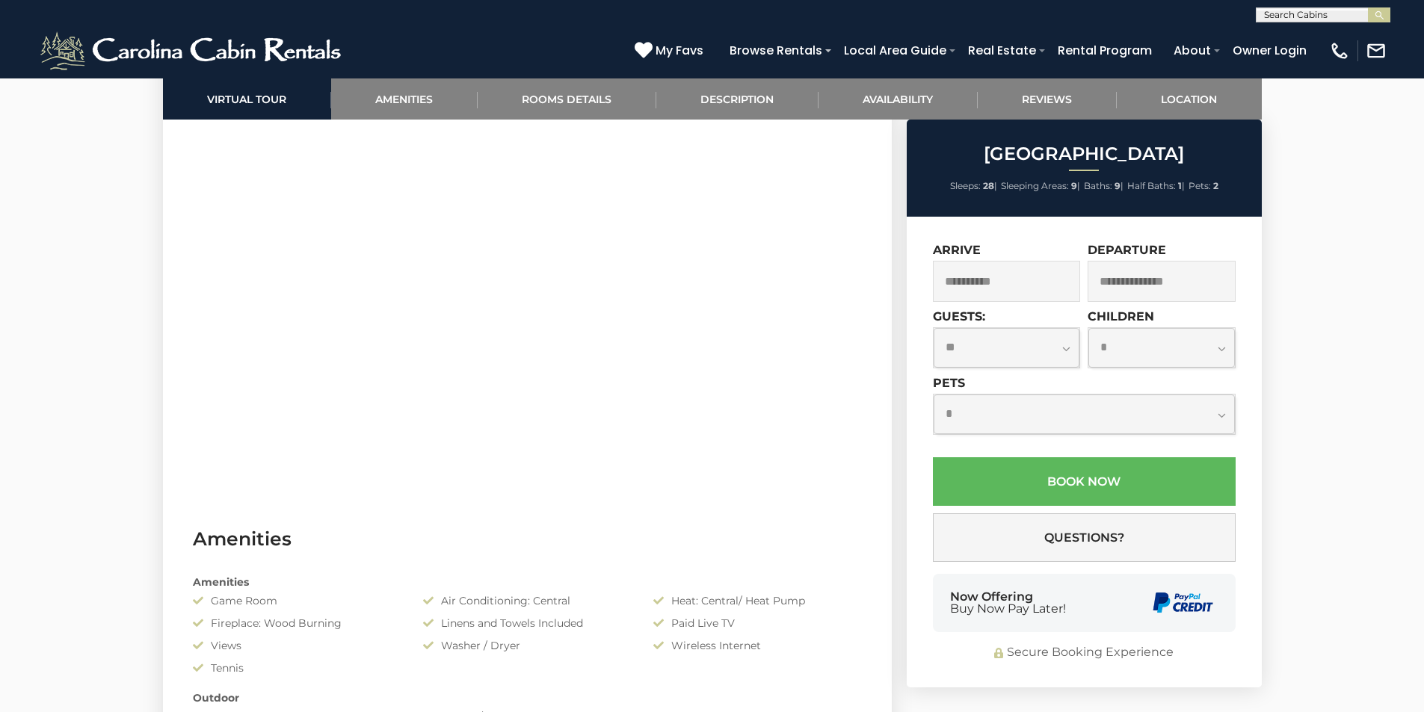
click at [1133, 283] on input "text" at bounding box center [1162, 281] width 148 height 41
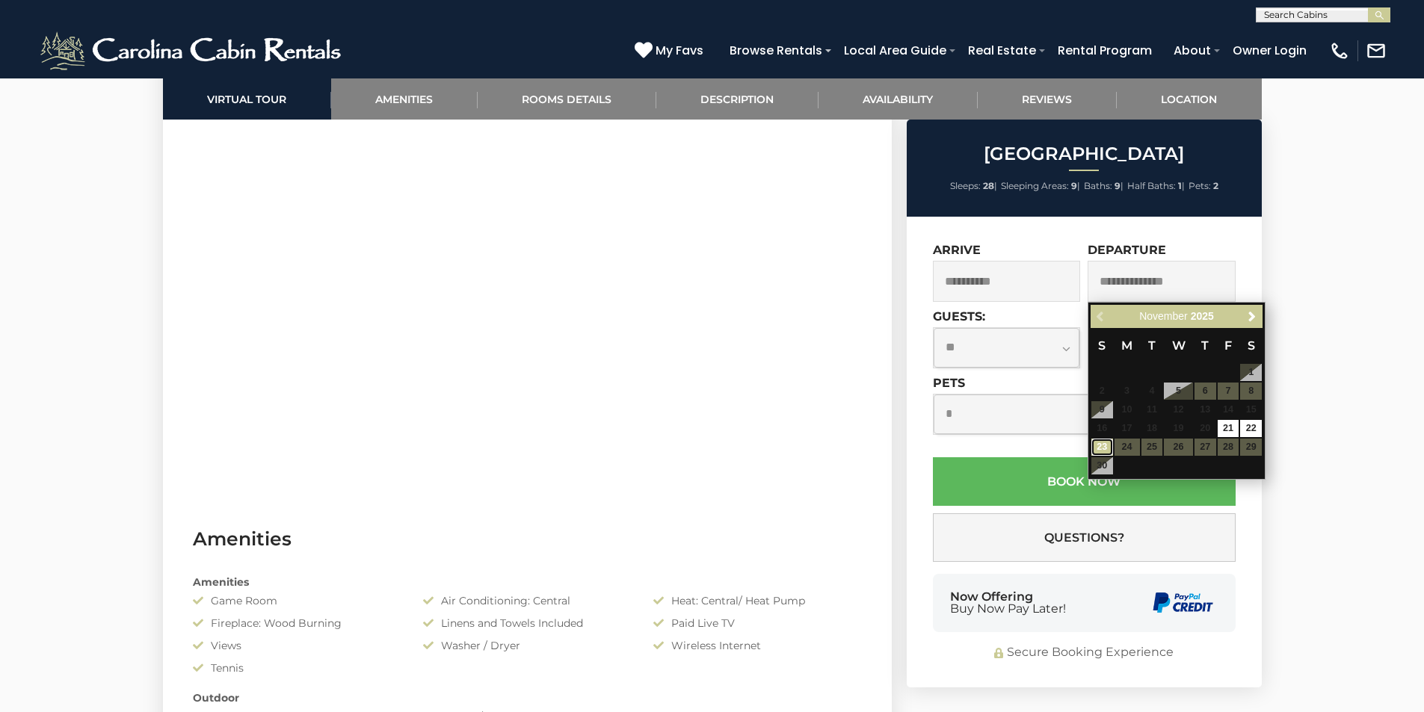
click at [1097, 444] on link "23" at bounding box center [1102, 447] width 22 height 17
type input "**********"
